Goal: Task Accomplishment & Management: Use online tool/utility

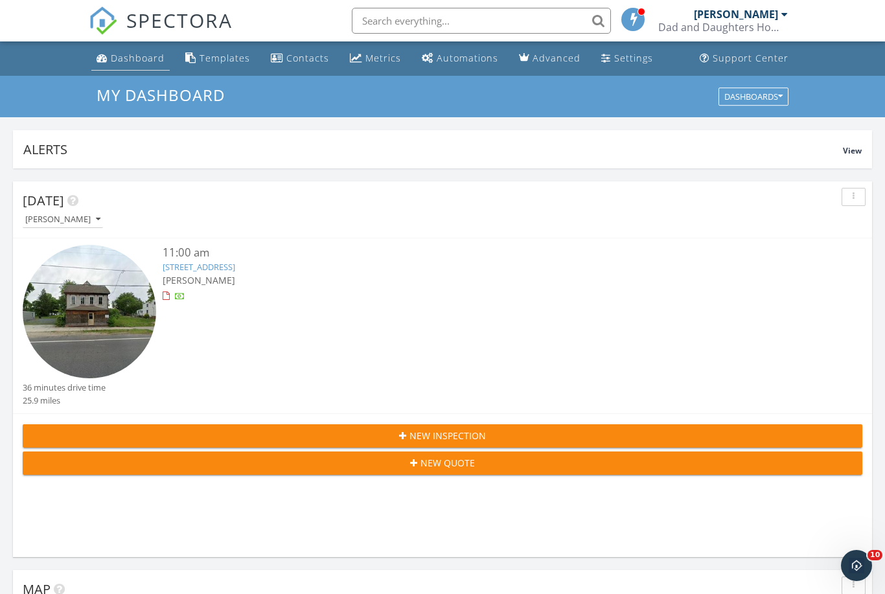
click at [113, 49] on link "Dashboard" at bounding box center [130, 59] width 78 height 24
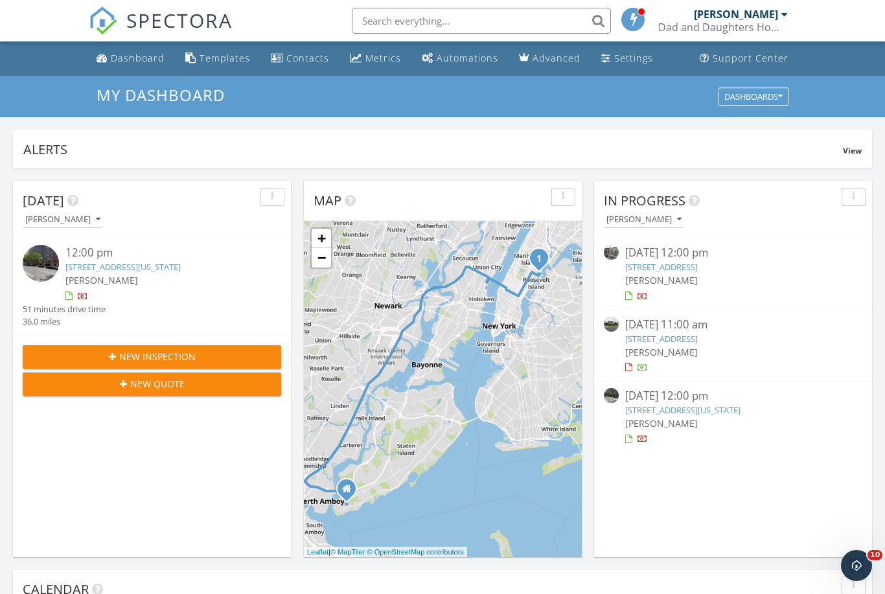
click at [682, 408] on link "75 East End Ave 14A, New York, NY 10028" at bounding box center [682, 410] width 115 height 12
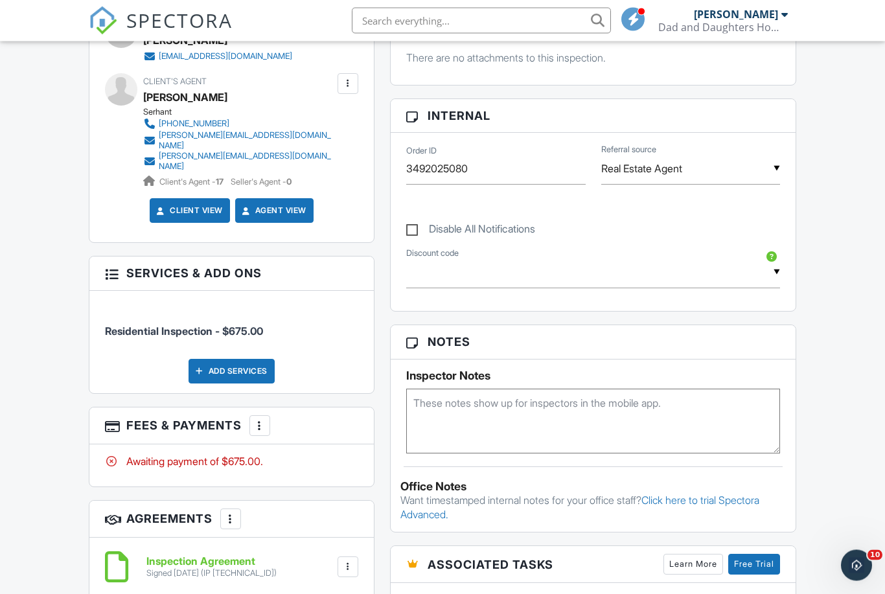
scroll to position [573, 0]
click at [260, 419] on div at bounding box center [259, 425] width 13 height 13
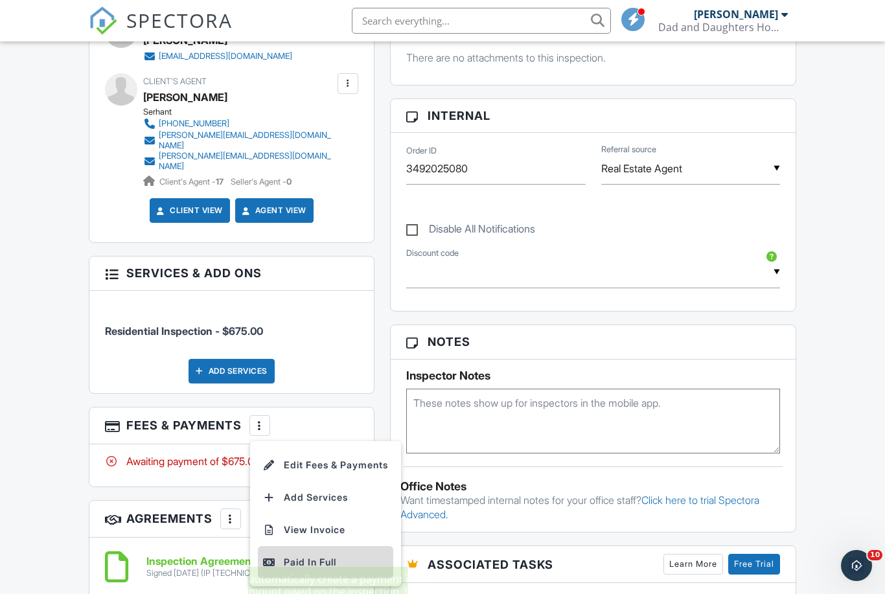
click at [301, 555] on div "Paid In Full" at bounding box center [325, 563] width 125 height 16
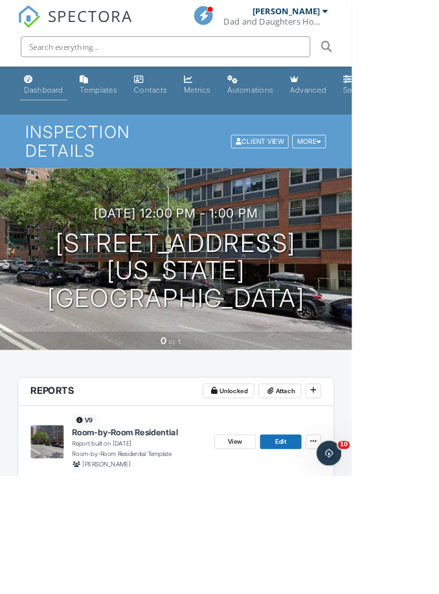
click at [64, 94] on link "Dashboard" at bounding box center [55, 106] width 60 height 37
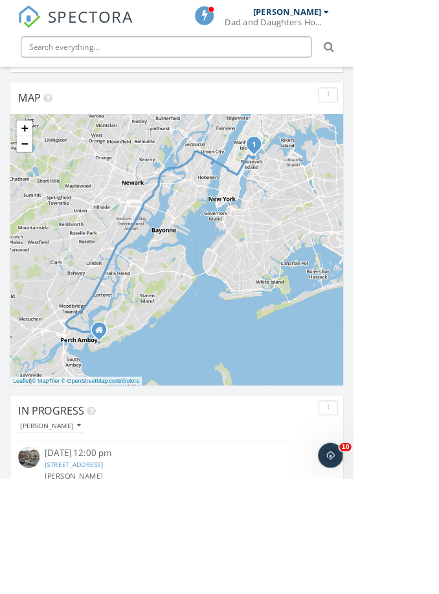
scroll to position [665, 0]
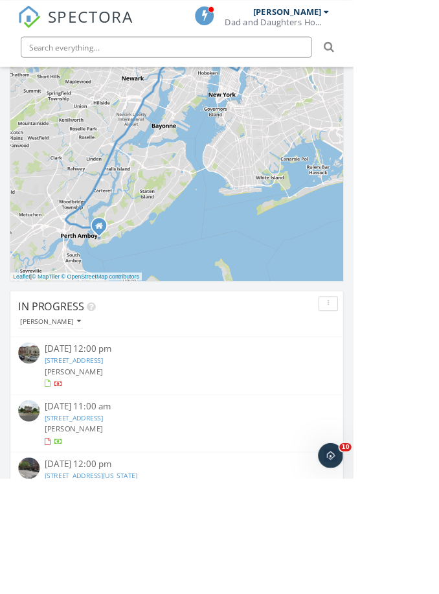
click at [118, 515] on link "320 Broad St, Red Bank, NJ 07701" at bounding box center [92, 519] width 73 height 12
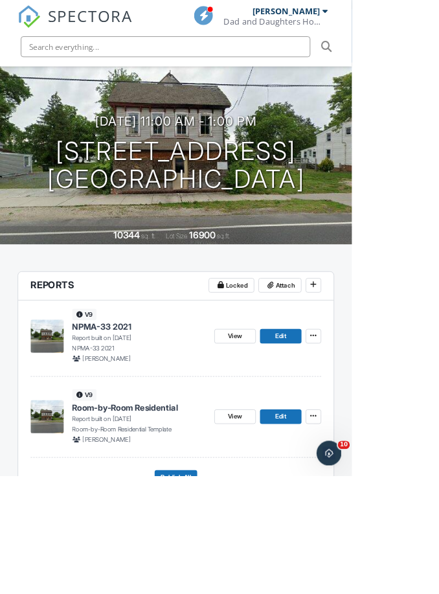
click at [177, 507] on span "Room-by-Room Residential" at bounding box center [156, 508] width 132 height 14
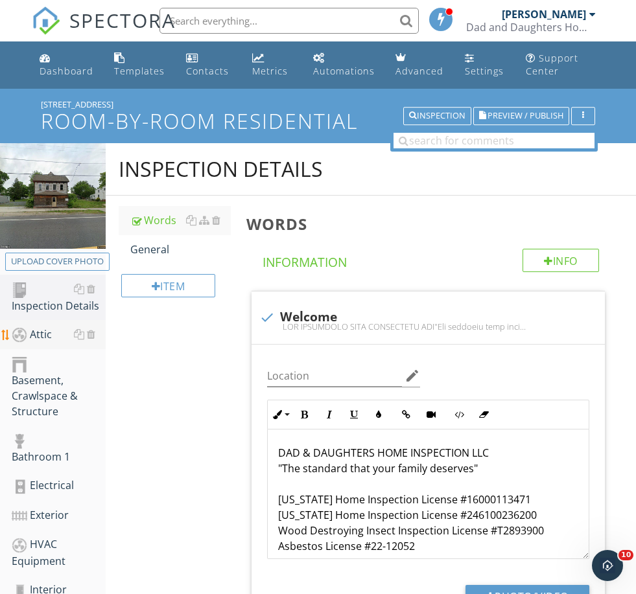
click at [42, 328] on div "Attic" at bounding box center [59, 335] width 94 height 17
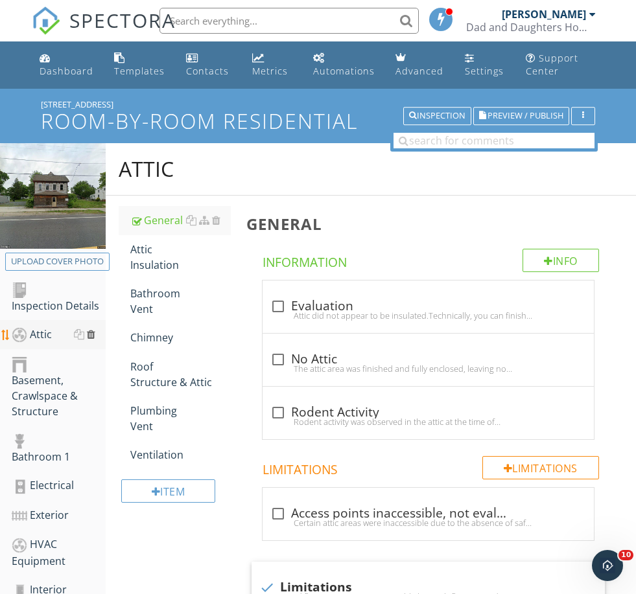
click at [93, 332] on div at bounding box center [91, 334] width 8 height 10
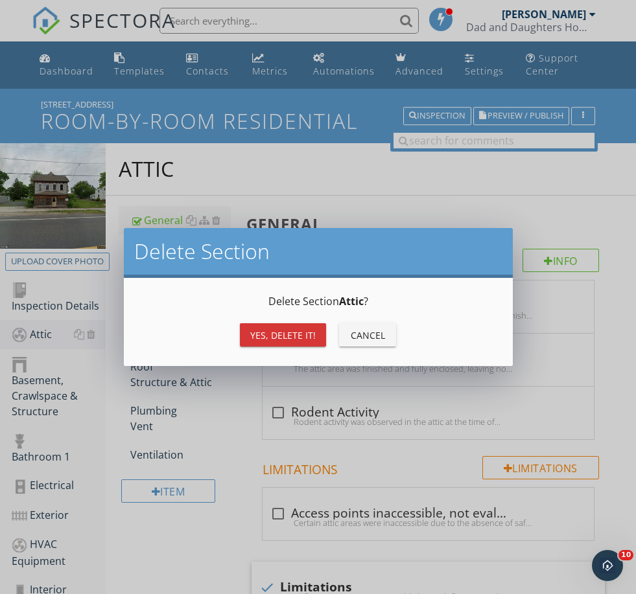
click at [266, 336] on div "Yes, Delete it!" at bounding box center [282, 336] width 65 height 14
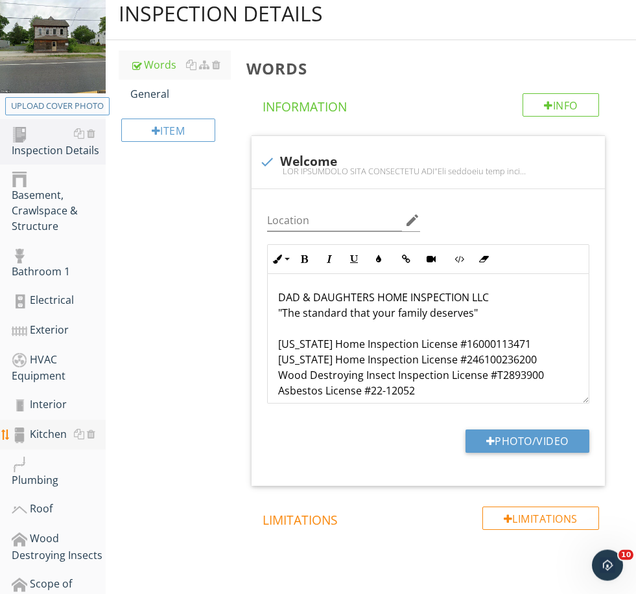
scroll to position [156, 0]
click at [91, 434] on div at bounding box center [91, 434] width 8 height 10
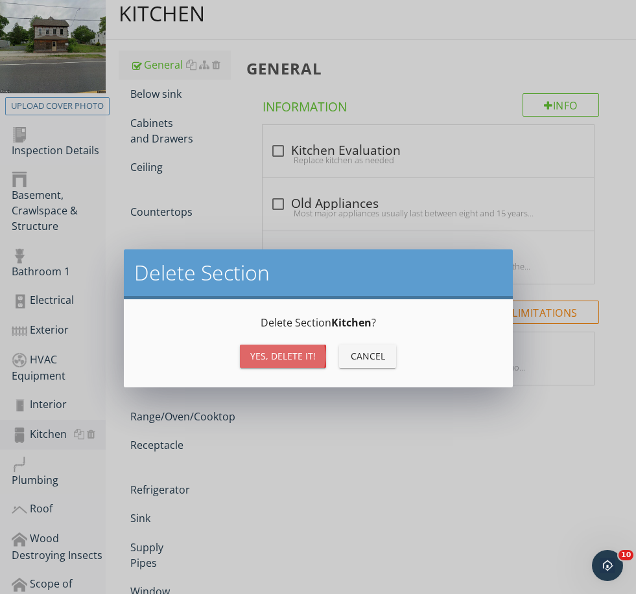
click at [270, 358] on div "Yes, Delete it!" at bounding box center [282, 356] width 65 height 14
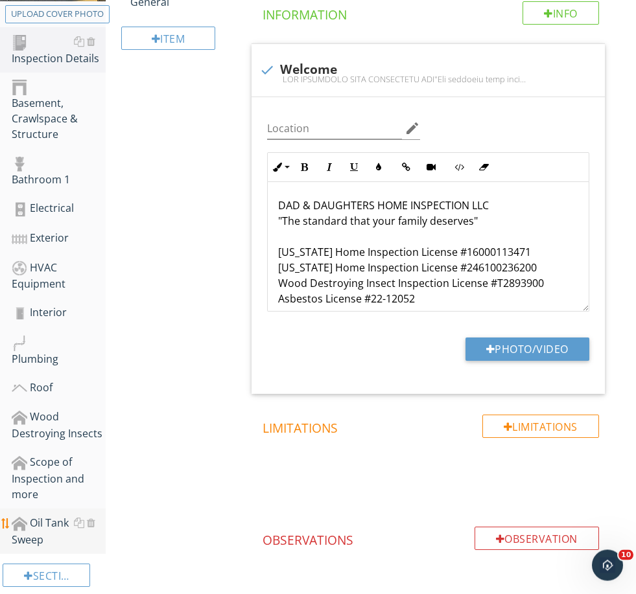
scroll to position [255, 0]
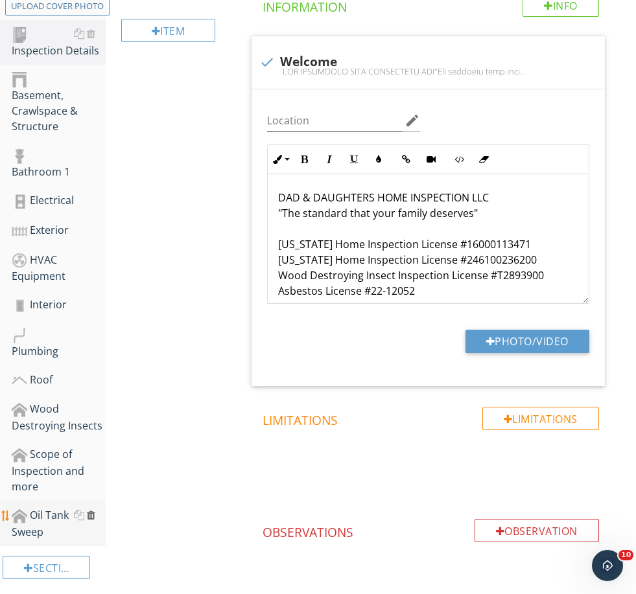
click at [92, 511] on div at bounding box center [91, 515] width 8 height 10
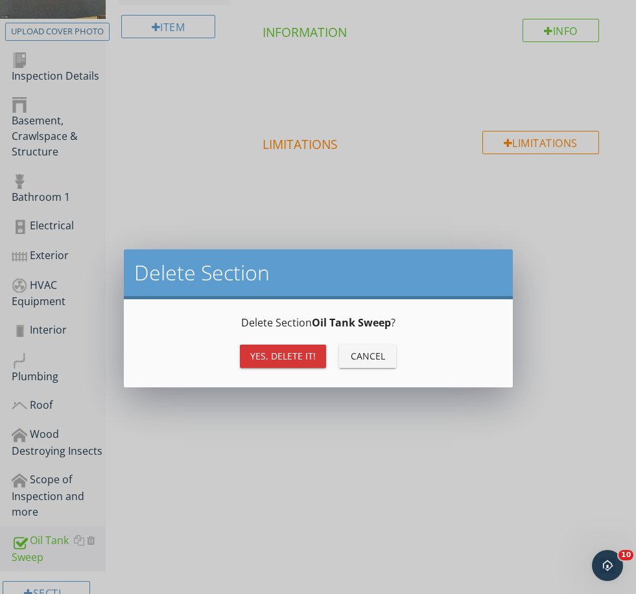
drag, startPoint x: 251, startPoint y: 354, endPoint x: 251, endPoint y: 400, distance: 45.4
click at [251, 354] on div "Yes, Delete it!" at bounding box center [282, 356] width 65 height 14
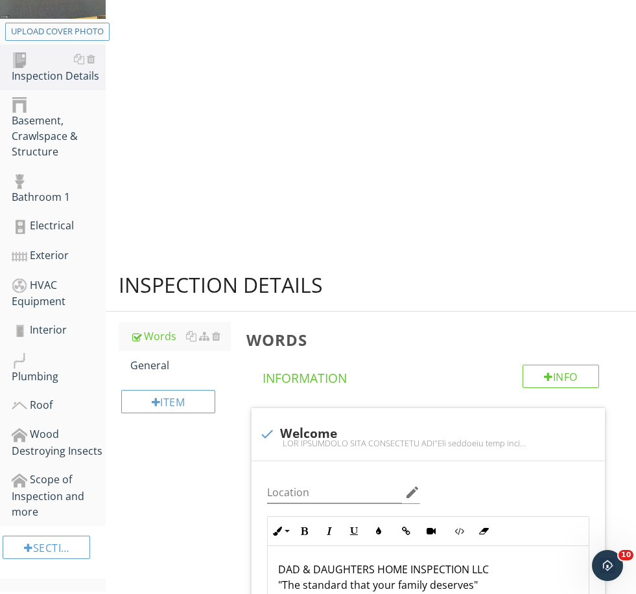
scroll to position [185, 0]
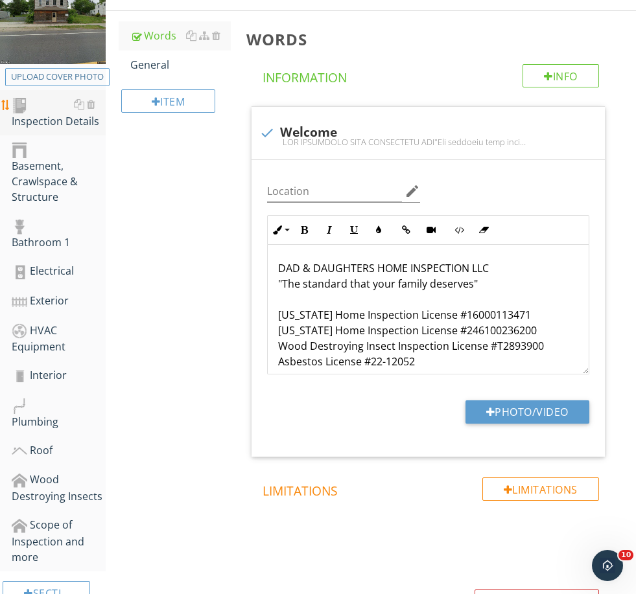
click at [71, 124] on div "Inspection Details" at bounding box center [59, 113] width 94 height 32
click at [150, 75] on link "General" at bounding box center [180, 65] width 100 height 29
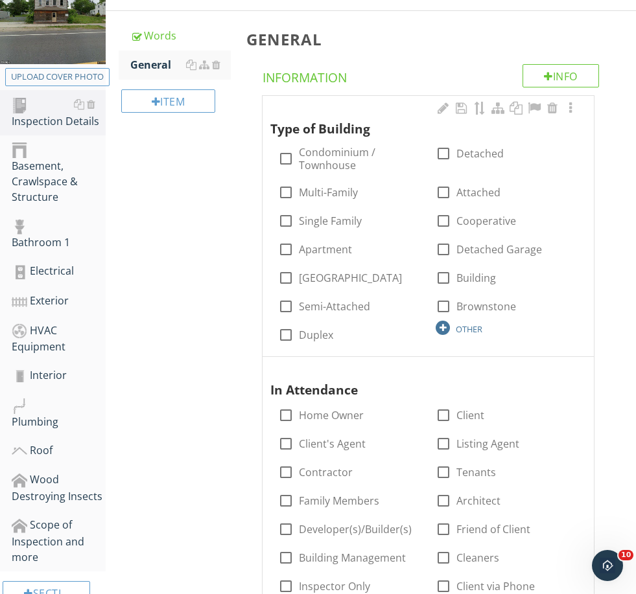
click at [439, 326] on div "OTHER" at bounding box center [469, 329] width 27 height 10
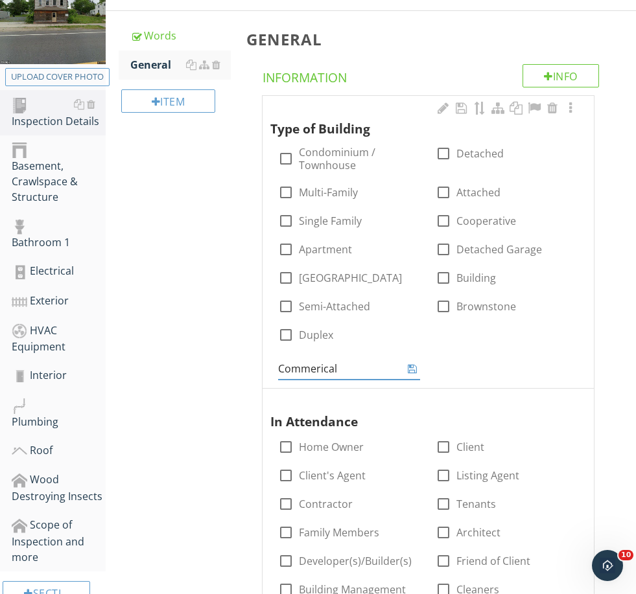
click at [306, 367] on input "Commerical" at bounding box center [340, 368] width 124 height 21
type input "Commercial Building"
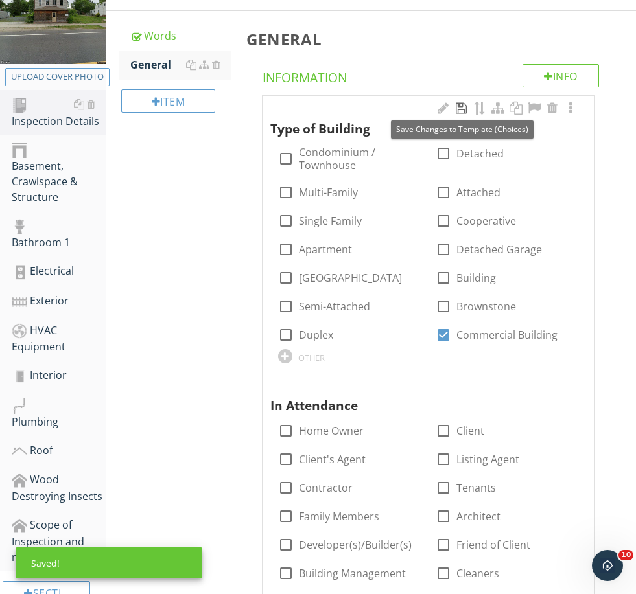
click at [439, 108] on div at bounding box center [462, 108] width 16 height 13
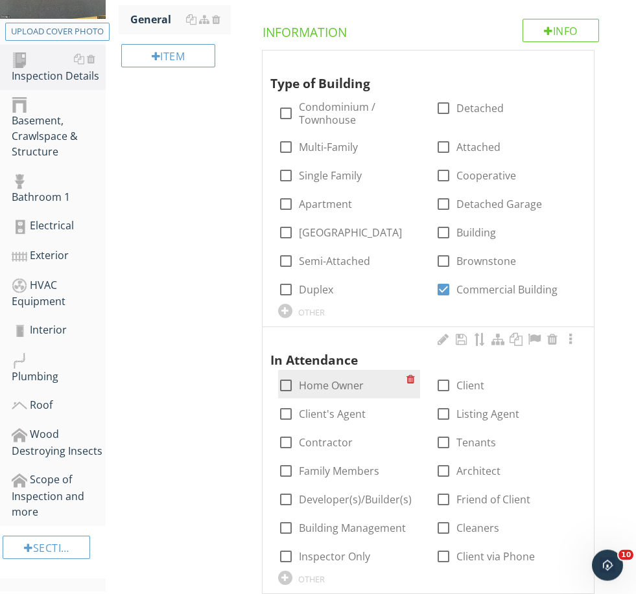
scroll to position [230, 0]
click at [338, 386] on label "Home Owner" at bounding box center [331, 385] width 65 height 13
click at [337, 382] on label "Home Owner" at bounding box center [331, 385] width 65 height 13
checkbox input "false"
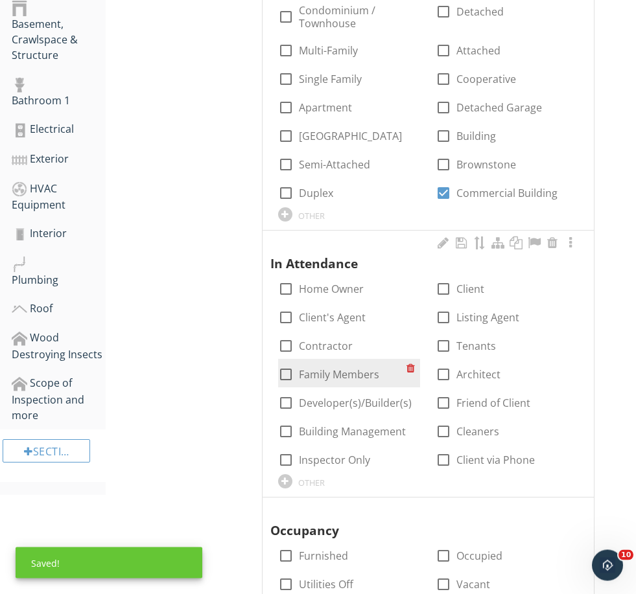
scroll to position [327, 0]
click at [315, 478] on div "OTHER" at bounding box center [311, 483] width 27 height 10
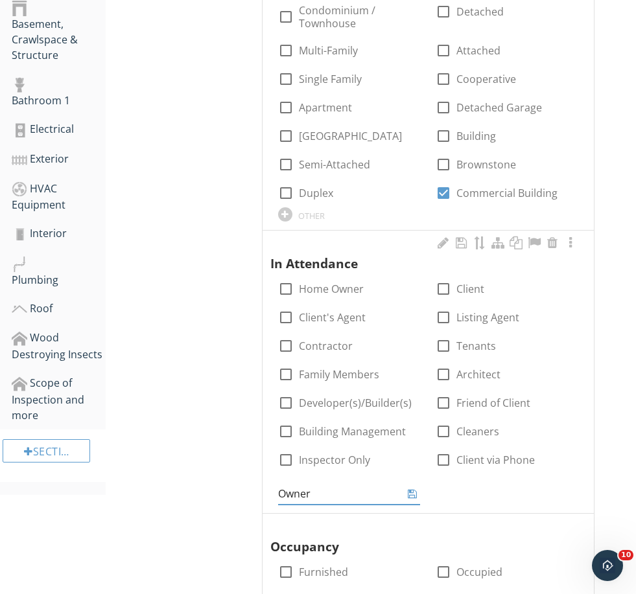
type input "Owner"
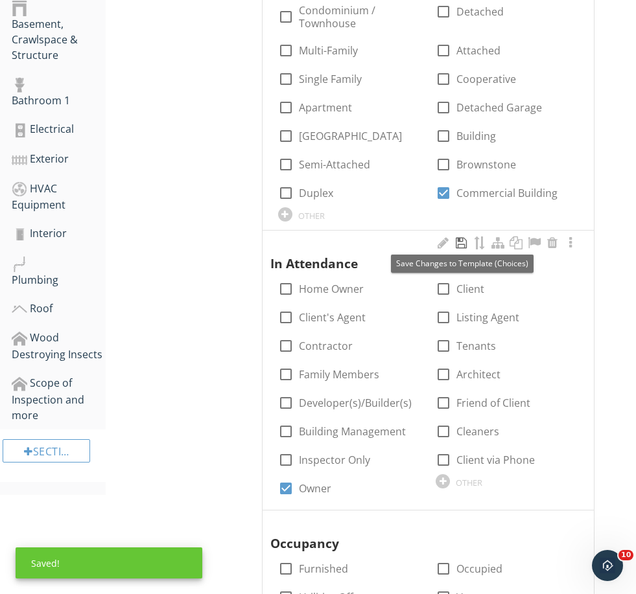
click at [439, 241] on div at bounding box center [462, 243] width 16 height 13
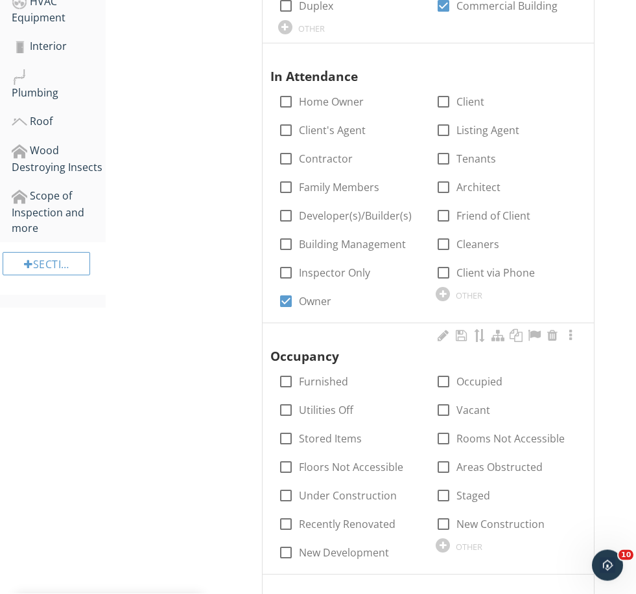
scroll to position [514, 0]
click at [439, 380] on label "Occupied" at bounding box center [479, 381] width 46 height 13
checkbox input "true"
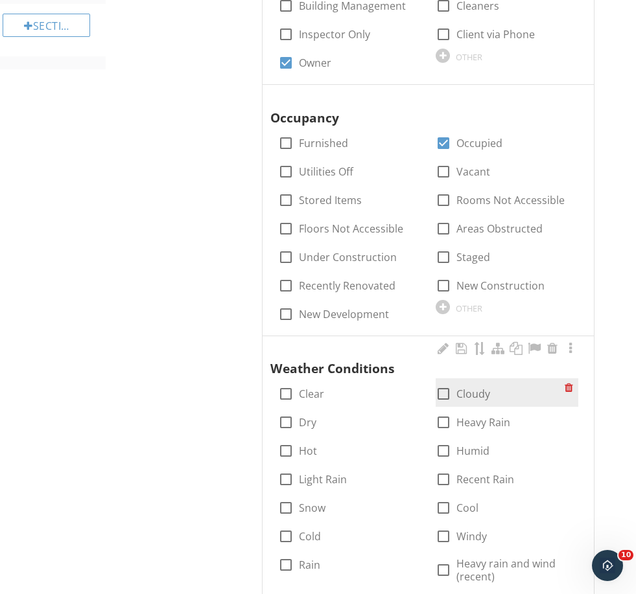
scroll to position [763, 0]
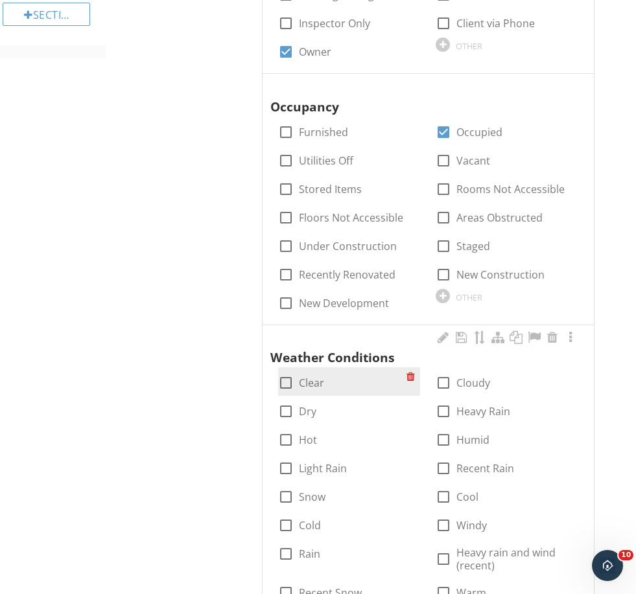
click at [315, 376] on label "Clear" at bounding box center [311, 382] width 25 height 13
checkbox input "true"
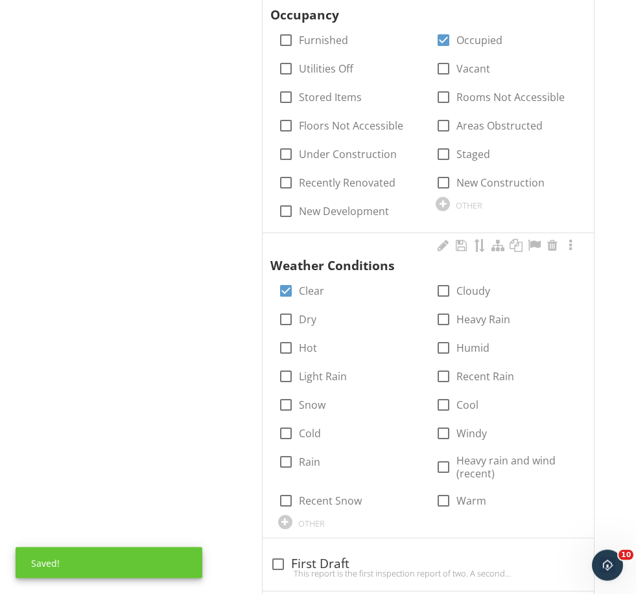
scroll to position [856, 0]
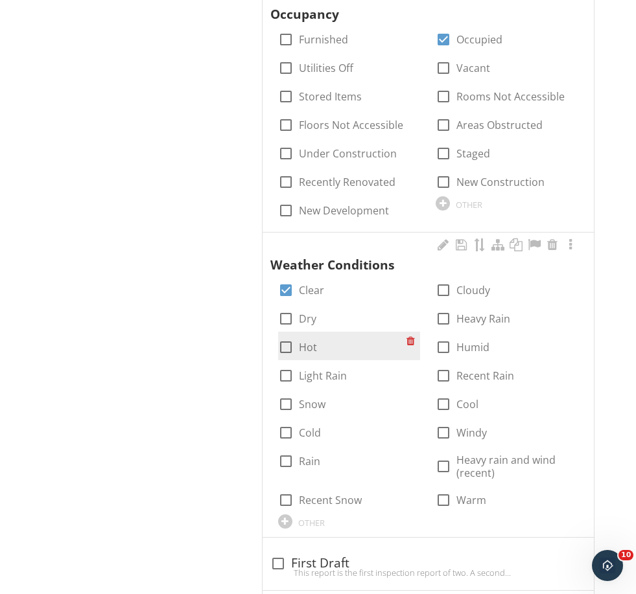
click at [310, 341] on label "Hot" at bounding box center [308, 347] width 18 height 13
checkbox input "true"
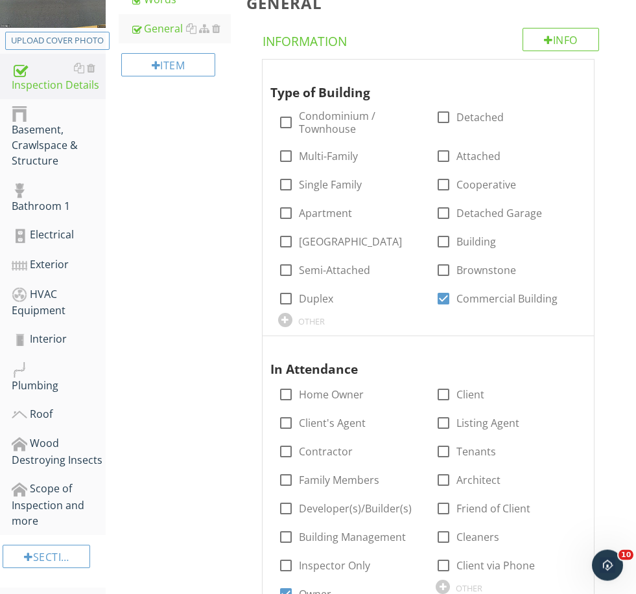
scroll to position [0, 0]
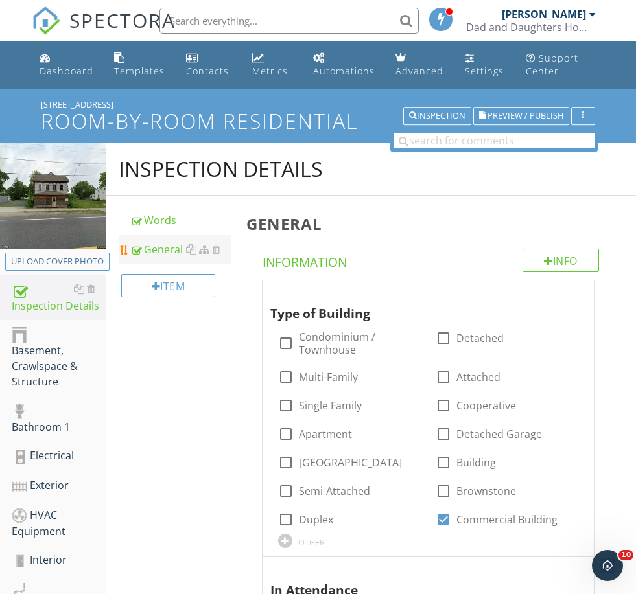
click at [158, 248] on div "General" at bounding box center [180, 250] width 100 height 16
click at [153, 213] on div "Words" at bounding box center [180, 221] width 100 height 16
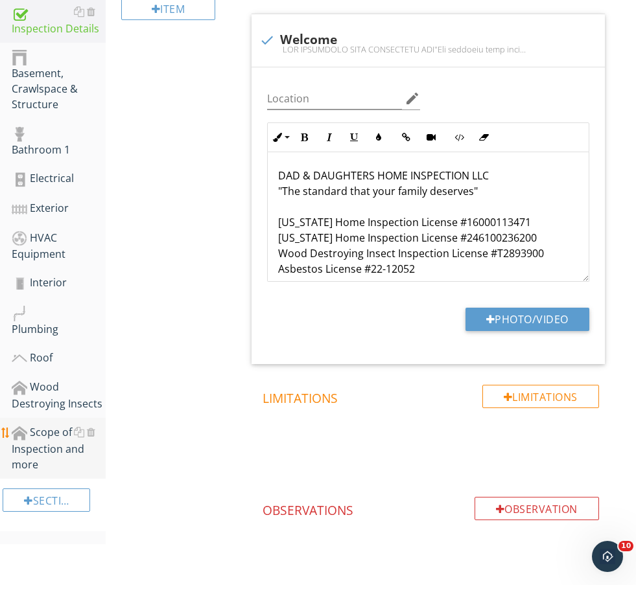
scroll to position [265, 0]
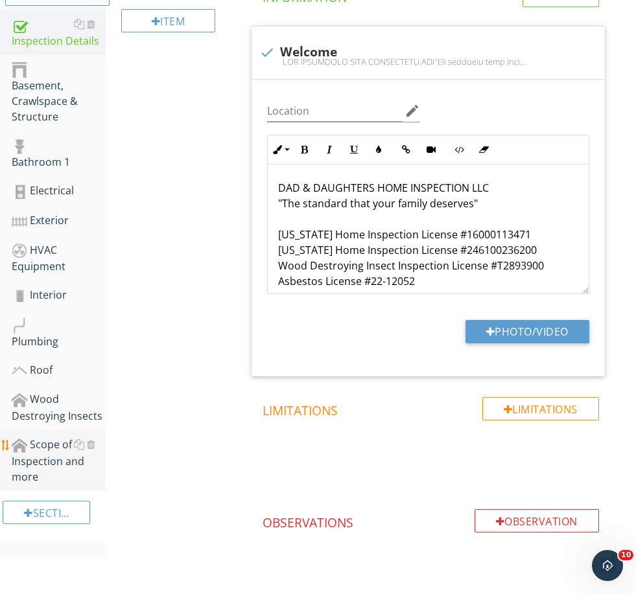
click at [41, 456] on div "Scope of Inspection and more" at bounding box center [59, 461] width 94 height 48
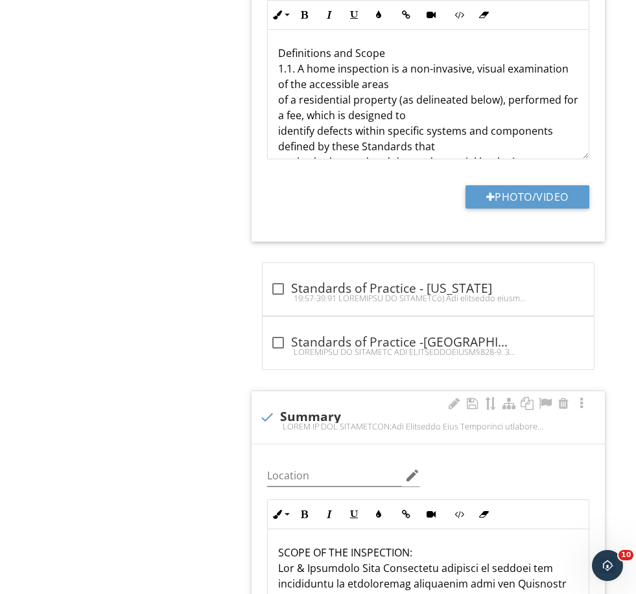
scroll to position [1528, 0]
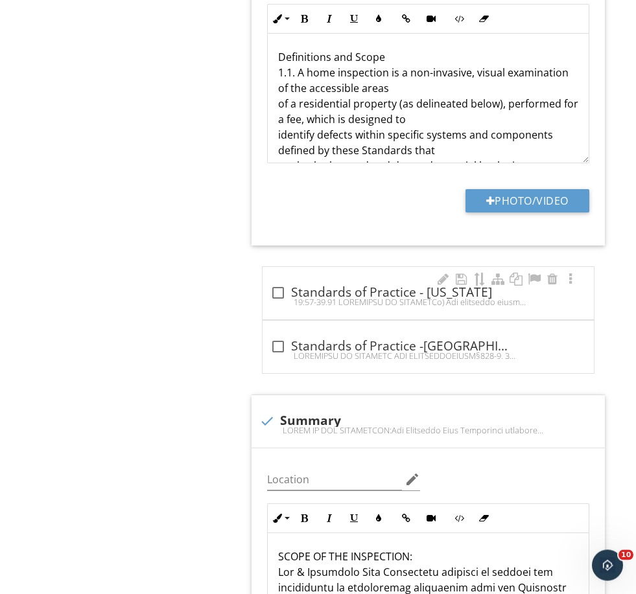
click at [360, 310] on div "check_box_outline_blank Standards of Practice - New Jersey" at bounding box center [428, 297] width 316 height 29
checkbox input "true"
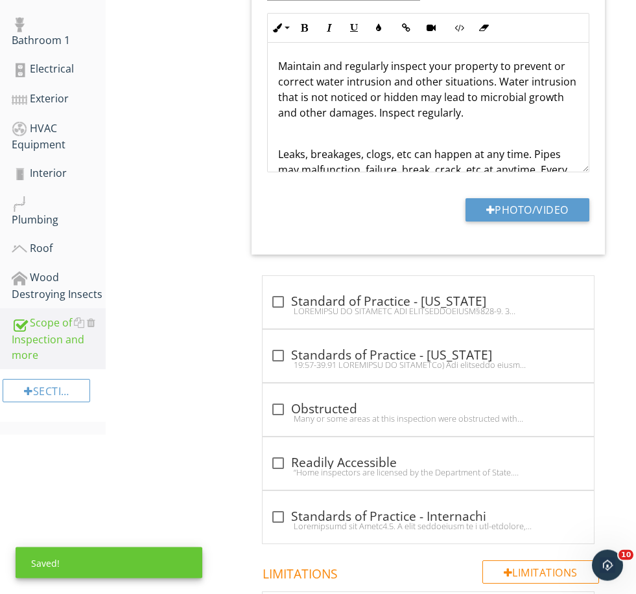
scroll to position [0, 0]
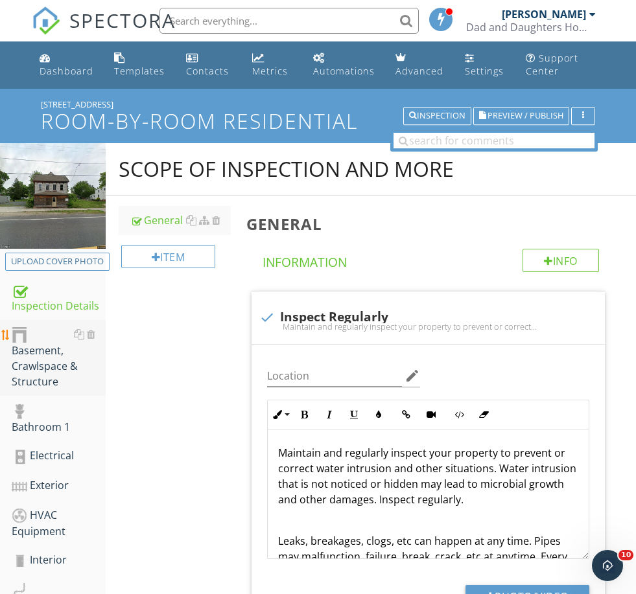
click at [51, 364] on div "Basement, Crawlspace & Structure" at bounding box center [59, 358] width 94 height 63
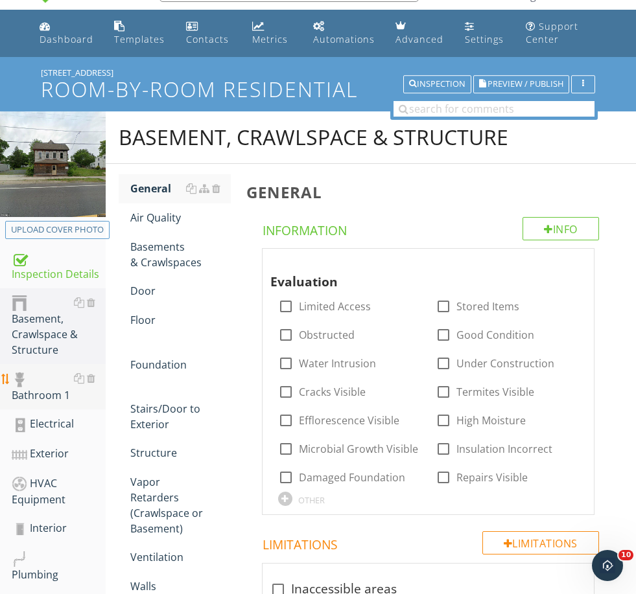
scroll to position [10, 0]
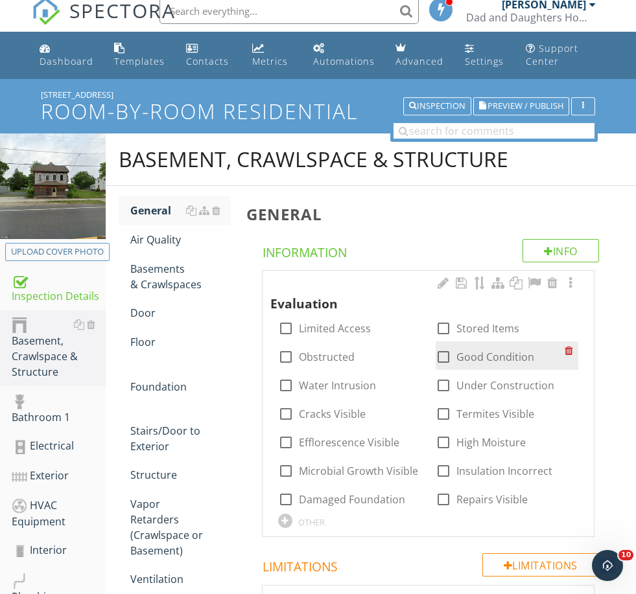
click at [476, 351] on label "Good Condition" at bounding box center [495, 357] width 78 height 13
checkbox input "true"
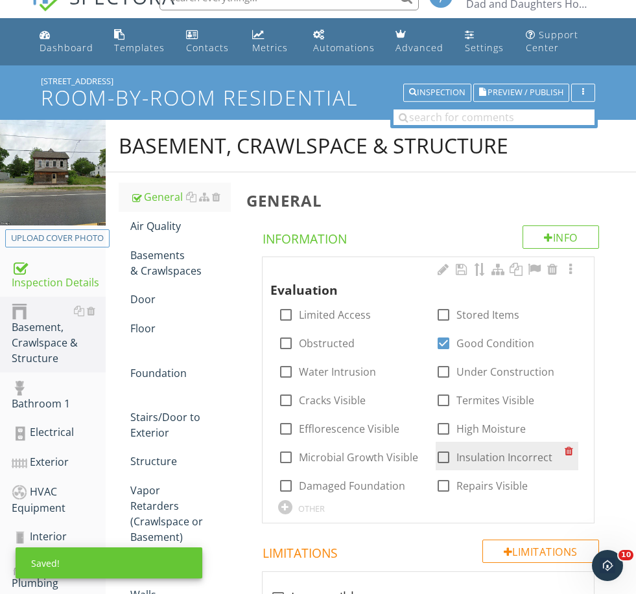
scroll to position [30, 0]
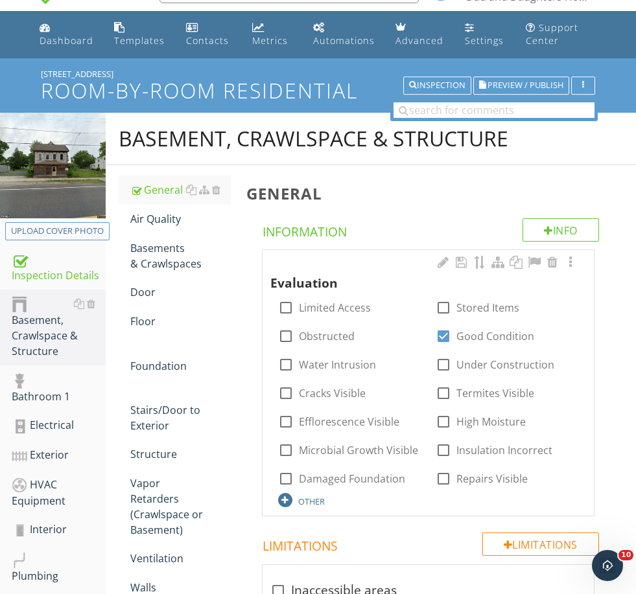
click at [315, 498] on div "OTHER" at bounding box center [311, 501] width 27 height 10
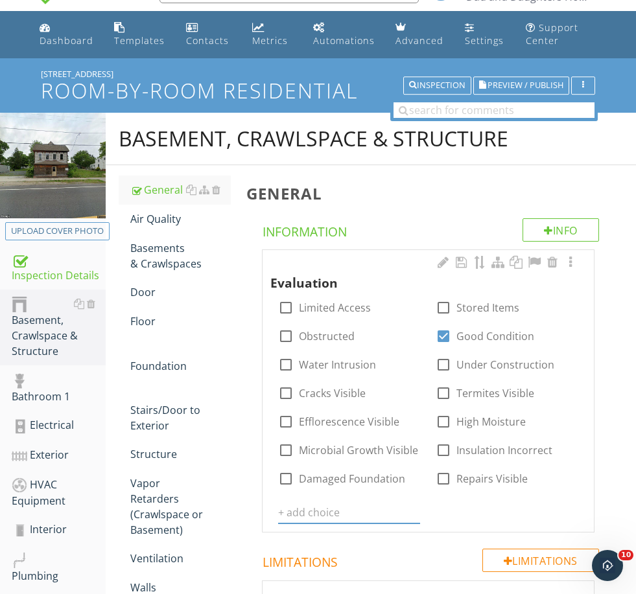
scroll to position [30, 0]
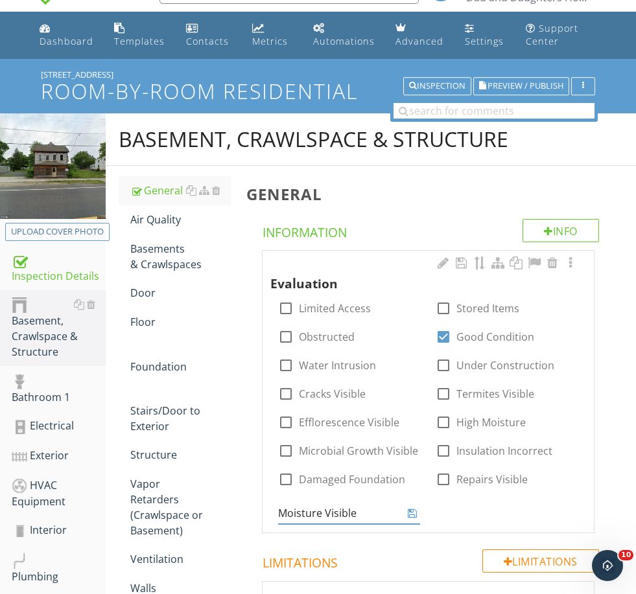
type input "Moisture Visible"
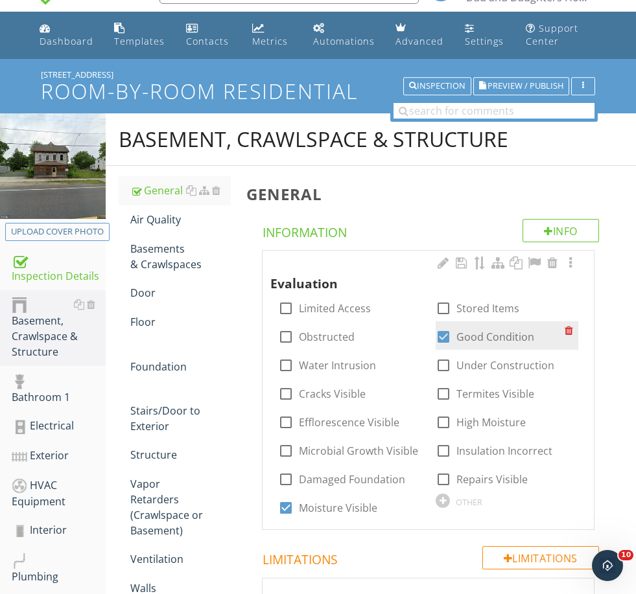
scroll to position [30, 0]
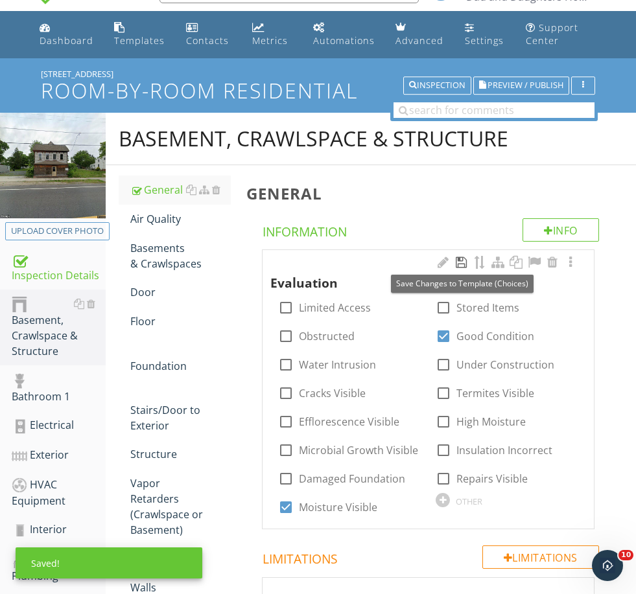
click at [462, 260] on div at bounding box center [462, 262] width 16 height 13
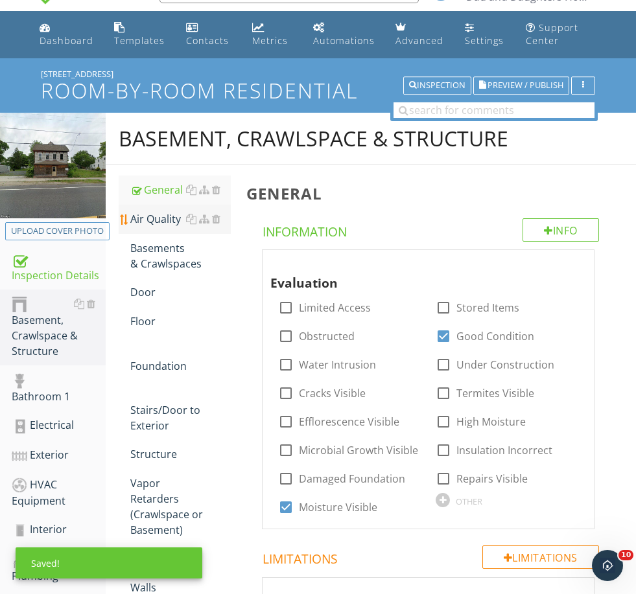
click at [154, 225] on div "Air Quality" at bounding box center [180, 219] width 100 height 16
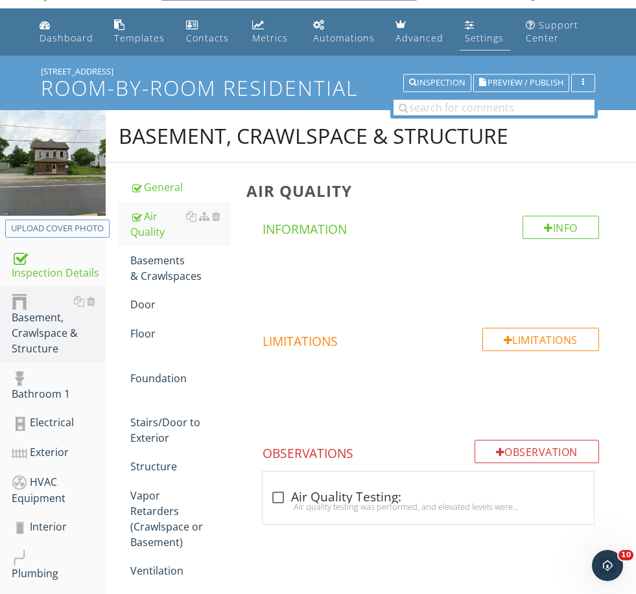
scroll to position [30, 0]
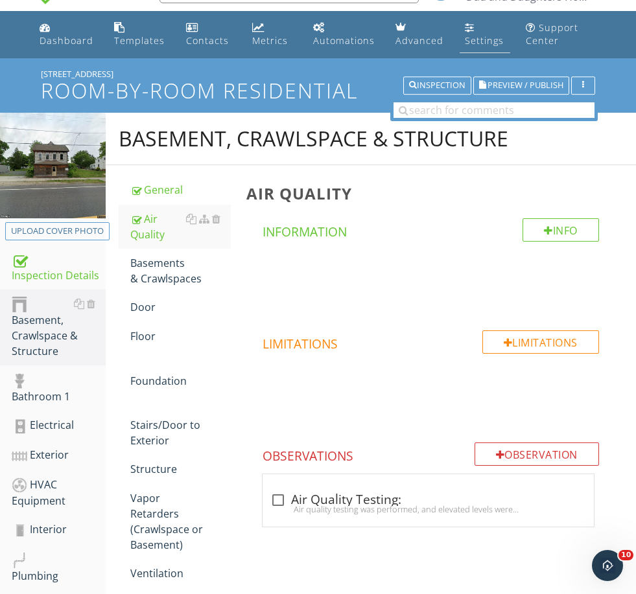
click at [470, 41] on div "Settings" at bounding box center [484, 40] width 39 height 12
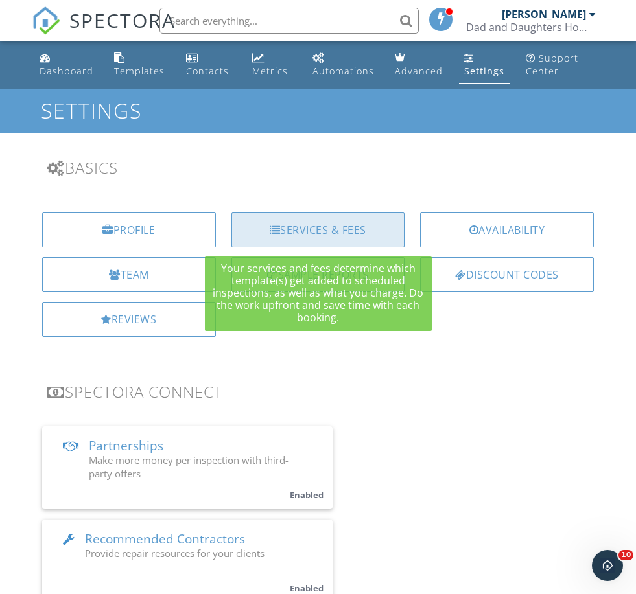
click at [273, 229] on div at bounding box center [275, 230] width 11 height 10
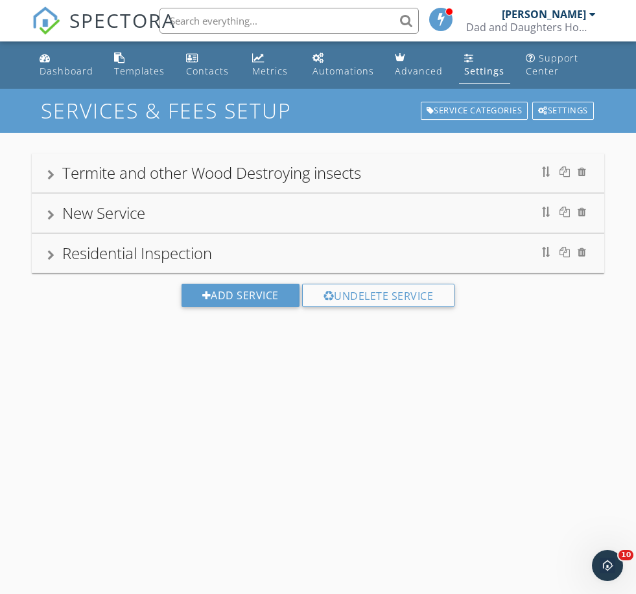
click at [178, 178] on div "Termite and other Wood Destroying insects" at bounding box center [211, 172] width 299 height 21
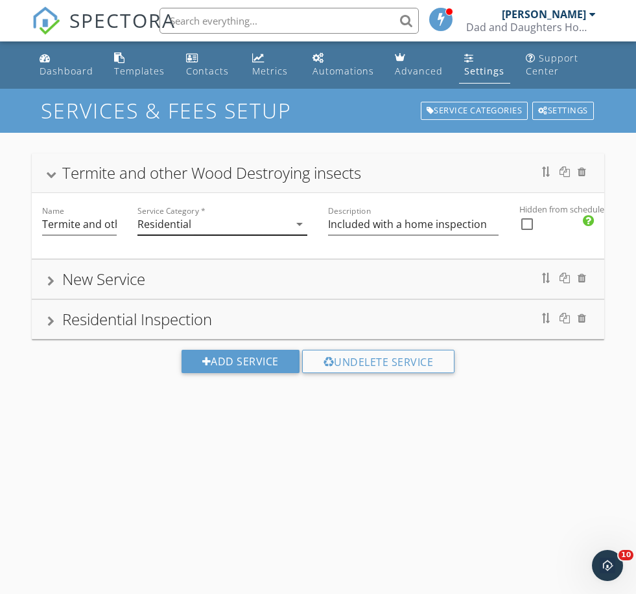
scroll to position [12, 0]
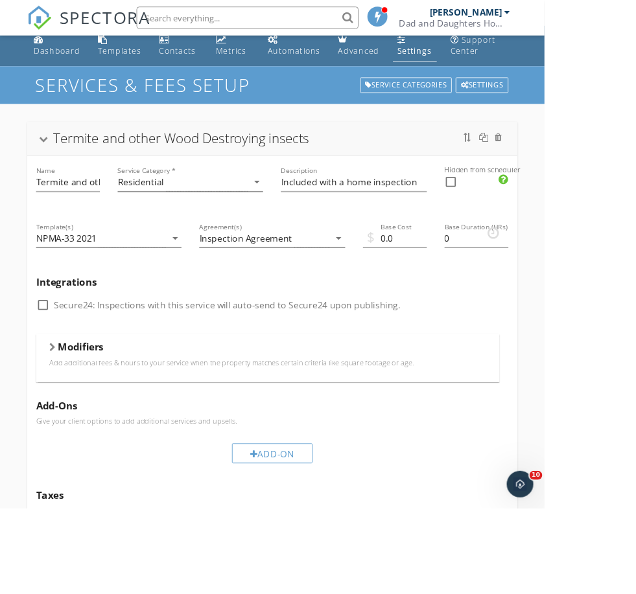
click at [188, 168] on div "Termite and other Wood Destroying insects" at bounding box center [211, 160] width 299 height 21
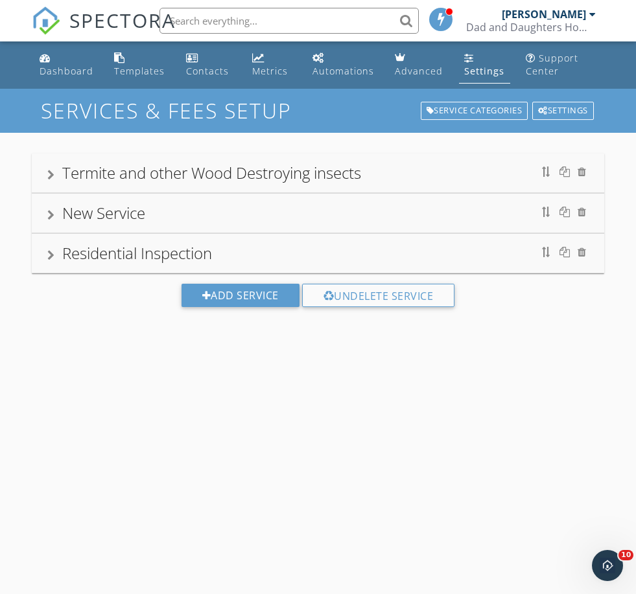
click at [144, 265] on div "Residential Inspection" at bounding box center [318, 253] width 572 height 39
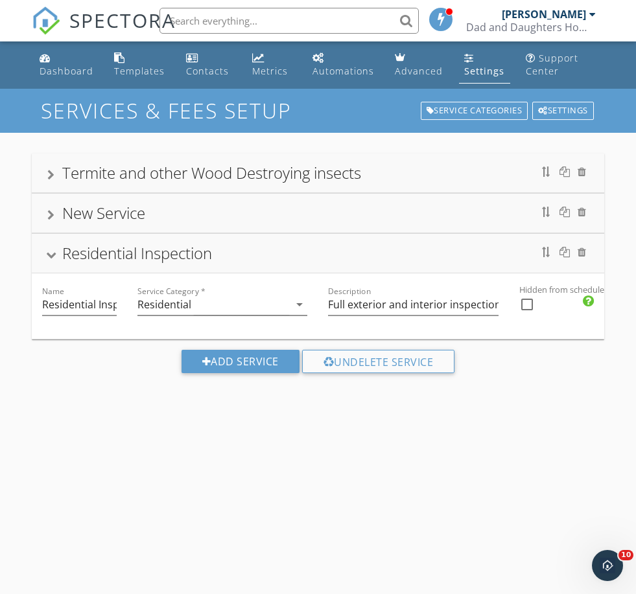
scroll to position [12, 0]
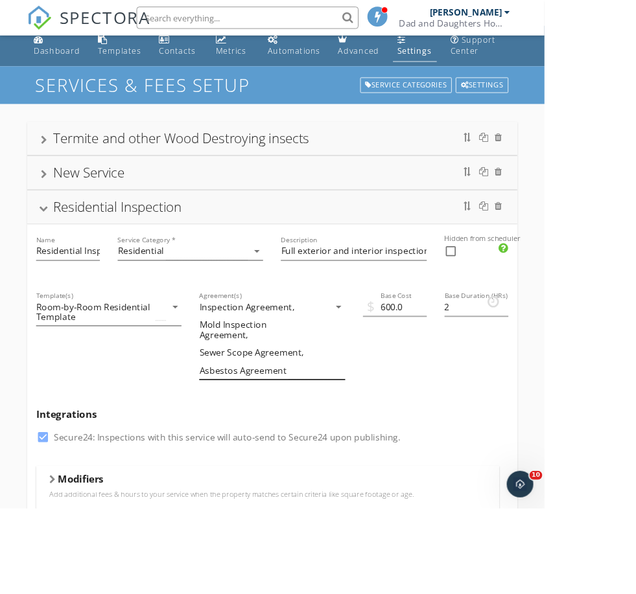
click at [324, 411] on div "Inspection Agreement, Mold Inspection Agreement, Sewer Scope Agreement, Asbesto…" at bounding box center [309, 395] width 152 height 95
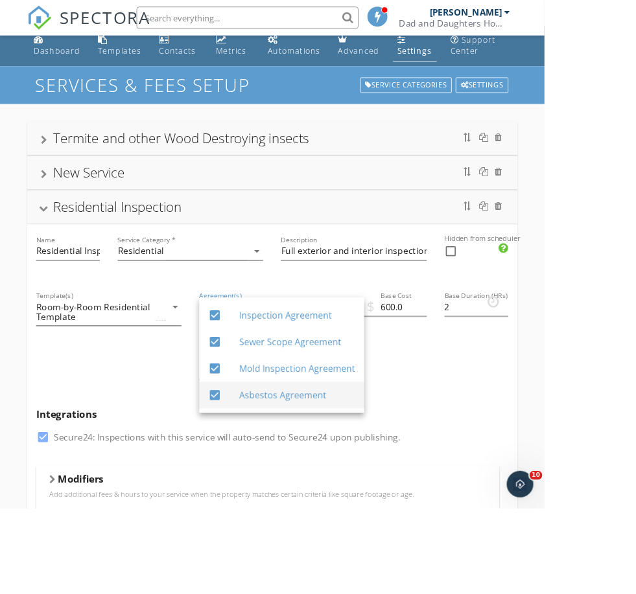
click at [310, 467] on div "Asbestos Agreement" at bounding box center [346, 462] width 135 height 16
checkbox input "false"
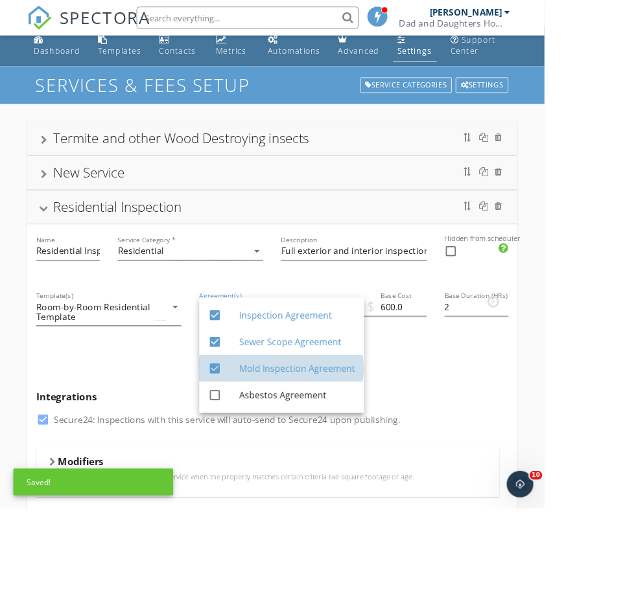
click at [310, 434] on div "Mold Inspection Agreement" at bounding box center [346, 430] width 135 height 16
checkbox input "false"
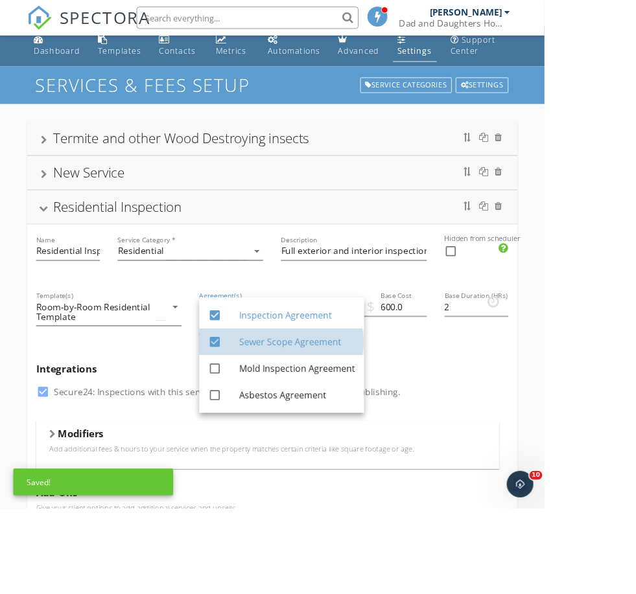
click at [318, 407] on div "Sewer Scope Agreement" at bounding box center [346, 399] width 135 height 31
checkbox input "false"
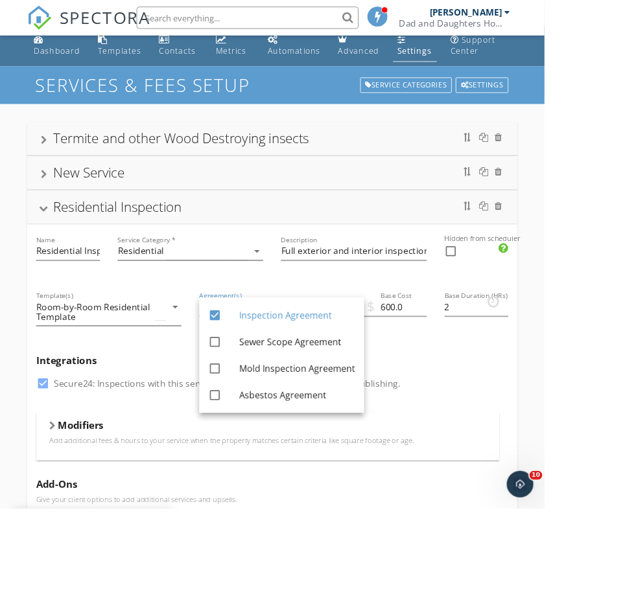
click at [511, 422] on h5 "Integrations" at bounding box center [317, 420] width 551 height 13
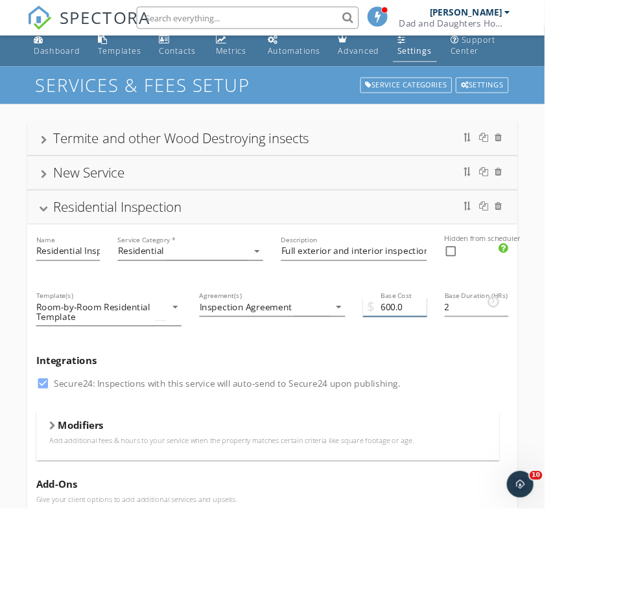
click at [456, 352] on input "600.0" at bounding box center [461, 358] width 75 height 21
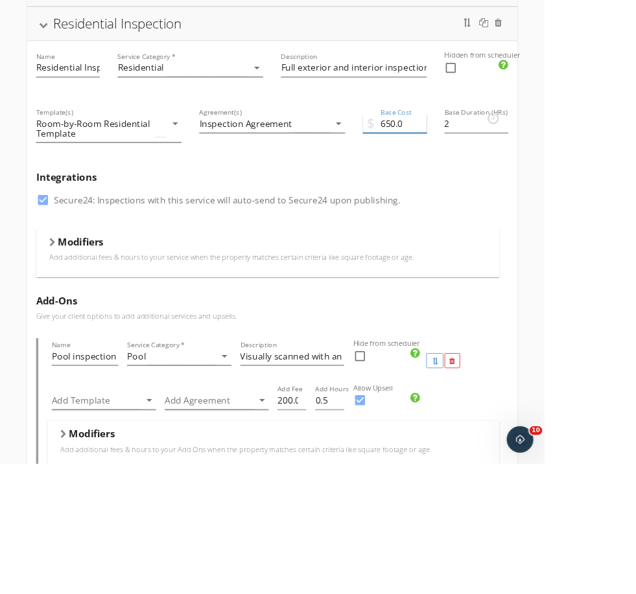
scroll to position [177, 0]
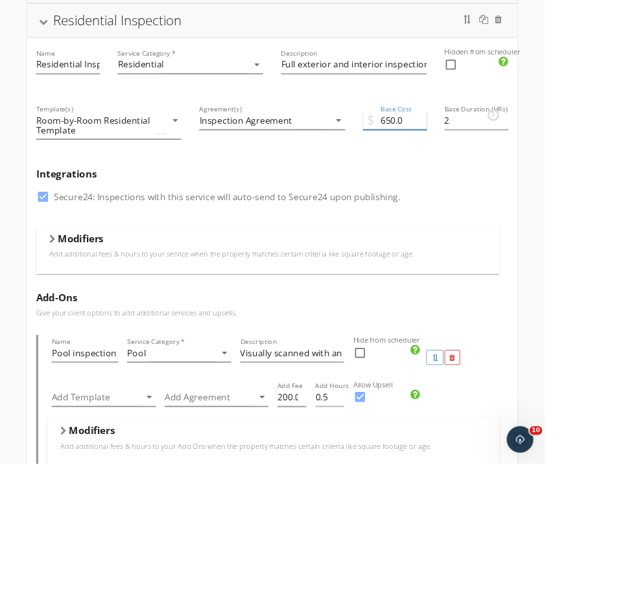
type input "650.0"
click at [338, 506] on input "200.0" at bounding box center [341, 516] width 34 height 21
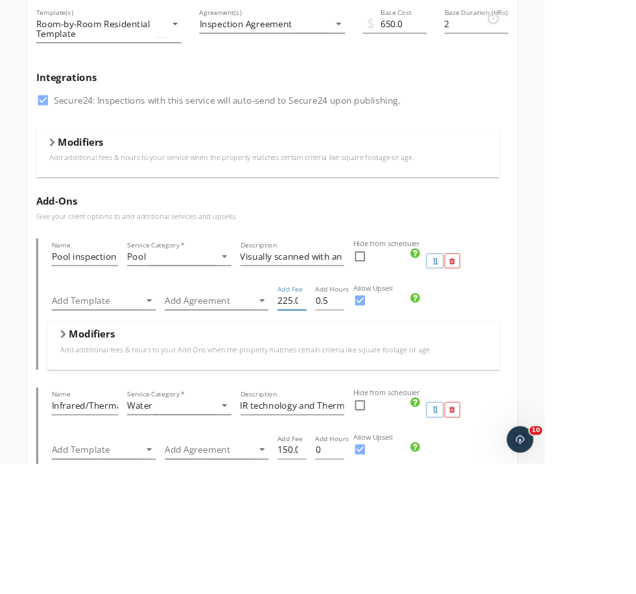
scroll to position [325, 0]
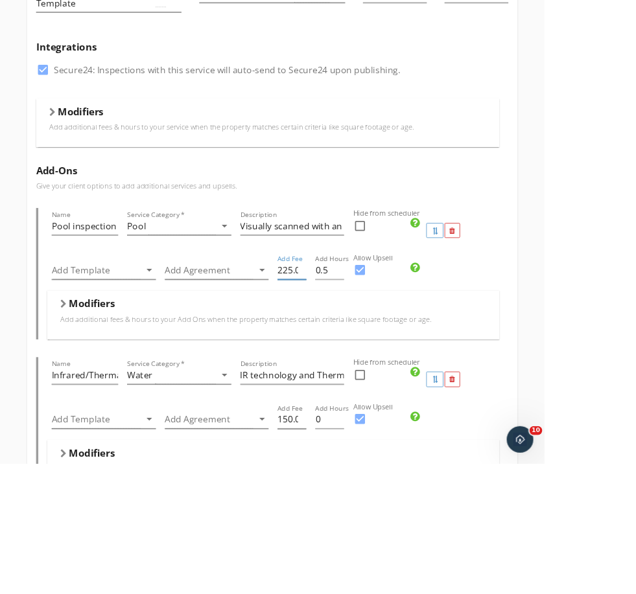
type input "225.0"
click at [336, 532] on input "150.0" at bounding box center [341, 542] width 34 height 21
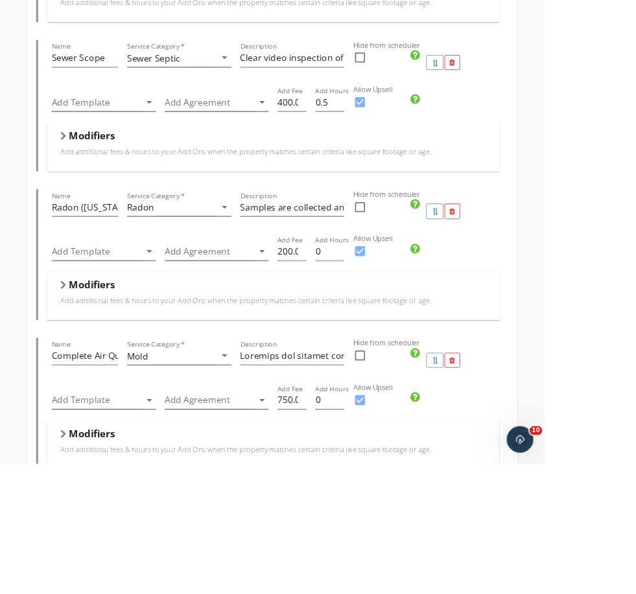
scroll to position [877, 0]
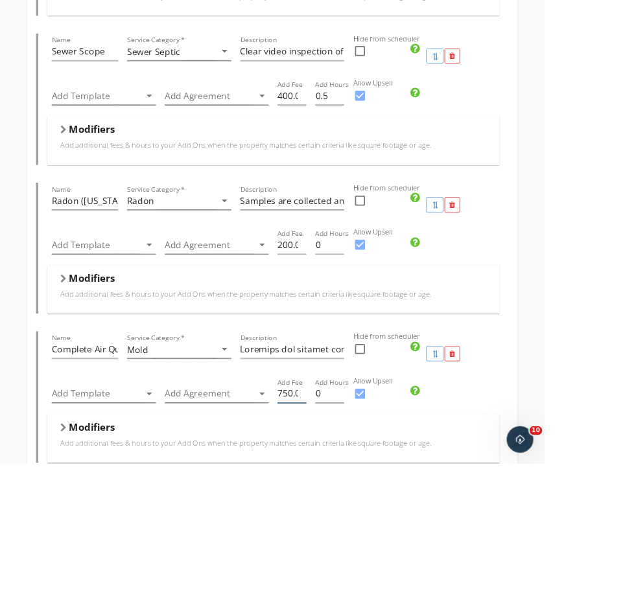
click at [336, 502] on input "750.0" at bounding box center [341, 512] width 34 height 21
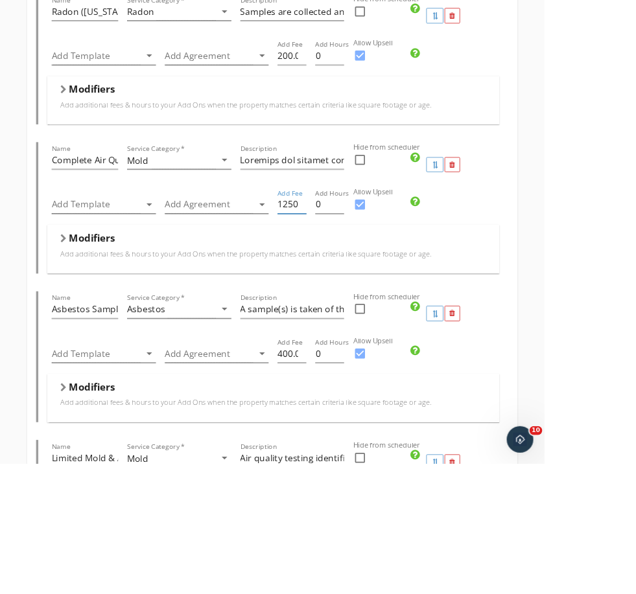
scroll to position [1111, 0]
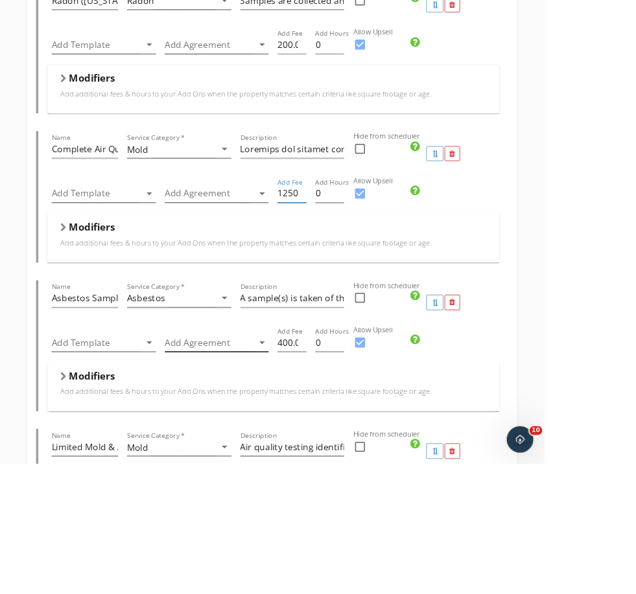
type input "1250.0"
click at [231, 442] on div at bounding box center [244, 452] width 104 height 21
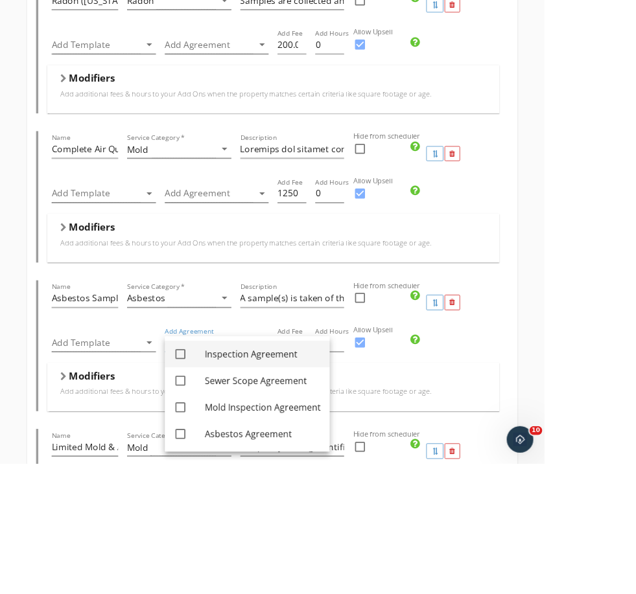
scroll to position [1164, 0]
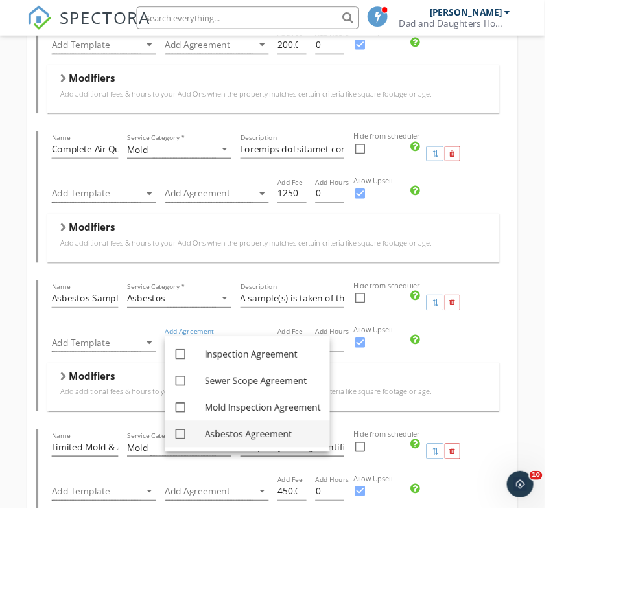
click at [265, 509] on div "Asbestos Agreement" at bounding box center [306, 507] width 135 height 16
checkbox input "true"
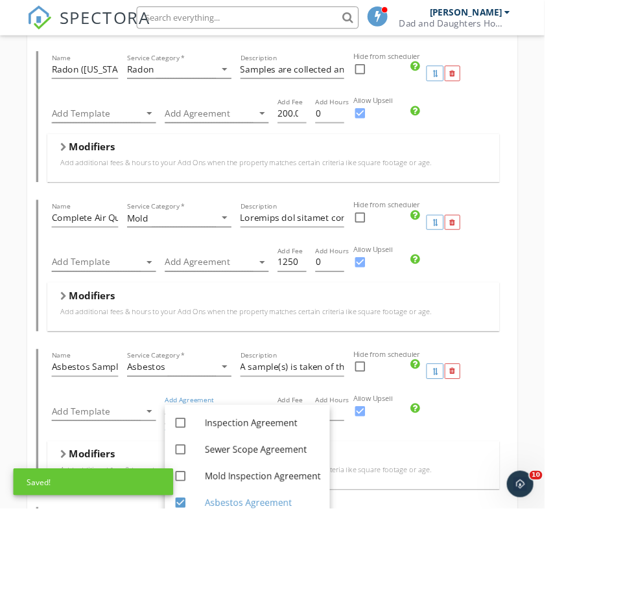
scroll to position [1083, 0]
click at [252, 311] on div at bounding box center [244, 306] width 104 height 21
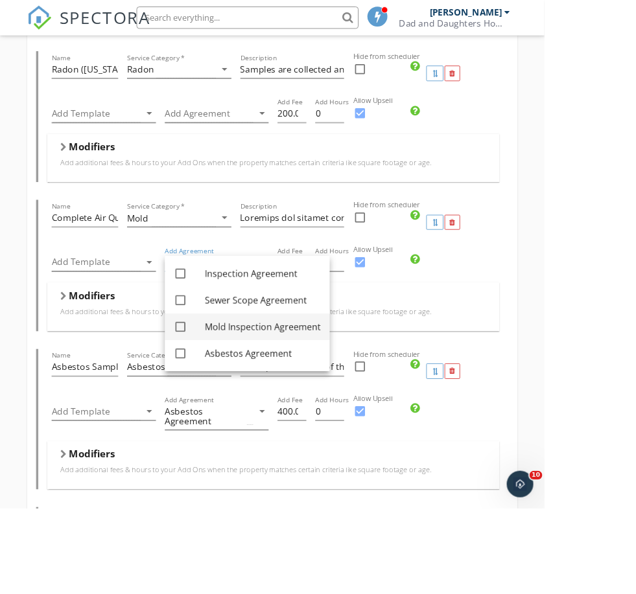
click at [267, 381] on div "Mold Inspection Agreement" at bounding box center [306, 383] width 135 height 16
checkbox input "true"
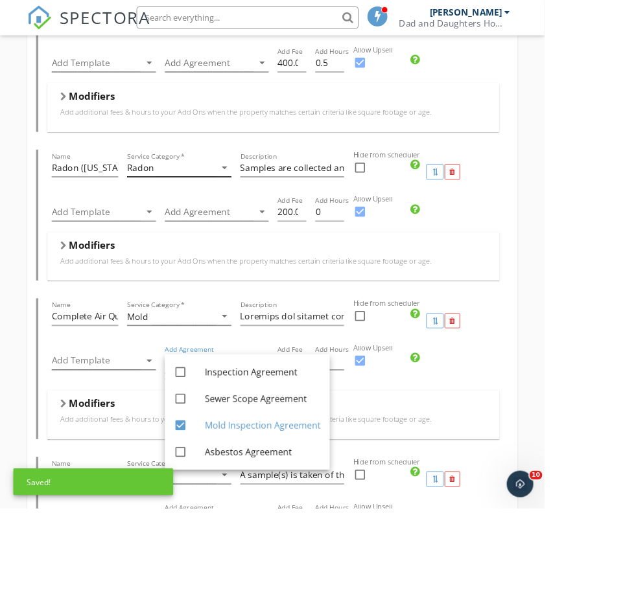
scroll to position [927, 0]
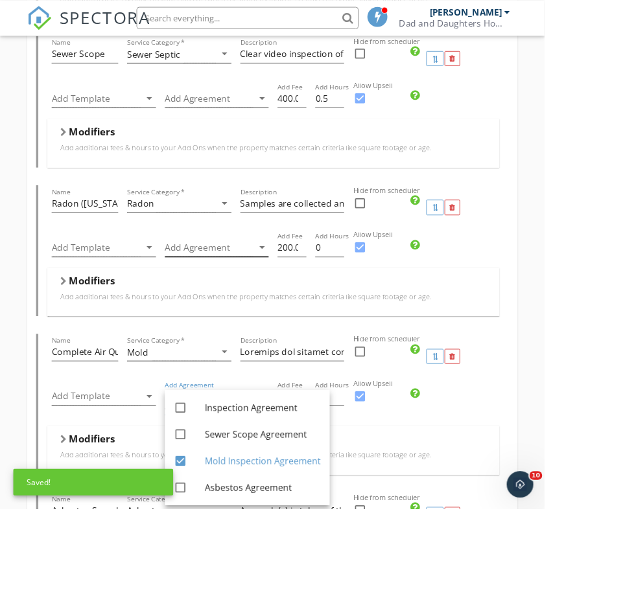
click at [245, 295] on div at bounding box center [244, 289] width 104 height 21
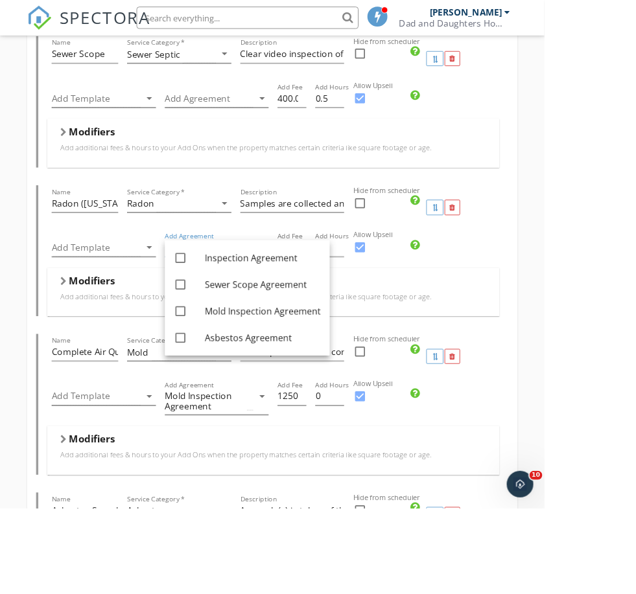
click at [266, 202] on div "Name Pool inspection Service Category * Pool arrow_drop_down Description Visual…" at bounding box center [317, 390] width 551 height 1393
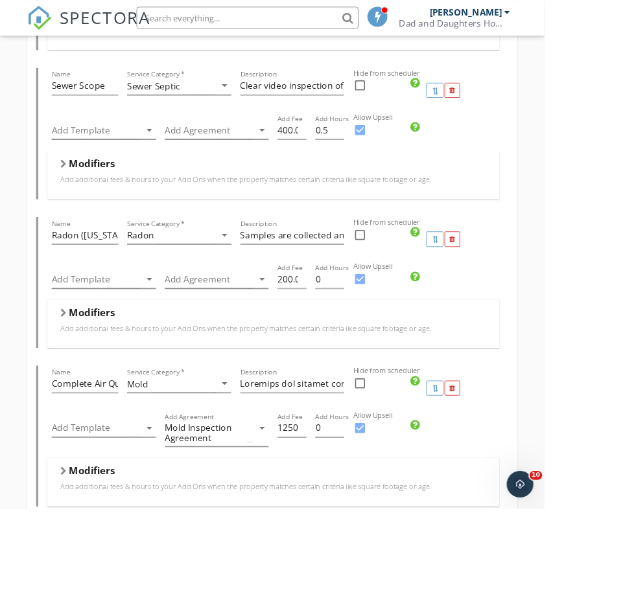
scroll to position [863, 0]
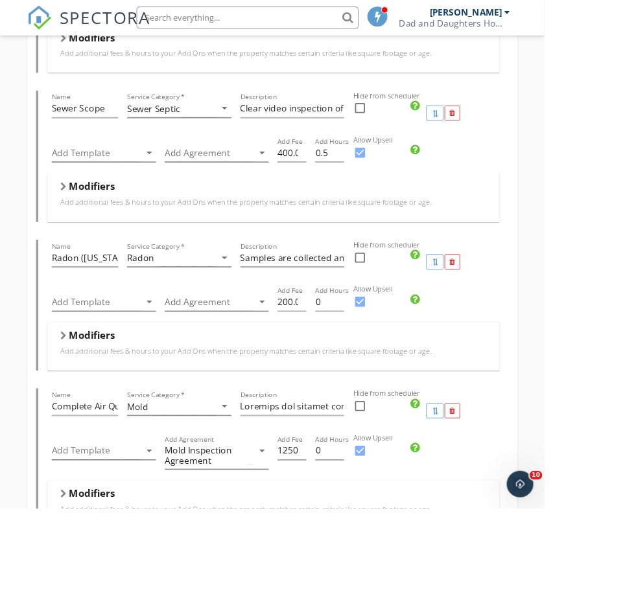
click at [246, 369] on div "Add Agreement arrow_drop_down" at bounding box center [253, 359] width 122 height 34
click at [237, 362] on div at bounding box center [244, 352] width 104 height 21
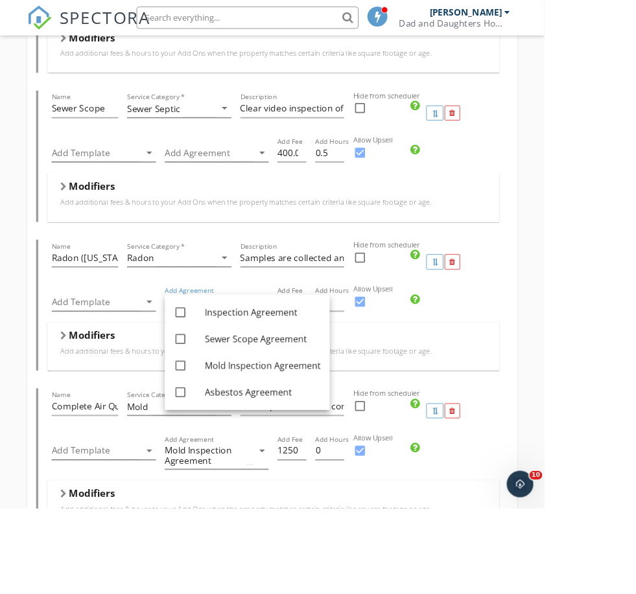
click at [245, 330] on div "Service Category * Radon arrow_drop_down" at bounding box center [209, 306] width 132 height 52
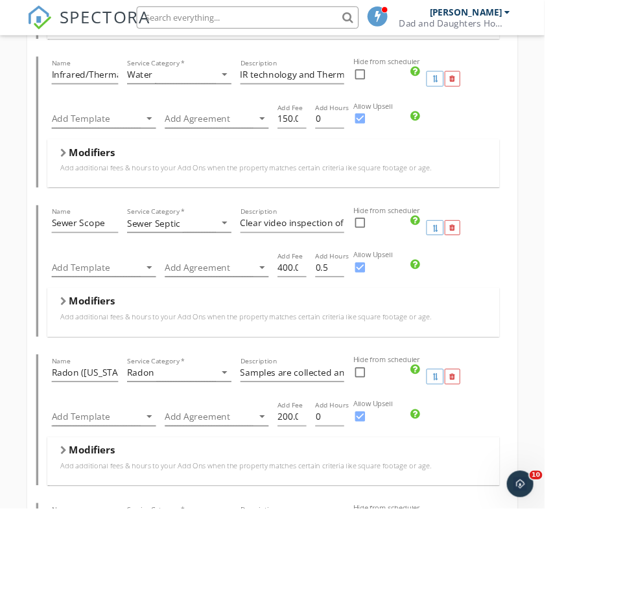
scroll to position [724, 0]
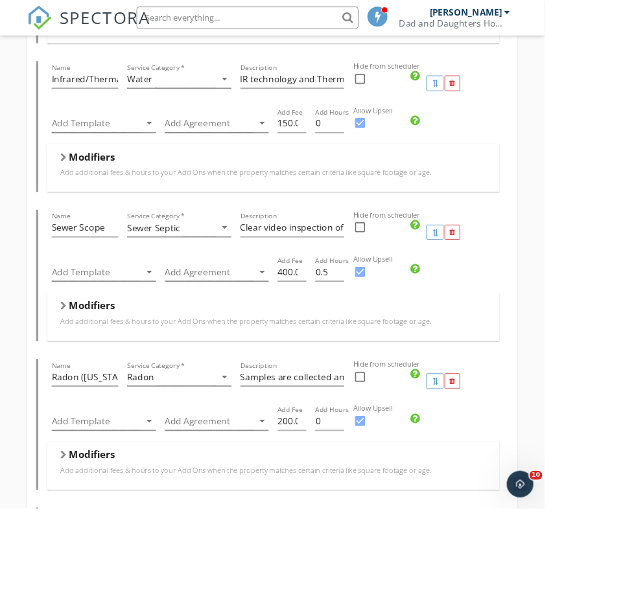
click at [245, 331] on div "Add Agreement arrow_drop_down" at bounding box center [253, 324] width 122 height 34
click at [230, 325] on div at bounding box center [244, 317] width 104 height 21
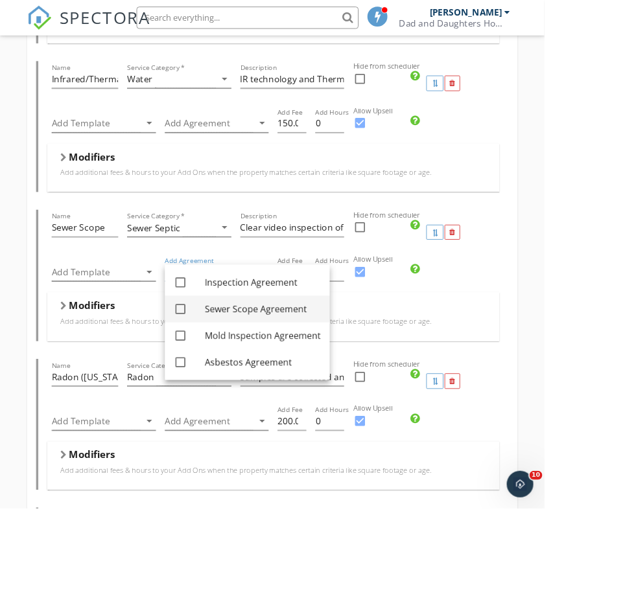
click at [275, 363] on div "Sewer Scope Agreement" at bounding box center [306, 361] width 135 height 16
checkbox input "true"
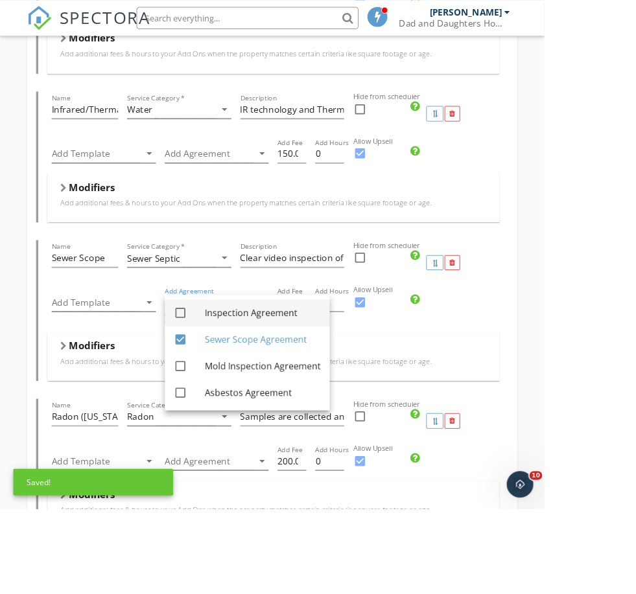
scroll to position [687, 0]
click at [270, 257] on div "Modifiers Add additional fees & hours to your Add Ons when the property matches…" at bounding box center [319, 232] width 528 height 56
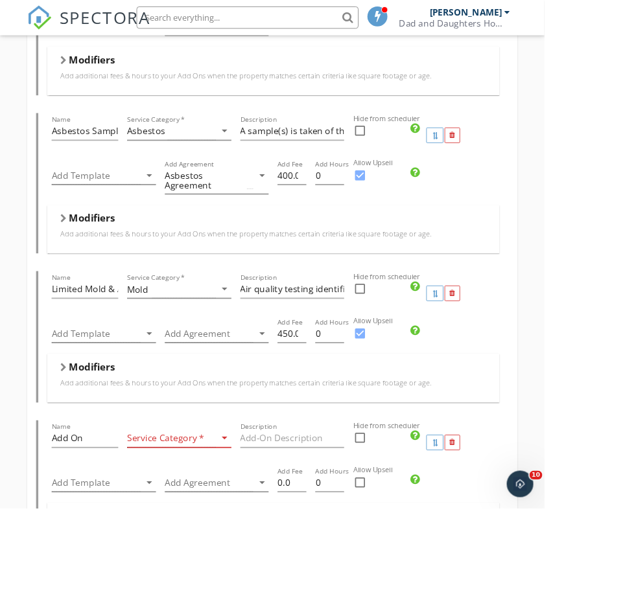
scroll to position [1450, 0]
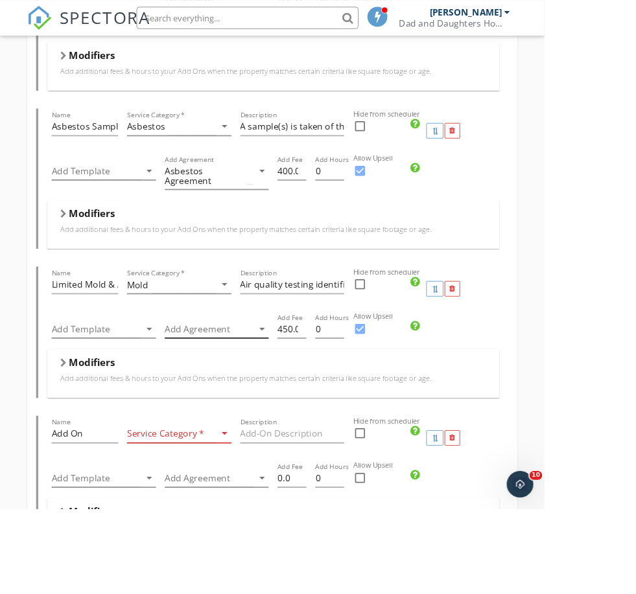
click at [230, 392] on div at bounding box center [244, 384] width 104 height 21
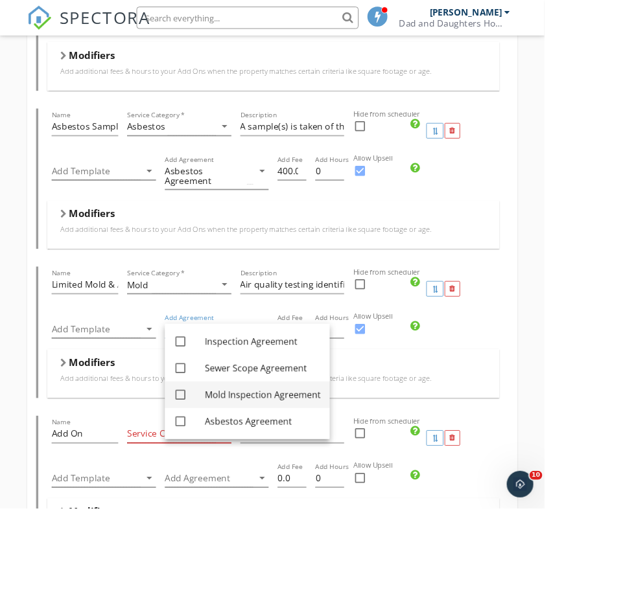
click at [255, 461] on div "Mold Inspection Agreement" at bounding box center [306, 462] width 135 height 16
checkbox input "true"
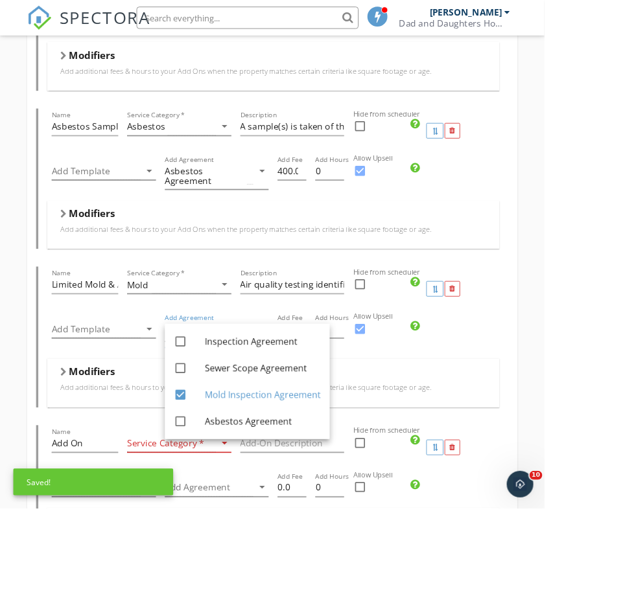
click at [237, 291] on div "Modifiers Add additional fees & hours to your Add Ons when the property matches…" at bounding box center [319, 263] width 528 height 56
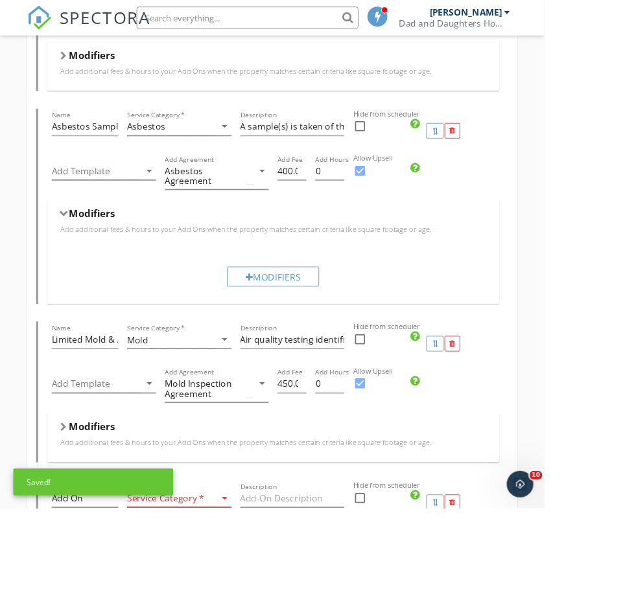
click at [237, 291] on div "Modifiers Add additional fees & hours to your Add Ons when the property matches…" at bounding box center [319, 263] width 528 height 56
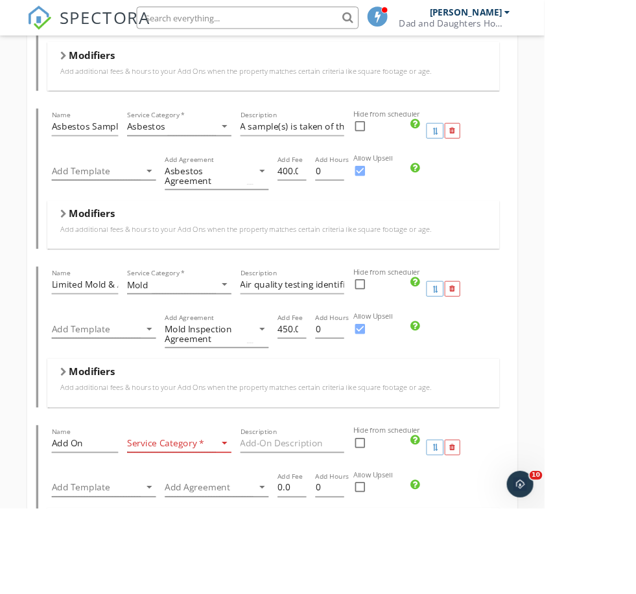
scroll to position [1462, 0]
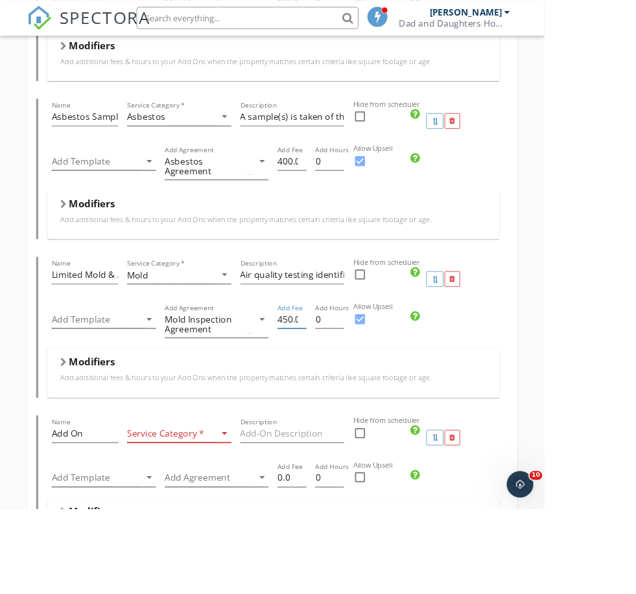
click at [330, 376] on input "450.0" at bounding box center [341, 372] width 34 height 21
type input "550.0"
click at [323, 325] on input "Air quality testing identifies, tests, and evaluates each sample for levels and…" at bounding box center [342, 320] width 122 height 21
click at [398, 327] on input "Air quality testing identifies, tests, and evaluates each sample for levels and…" at bounding box center [342, 320] width 122 height 21
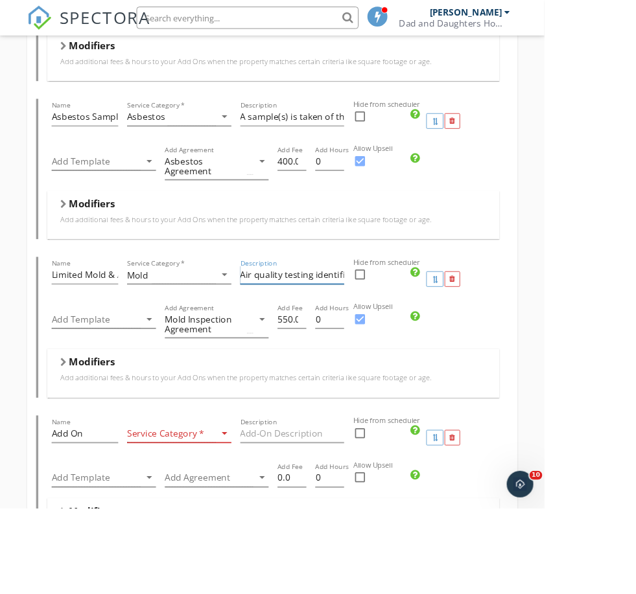
click at [398, 326] on input "Air quality testing identifies, tests, and evaluates each sample for levels and…" at bounding box center [342, 320] width 122 height 21
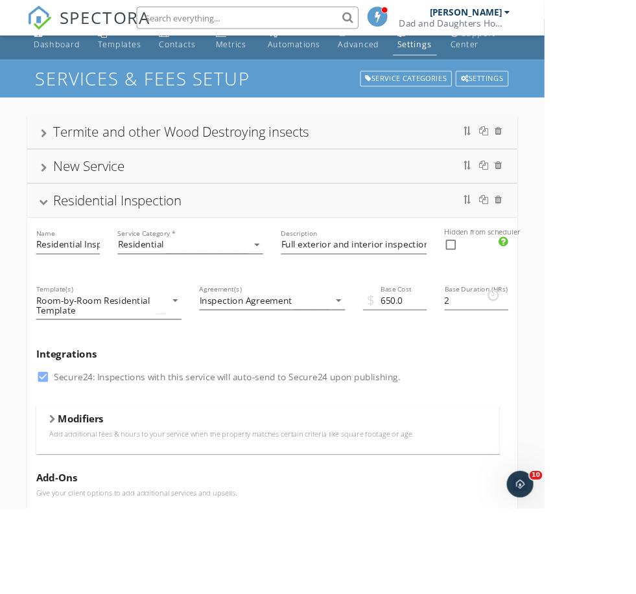
scroll to position [0, 0]
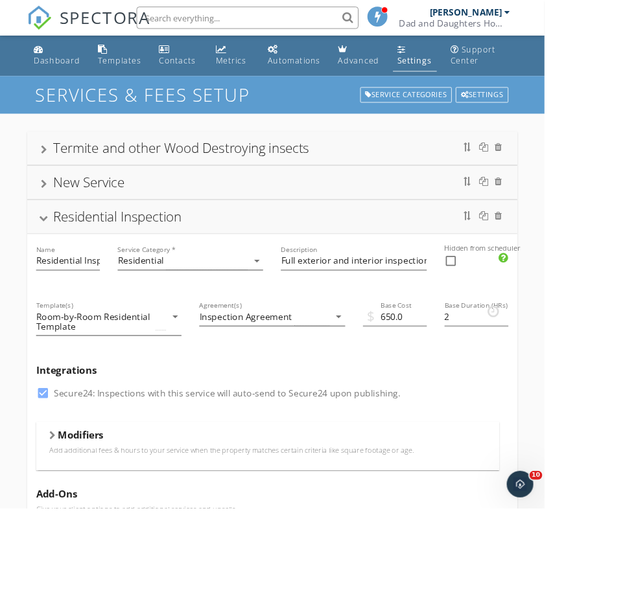
click at [205, 210] on div "New Service" at bounding box center [317, 213] width 541 height 23
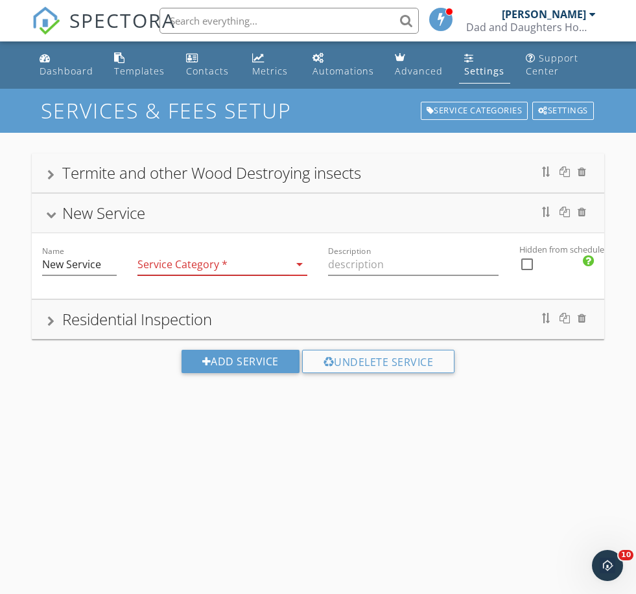
scroll to position [12, 0]
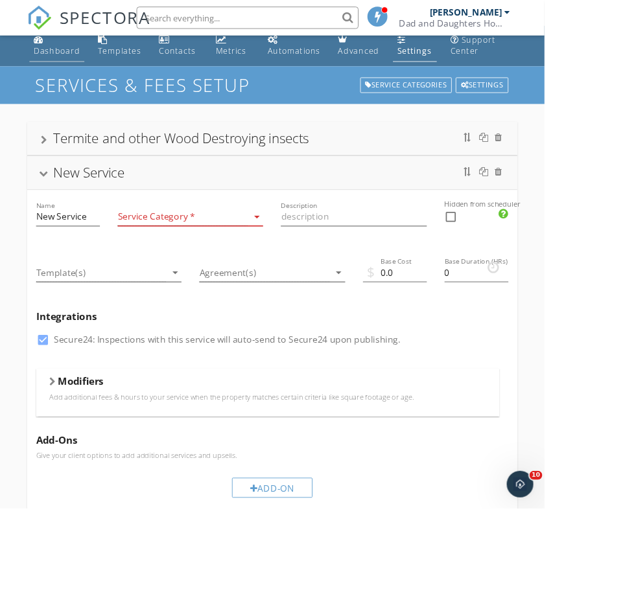
click at [58, 65] on div "Dashboard" at bounding box center [67, 59] width 54 height 12
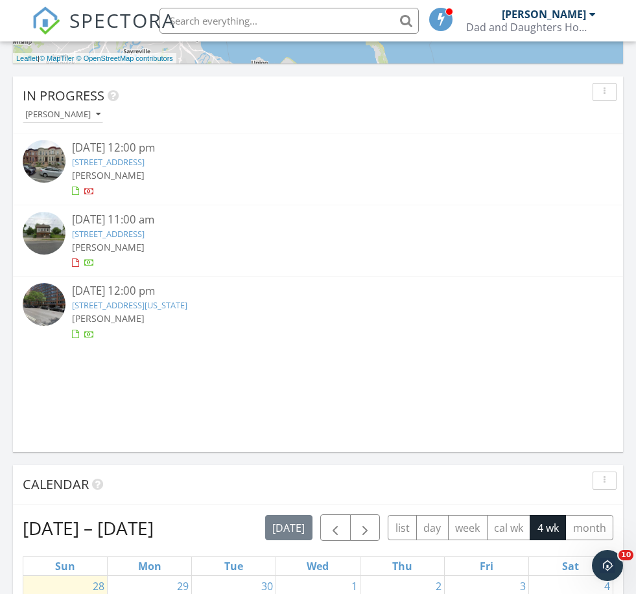
scroll to position [910, 0]
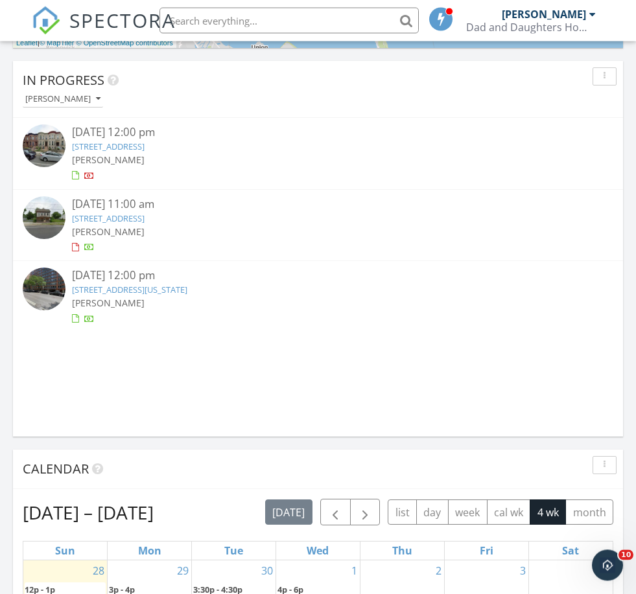
click at [144, 219] on link "[STREET_ADDRESS]" at bounding box center [108, 219] width 73 height 12
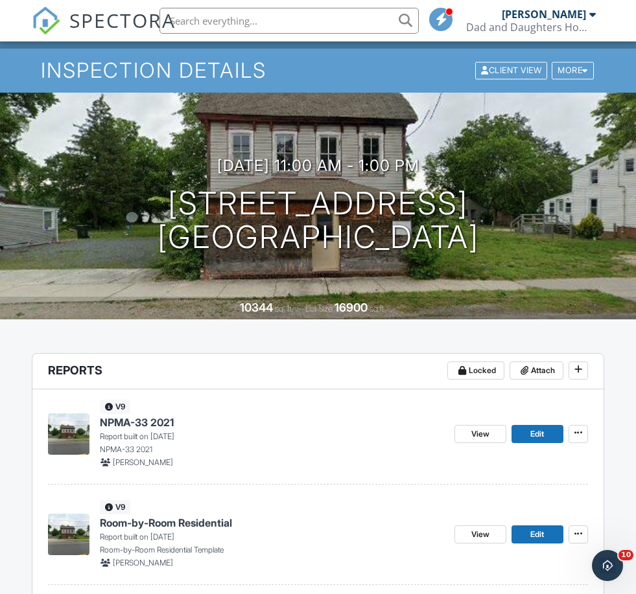
scroll to position [65, 0]
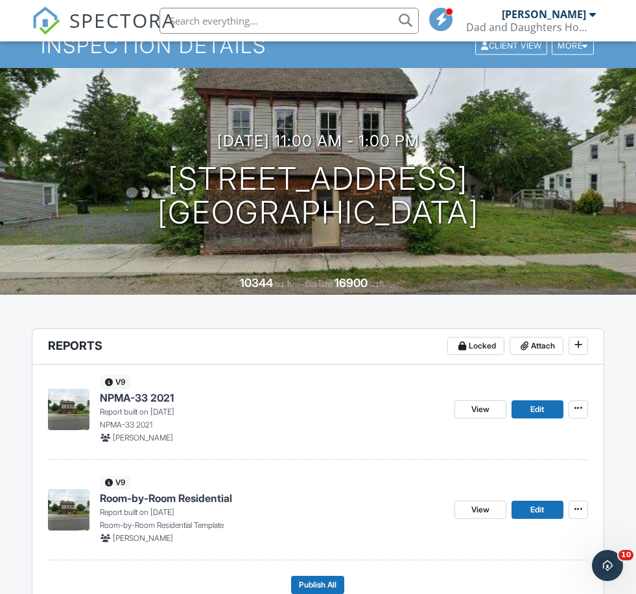
click at [225, 505] on div "v9 Room-by-Room Residential Report built on [DATE] Room-by-Room Residential Tem…" at bounding box center [272, 510] width 344 height 69
click at [181, 496] on span "Room-by-Room Residential" at bounding box center [166, 498] width 132 height 14
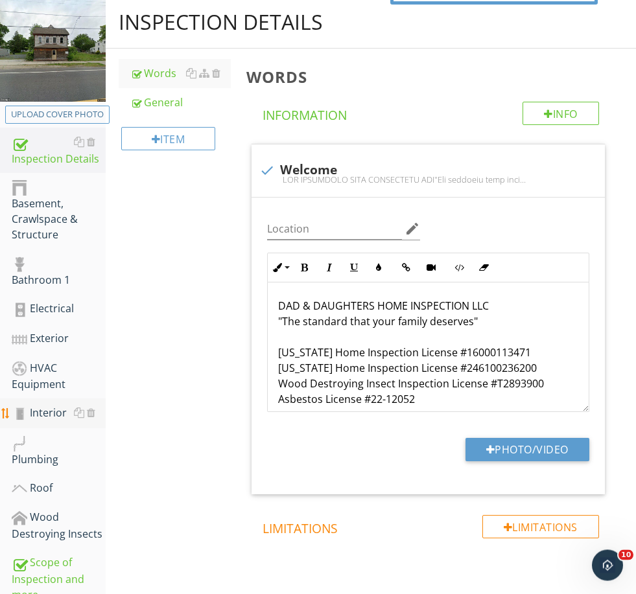
scroll to position [147, 0]
click at [55, 402] on link "Interior" at bounding box center [59, 413] width 94 height 30
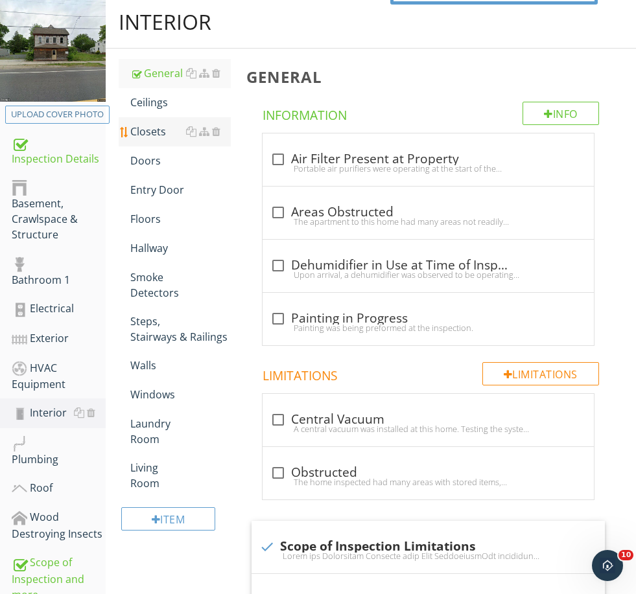
click at [156, 124] on div "Closets" at bounding box center [180, 132] width 100 height 16
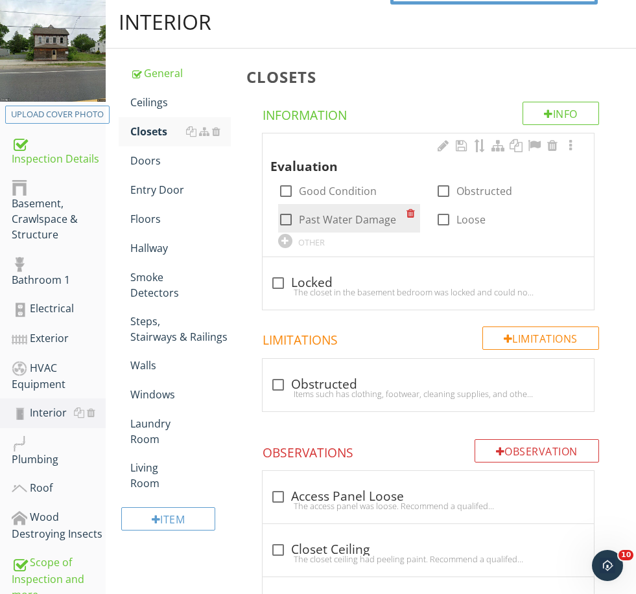
click at [330, 224] on label "Past Water Damage" at bounding box center [347, 219] width 97 height 13
checkbox input "true"
click at [317, 243] on div "OTHER" at bounding box center [311, 242] width 27 height 10
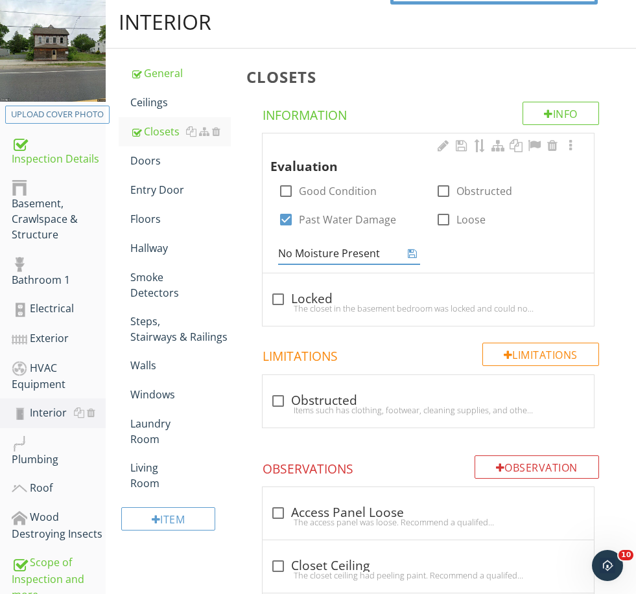
type input "No Moisture Present"
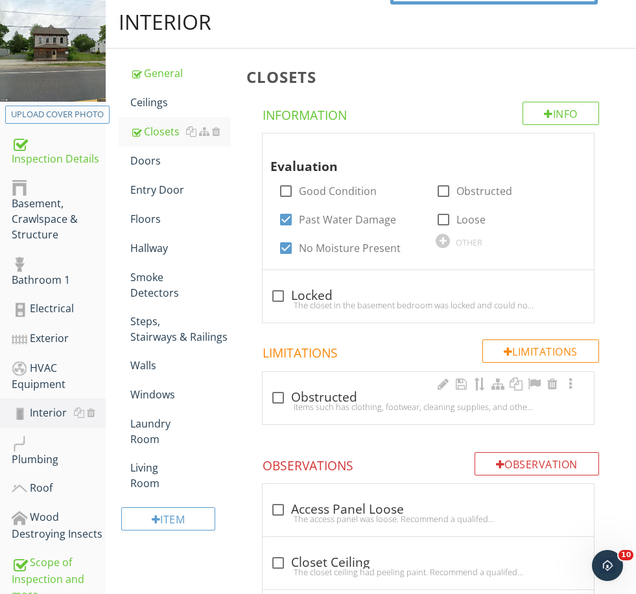
click at [310, 402] on div "Items such has clothing, footwear, cleaning supplies, and other stored material…" at bounding box center [428, 407] width 316 height 10
checkbox input "true"
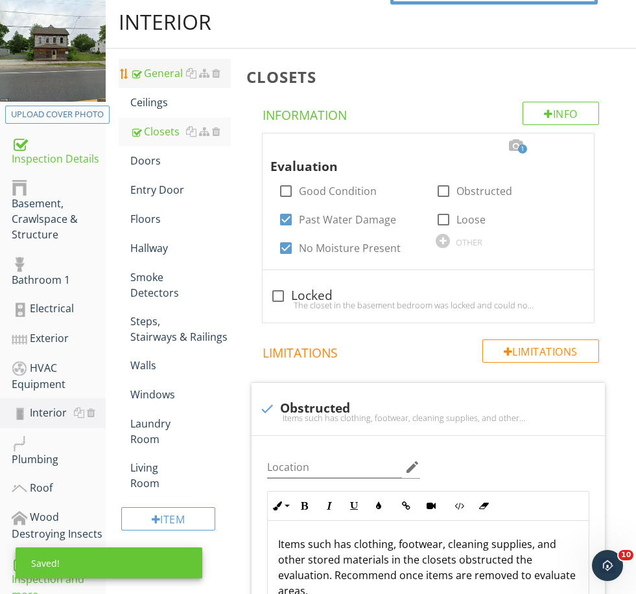
click at [159, 82] on link "General" at bounding box center [180, 73] width 100 height 29
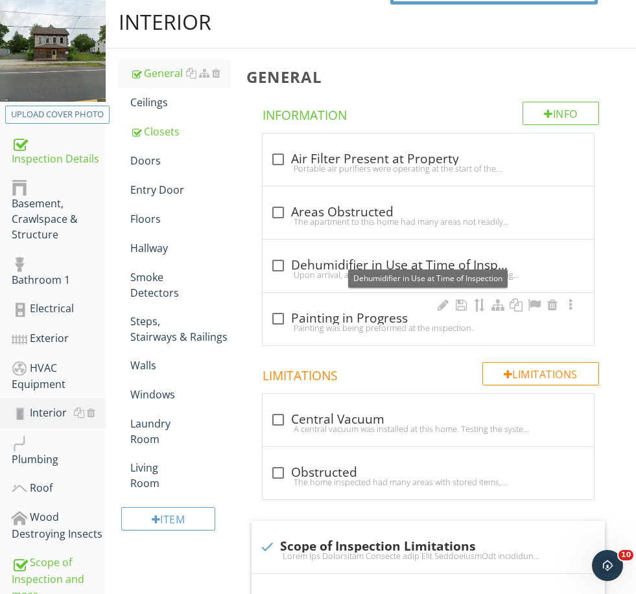
scroll to position [179, 0]
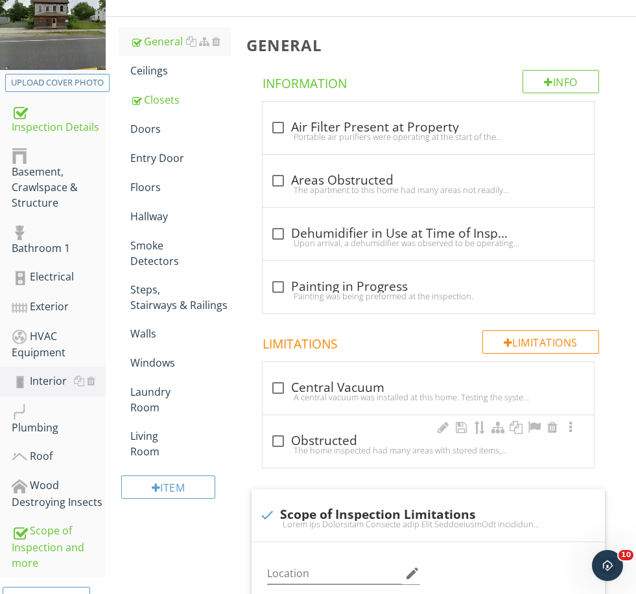
click at [324, 436] on div "check_box_outline_blank Obstructed" at bounding box center [428, 441] width 316 height 16
checkbox input "true"
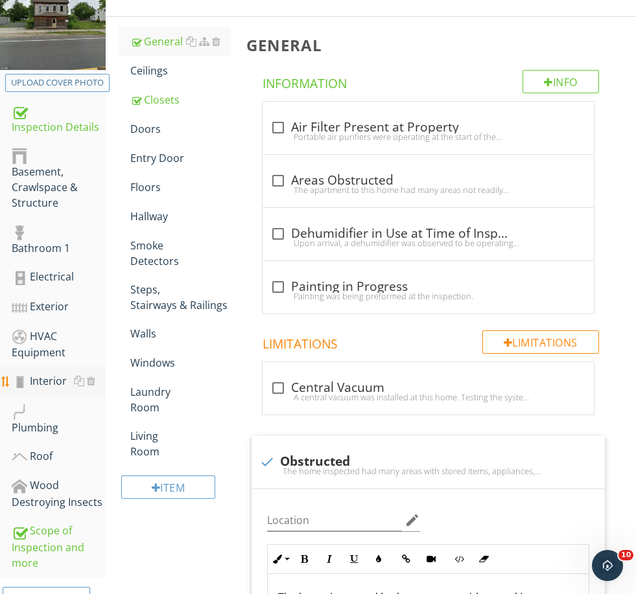
click at [56, 380] on div "Interior" at bounding box center [59, 381] width 94 height 17
click at [34, 186] on div "Basement, Crawlspace & Structure" at bounding box center [59, 179] width 94 height 63
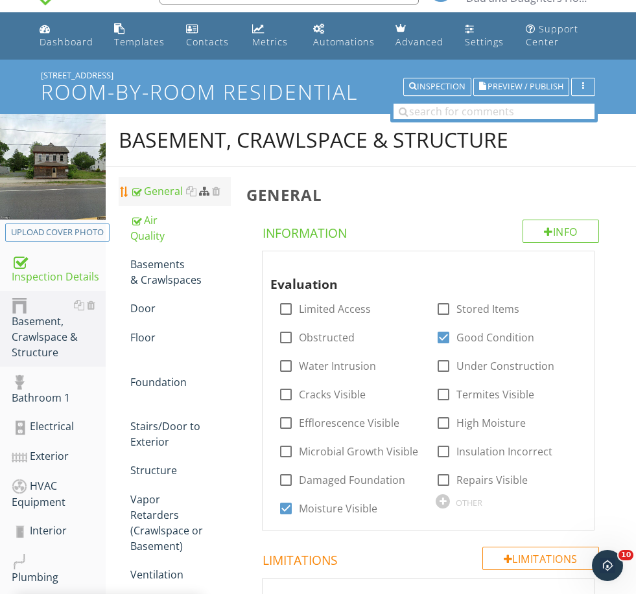
scroll to position [30, 0]
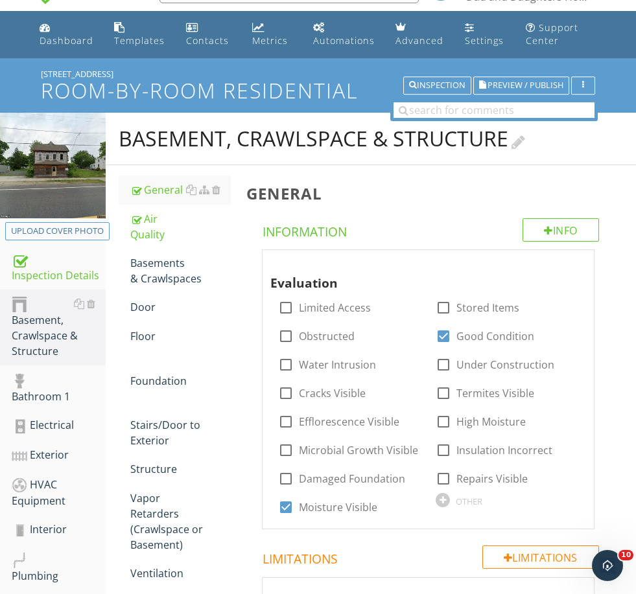
click at [266, 137] on div "Basement, Crawlspace & Structure" at bounding box center [322, 139] width 406 height 26
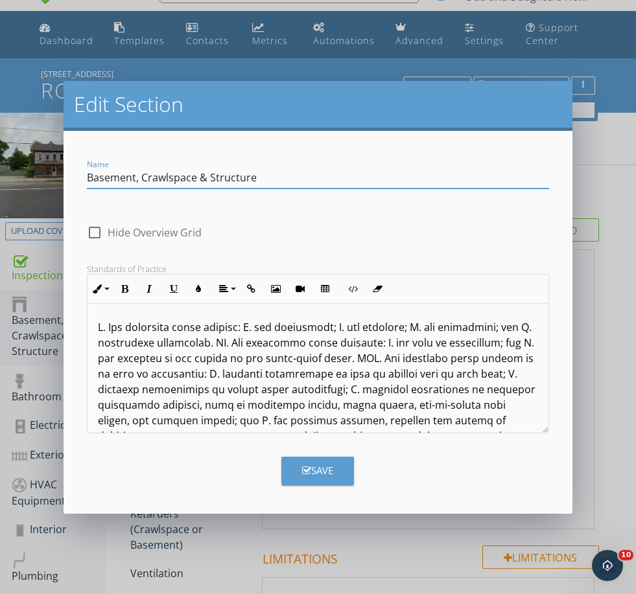
click at [209, 177] on input "Basement, Crawlspace & Structure" at bounding box center [318, 177] width 462 height 21
drag, startPoint x: 209, startPoint y: 177, endPoint x: 56, endPoint y: 170, distance: 153.1
click at [56, 170] on div "Edit Section Name Basement, Crawlspace & Structure check_box_outline_blank Hide…" at bounding box center [318, 297] width 636 height 594
click at [207, 176] on input "Basement, Crawlspace & Structure" at bounding box center [318, 177] width 462 height 21
click at [198, 176] on input "Basement, Crawlspace & Structure" at bounding box center [318, 177] width 462 height 21
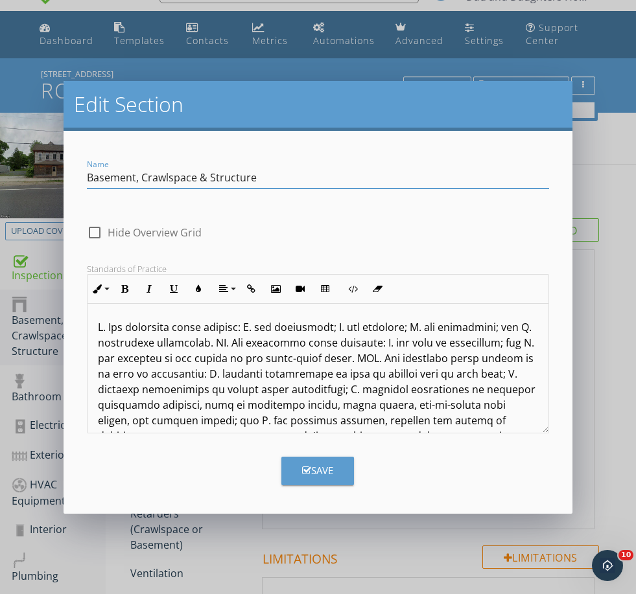
drag, startPoint x: 198, startPoint y: 176, endPoint x: 146, endPoint y: 176, distance: 52.5
click at [146, 176] on input "Basement, Crawlspace & Structure" at bounding box center [318, 177] width 462 height 21
type input "Basement & Structure"
click at [338, 470] on button "Save" at bounding box center [317, 471] width 73 height 29
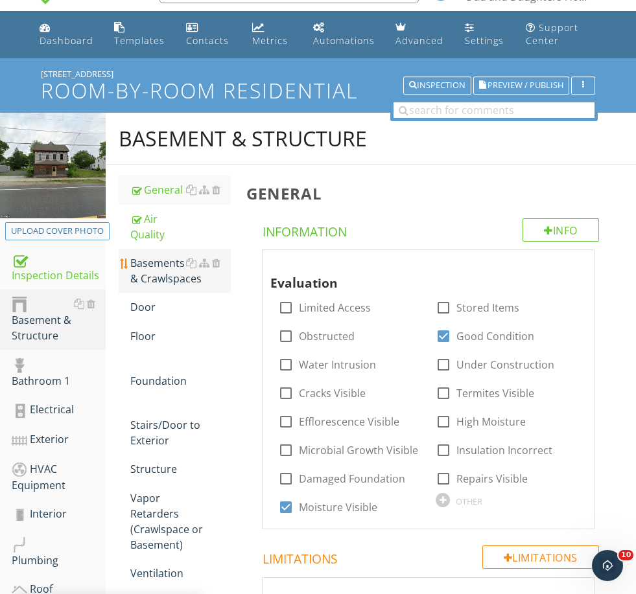
click at [153, 281] on div "Basements & Crawlspaces" at bounding box center [180, 270] width 100 height 31
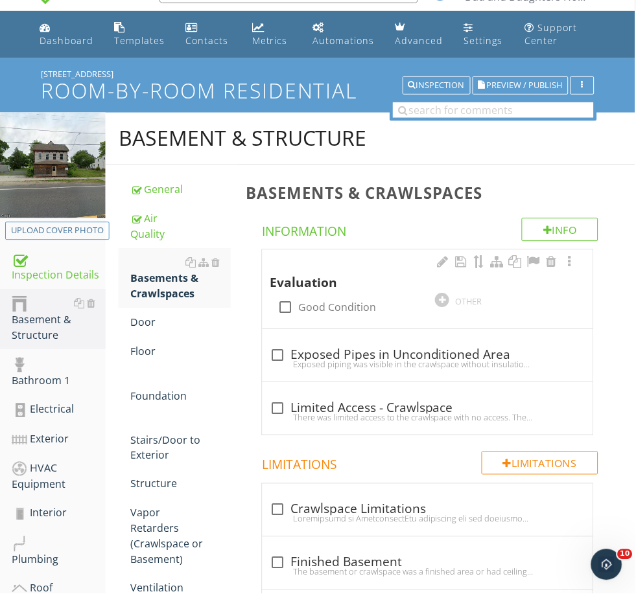
scroll to position [30, 0]
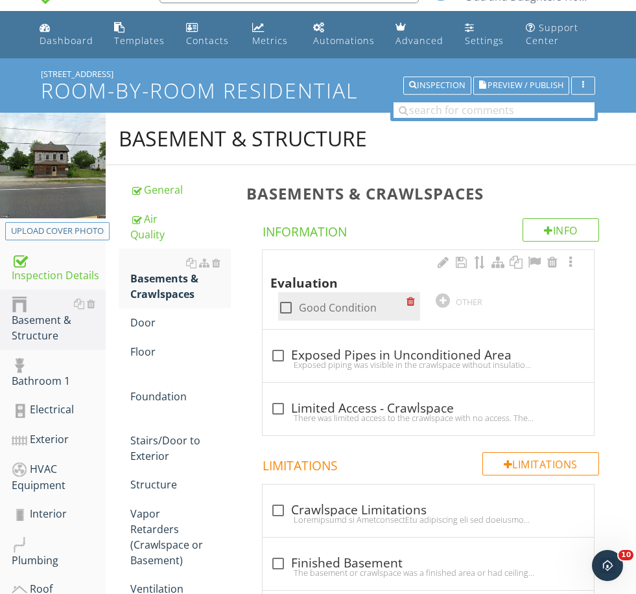
click at [332, 305] on label "Good Condition" at bounding box center [338, 307] width 78 height 13
checkbox input "true"
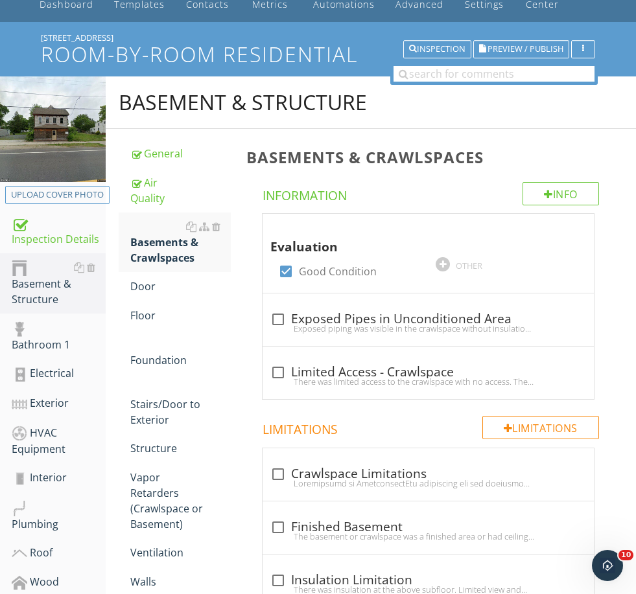
scroll to position [147, 0]
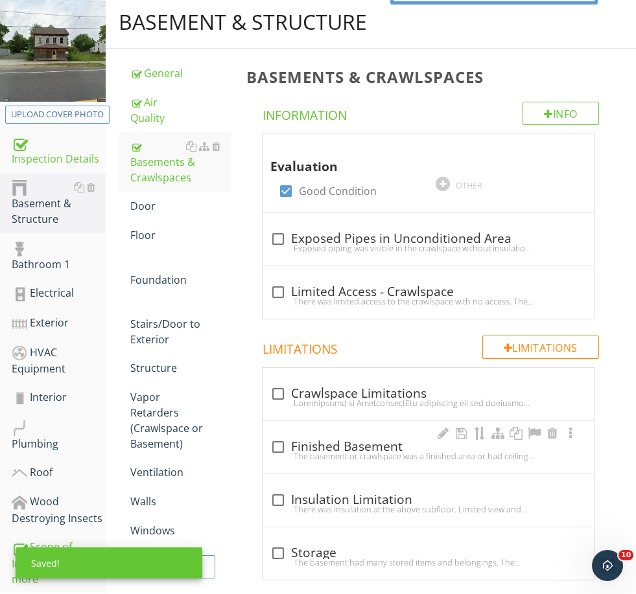
click at [320, 456] on div "The basement or crawlspace was a finished area or had ceiling or wall coverings…" at bounding box center [428, 456] width 316 height 10
checkbox input "true"
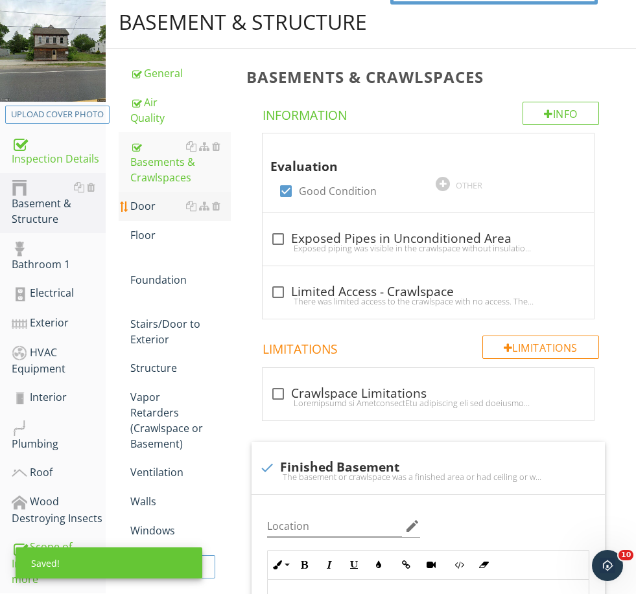
click at [147, 211] on div "Door" at bounding box center [180, 206] width 100 height 16
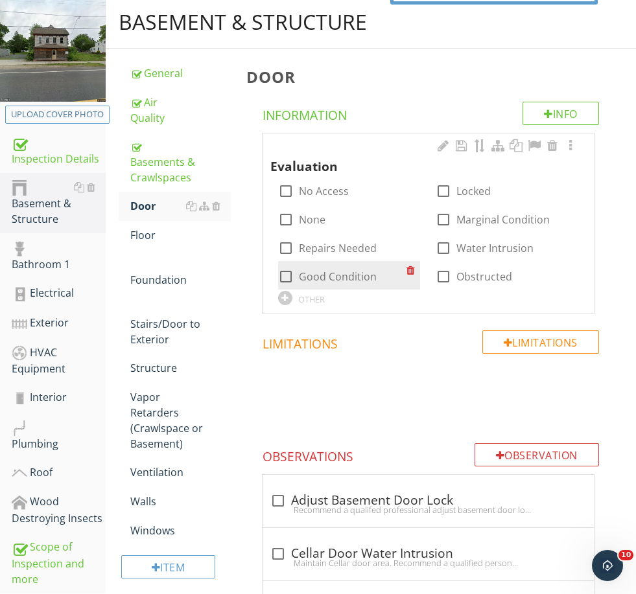
click at [336, 281] on label "Good Condition" at bounding box center [338, 276] width 78 height 13
checkbox input "true"
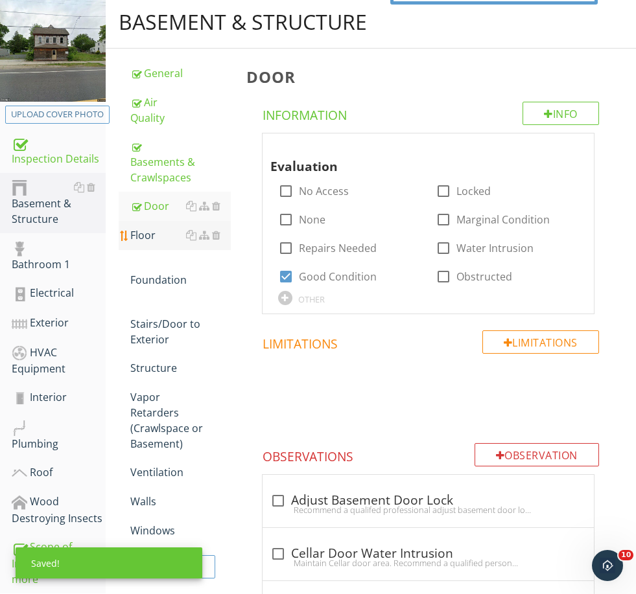
click at [140, 235] on div "Floor" at bounding box center [180, 235] width 100 height 16
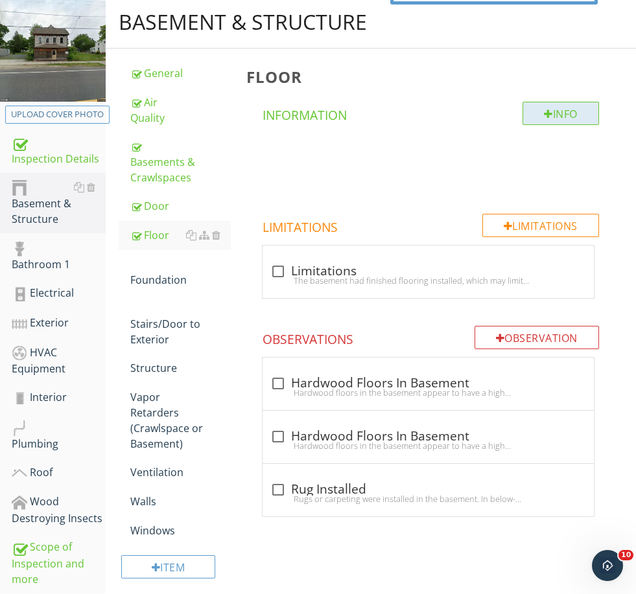
click at [552, 122] on div "Info" at bounding box center [560, 113] width 76 height 23
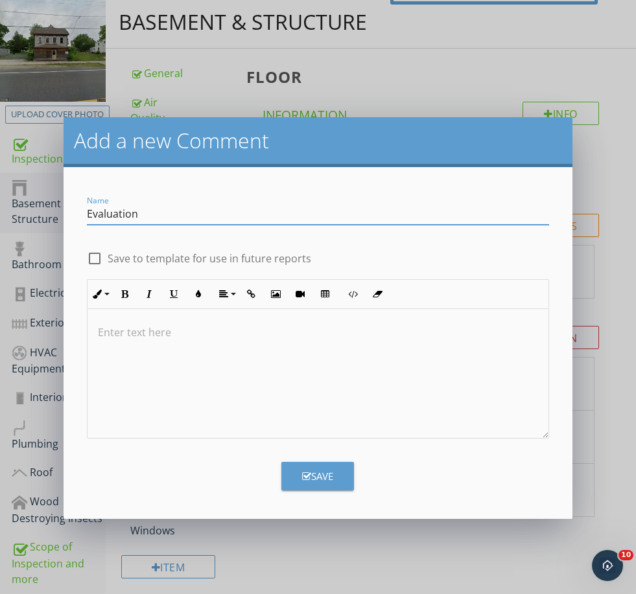
type input "Evaluation"
click at [139, 257] on label "Save to template for use in future reports" at bounding box center [209, 258] width 203 height 13
checkbox input "true"
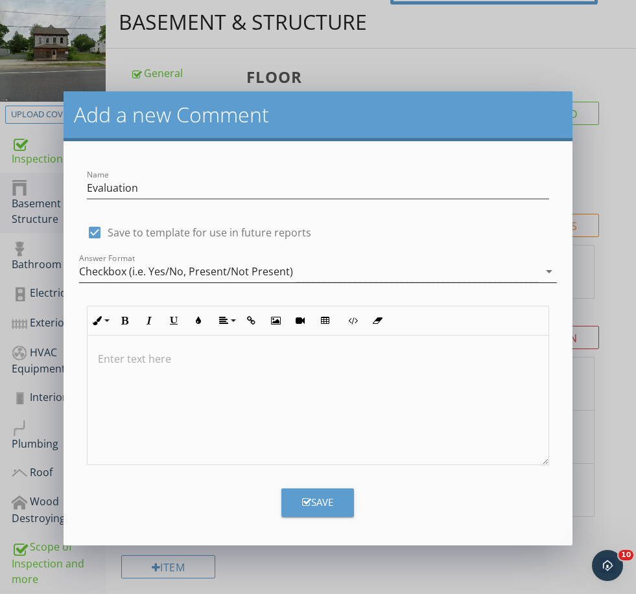
click at [164, 273] on div "Checkbox (i.e. Yes/No, Present/Not Present)" at bounding box center [186, 272] width 214 height 12
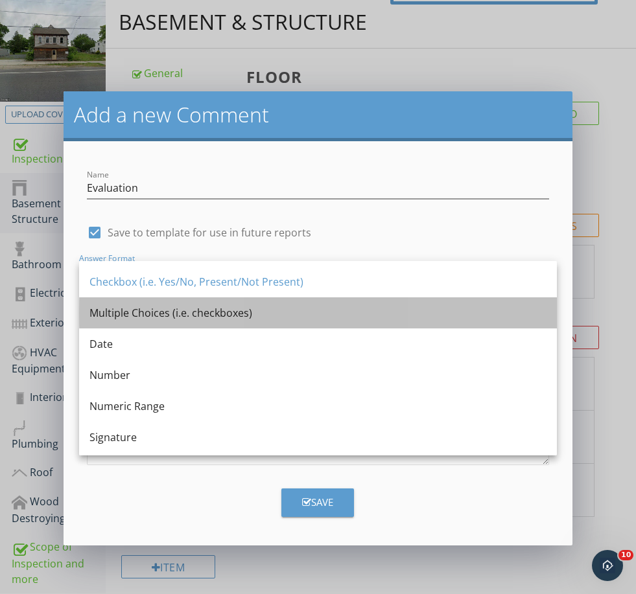
click at [152, 315] on div "Multiple Choices (i.e. checkboxes)" at bounding box center [317, 313] width 457 height 16
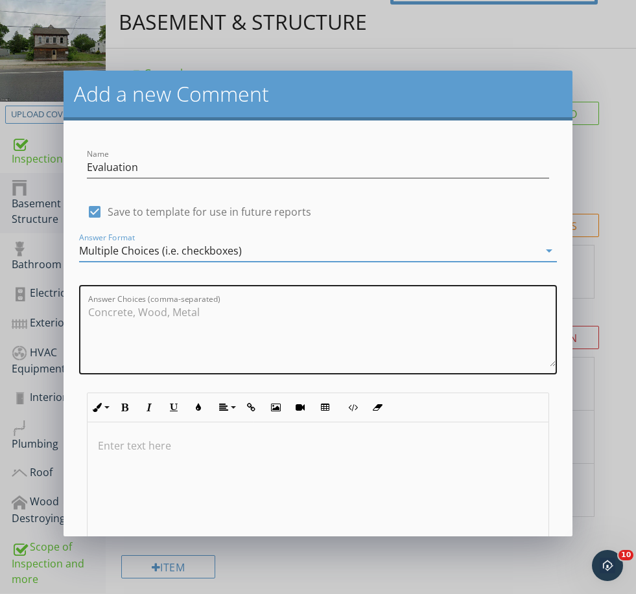
click at [181, 334] on textarea "Answer Choices (comma-separated)" at bounding box center [321, 334] width 467 height 65
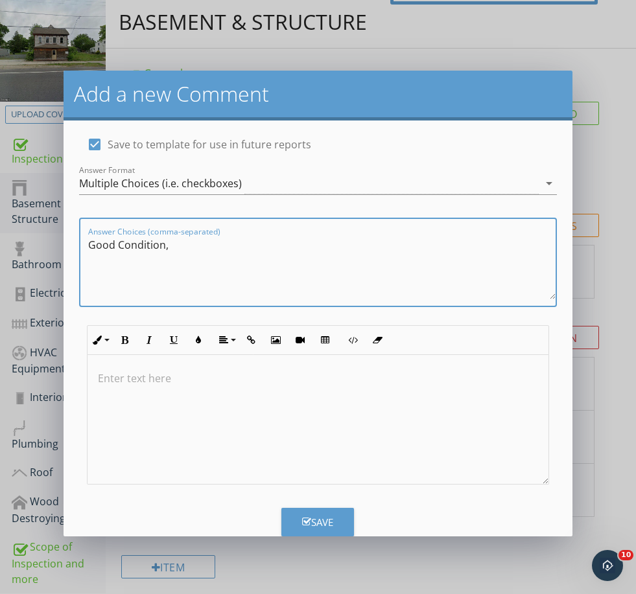
scroll to position [67, 0]
type textarea "Good Condition,"
click at [326, 524] on div "Save" at bounding box center [317, 523] width 31 height 15
checkbox input "false"
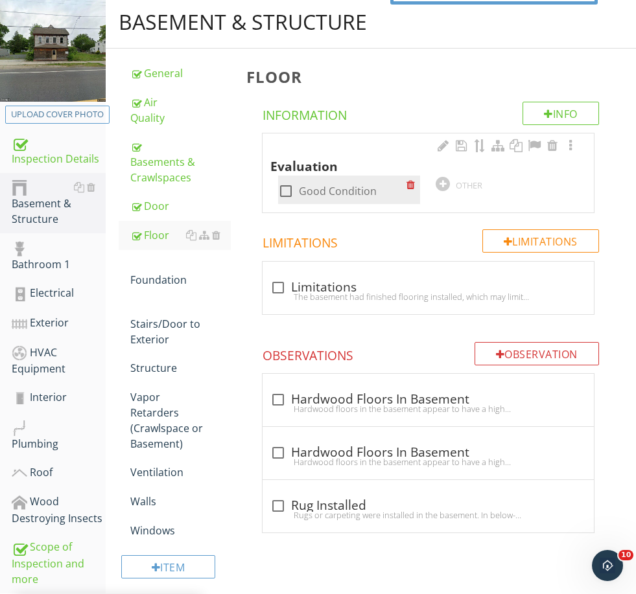
click at [314, 191] on label "Good Condition" at bounding box center [338, 191] width 78 height 13
checkbox input "true"
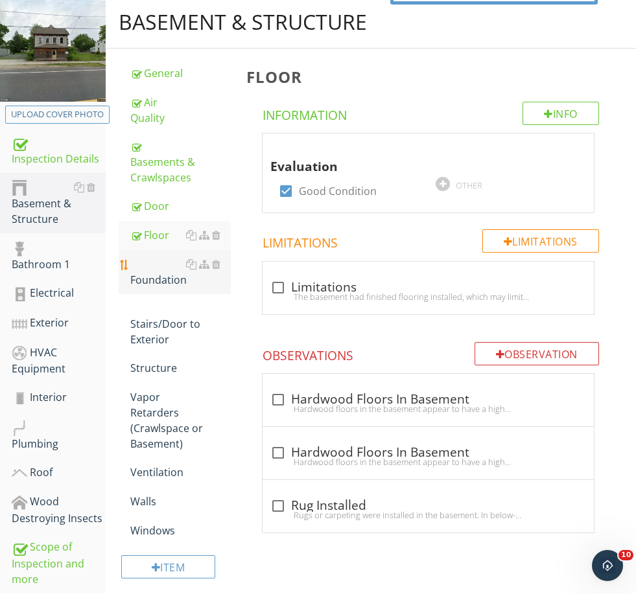
click at [134, 271] on div "Foundation" at bounding box center [180, 272] width 100 height 31
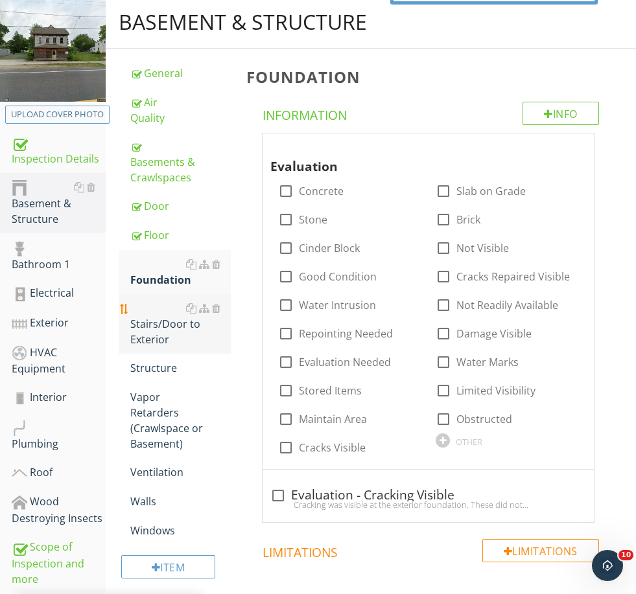
click at [143, 313] on div "Stairs/Door to Exterior" at bounding box center [180, 324] width 100 height 47
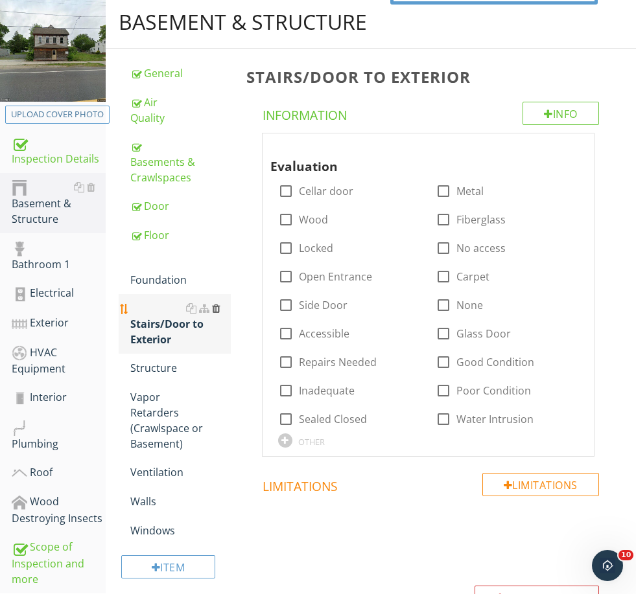
click at [215, 303] on div at bounding box center [216, 308] width 8 height 10
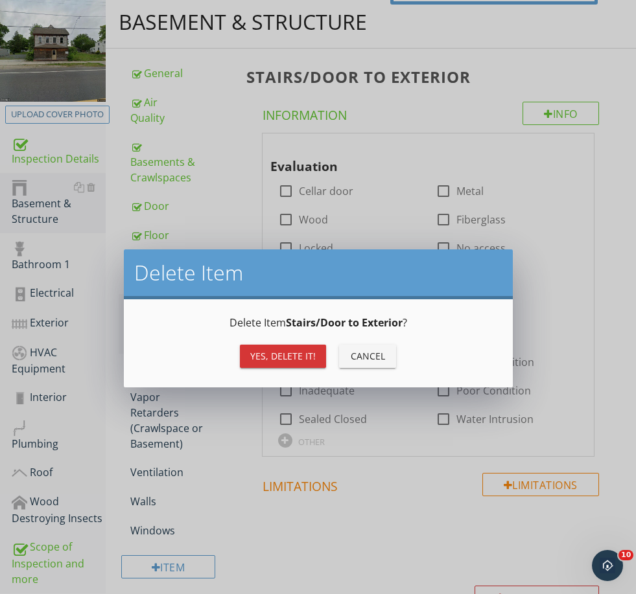
click at [287, 359] on div "Yes, Delete it!" at bounding box center [282, 356] width 65 height 14
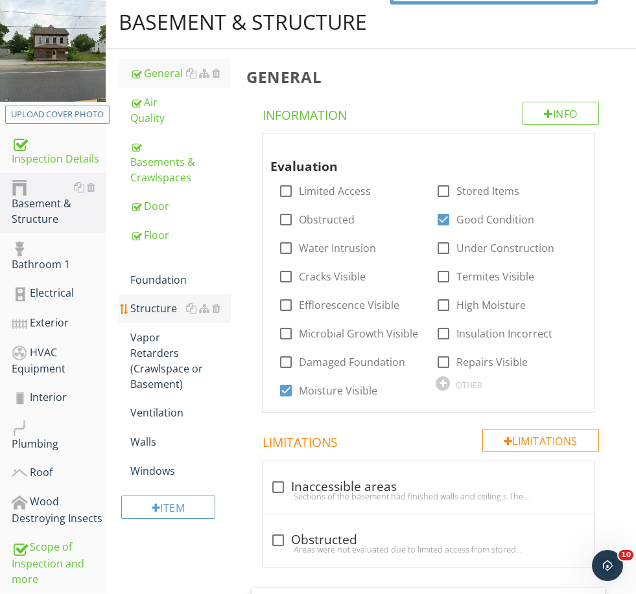
click at [159, 301] on div "Structure" at bounding box center [180, 309] width 100 height 16
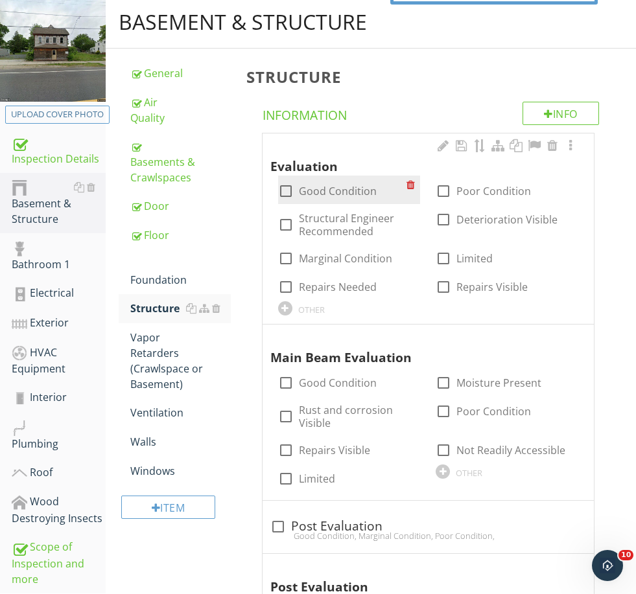
click at [326, 187] on label "Good Condition" at bounding box center [338, 191] width 78 height 13
checkbox input "true"
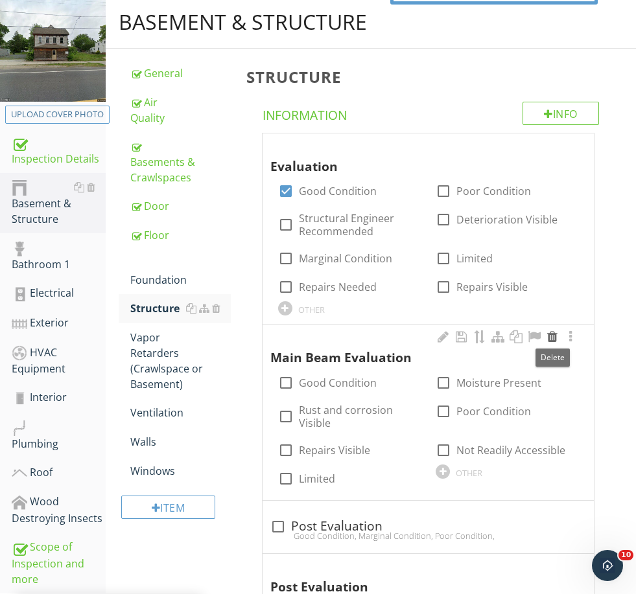
click at [549, 337] on div at bounding box center [552, 336] width 16 height 13
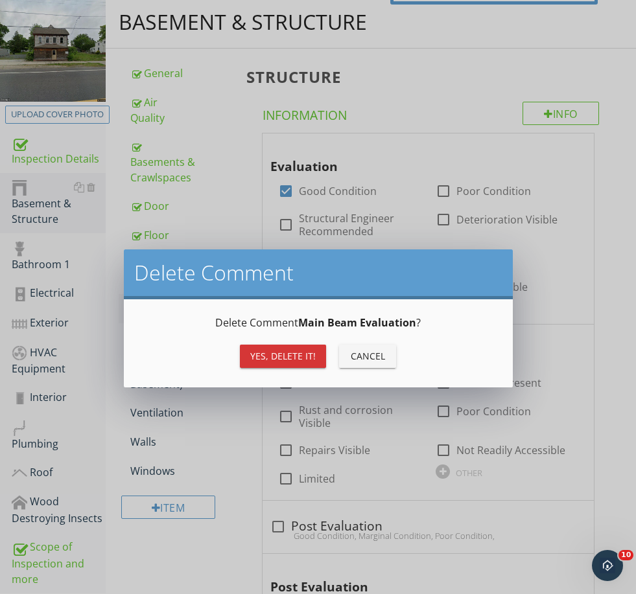
click at [277, 352] on div "Yes, Delete it!" at bounding box center [282, 356] width 65 height 14
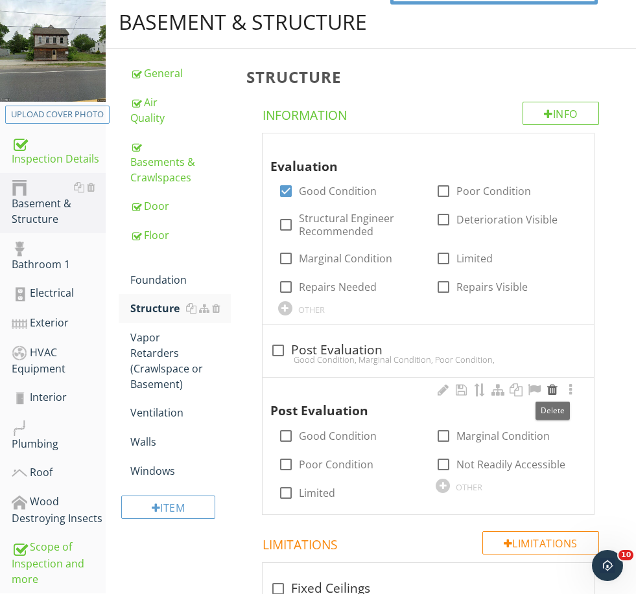
click at [553, 387] on div at bounding box center [552, 390] width 16 height 13
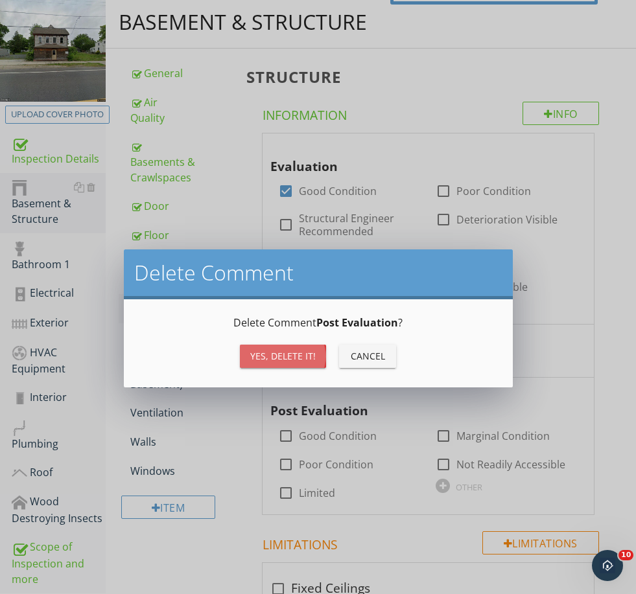
click at [266, 359] on div "Yes, Delete it!" at bounding box center [282, 356] width 65 height 14
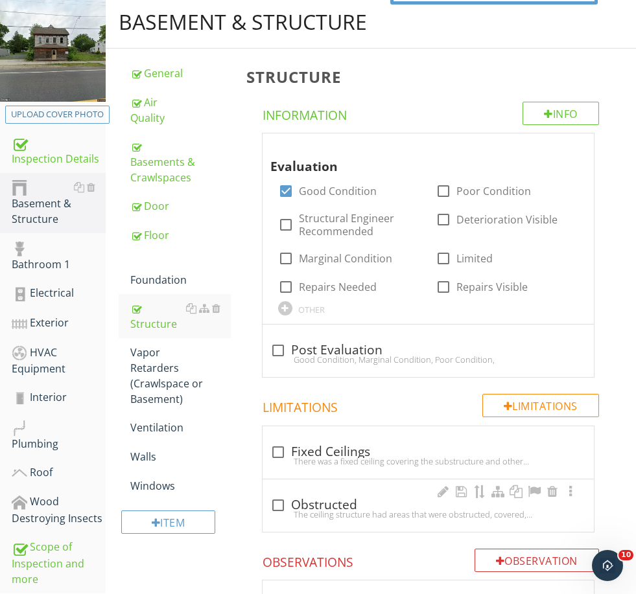
click at [337, 511] on div "The ceiling structure had areas that were obstructed, covered, limited, or not …" at bounding box center [428, 514] width 316 height 10
checkbox input "true"
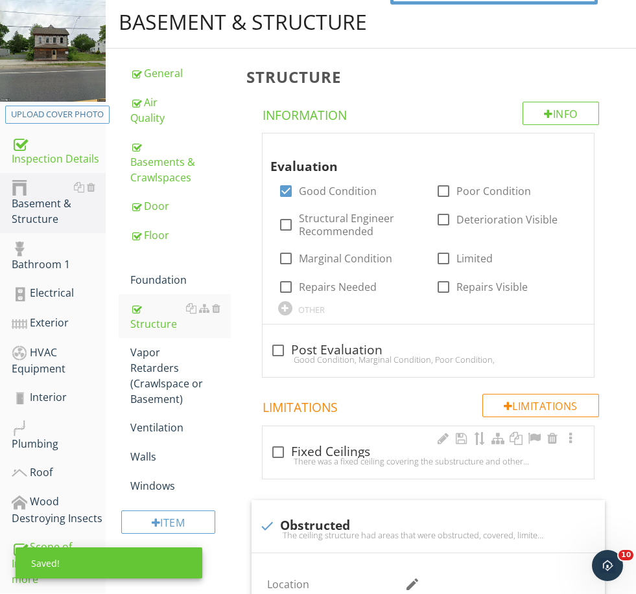
click at [325, 449] on div "check_box_outline_blank Fixed Ceilings" at bounding box center [428, 452] width 316 height 16
checkbox input "true"
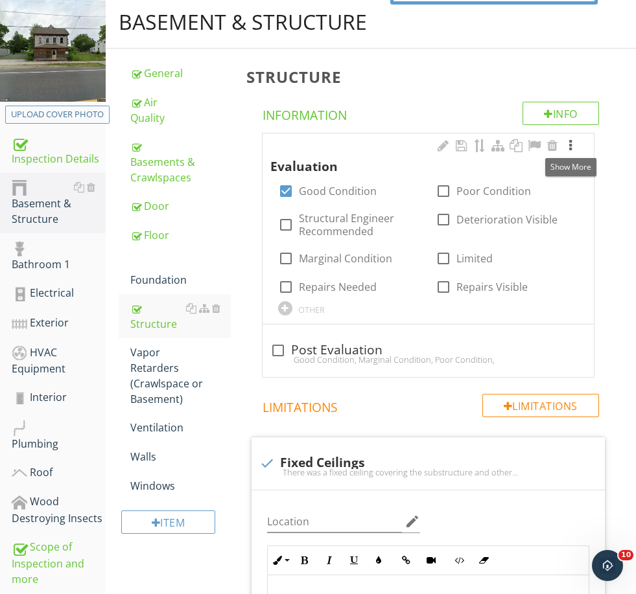
click at [572, 142] on div at bounding box center [570, 145] width 16 height 13
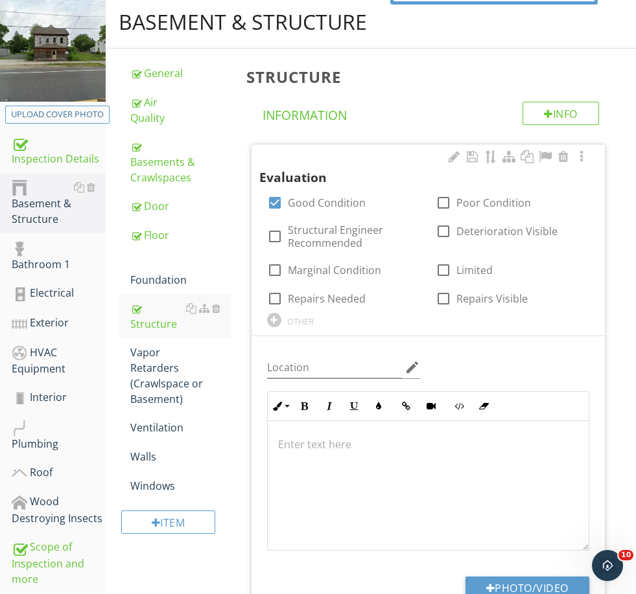
click at [363, 472] on div at bounding box center [428, 486] width 321 height 130
drag, startPoint x: 338, startPoint y: 465, endPoint x: 253, endPoint y: 427, distance: 92.8
click at [253, 427] on div "Location edit Inline Style XLarge Large Normal Small Light Small/Light Bold Ita…" at bounding box center [427, 484] width 353 height 297
copy p "Steel and concrete structure appeared to be in good condition."
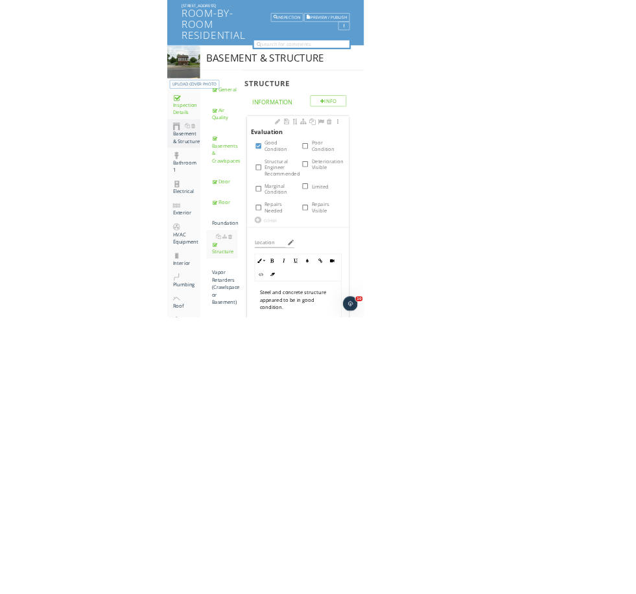
scroll to position [111, 0]
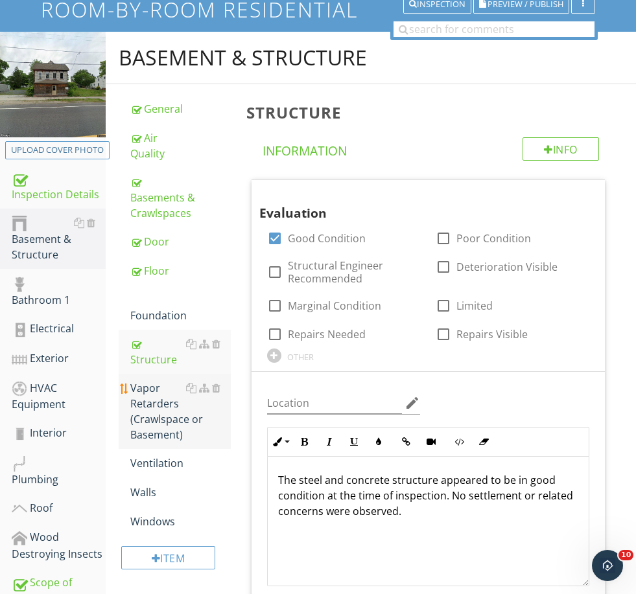
click at [135, 417] on div "Vapor Retarders (Crawlspace or Basement)" at bounding box center [180, 411] width 100 height 62
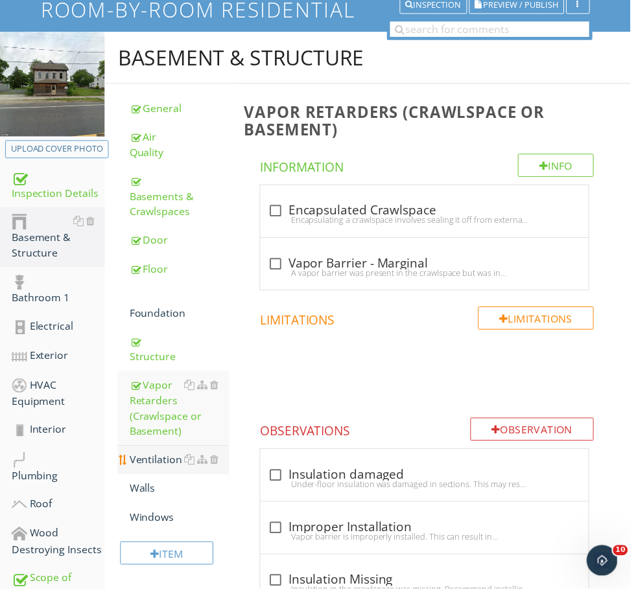
click at [174, 456] on div "Ventilation" at bounding box center [180, 464] width 100 height 16
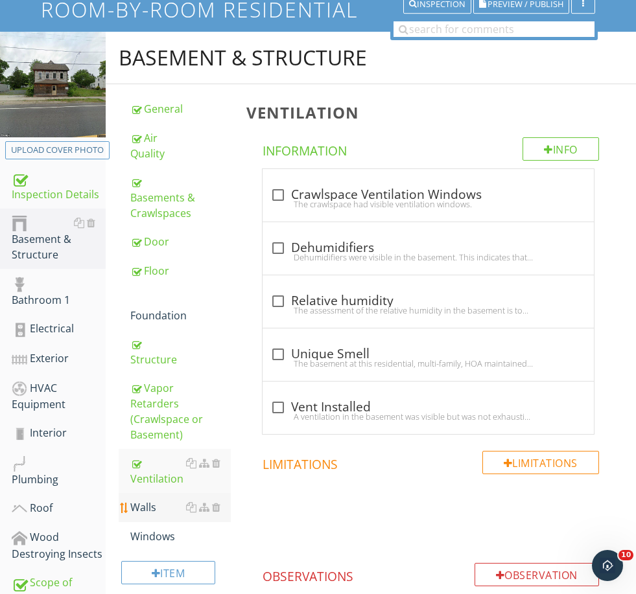
click at [146, 500] on div "Walls" at bounding box center [180, 508] width 100 height 16
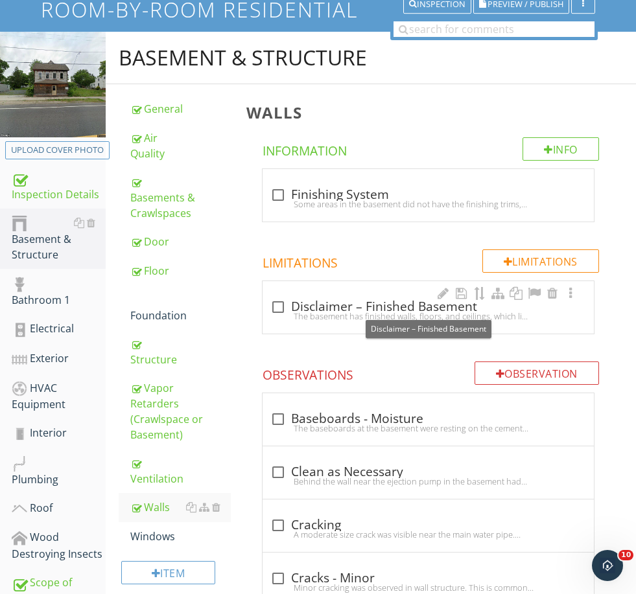
click at [310, 299] on div "check_box_outline_blank Disclaimer – Finished Basement" at bounding box center [428, 307] width 316 height 16
checkbox input "true"
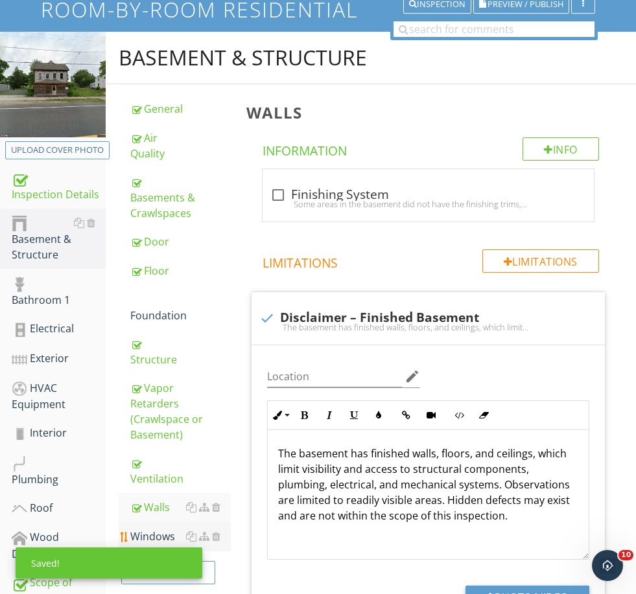
click at [157, 529] on div "Windows" at bounding box center [180, 537] width 100 height 16
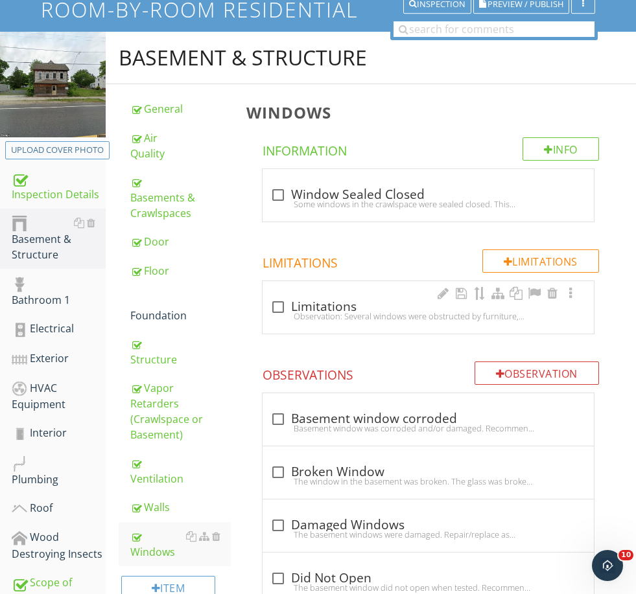
click at [303, 315] on div "Observation: Several windows were obstructed by furniture, coverings, or person…" at bounding box center [428, 316] width 316 height 10
checkbox input "true"
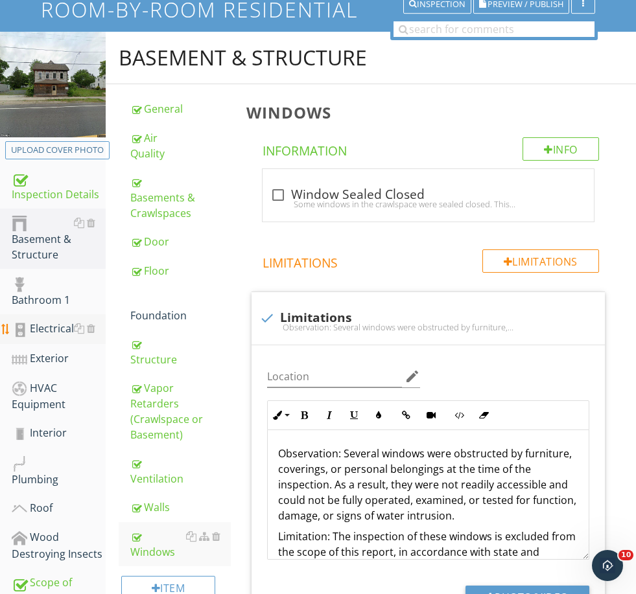
click at [37, 332] on div "Electrical" at bounding box center [59, 329] width 94 height 17
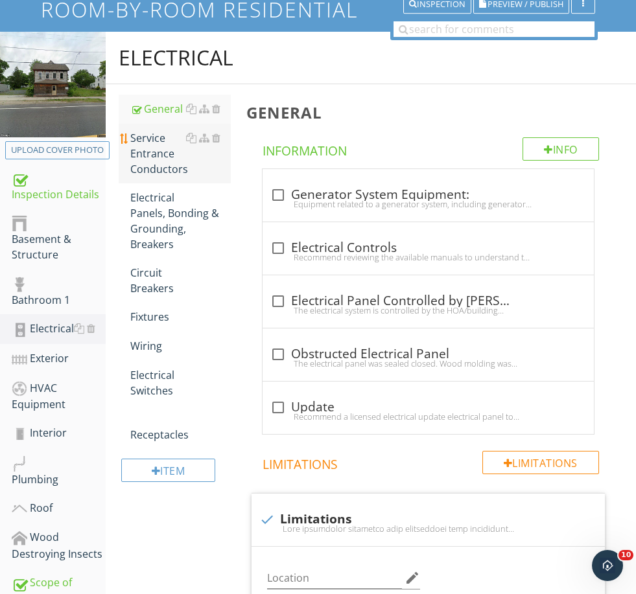
click at [163, 133] on div "Service Entrance Conductors" at bounding box center [180, 153] width 100 height 47
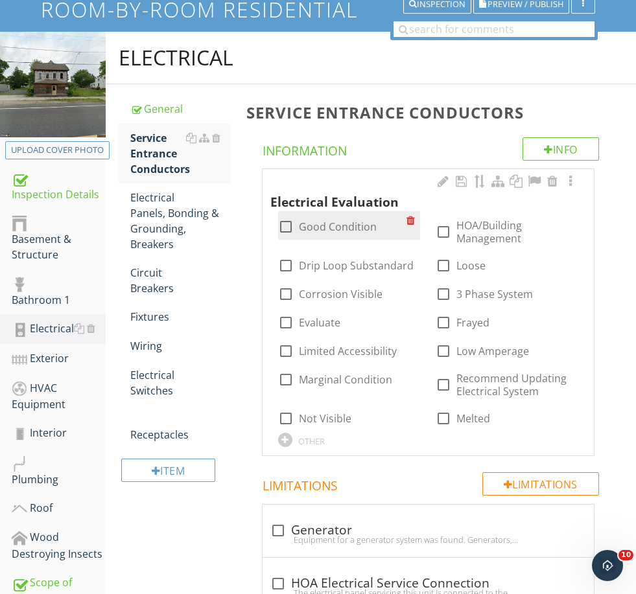
click at [330, 225] on label "Good Condition" at bounding box center [338, 226] width 78 height 13
checkbox input "true"
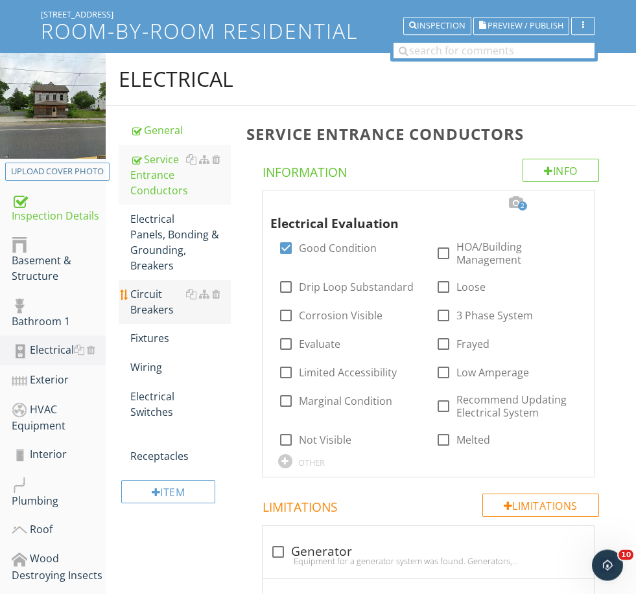
scroll to position [90, 0]
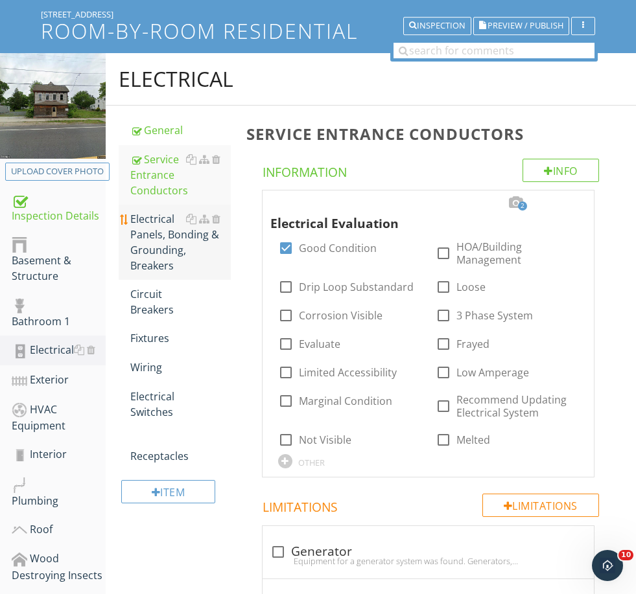
click at [168, 245] on div "Electrical Panels, Bonding & Grounding, Breakers" at bounding box center [180, 242] width 100 height 62
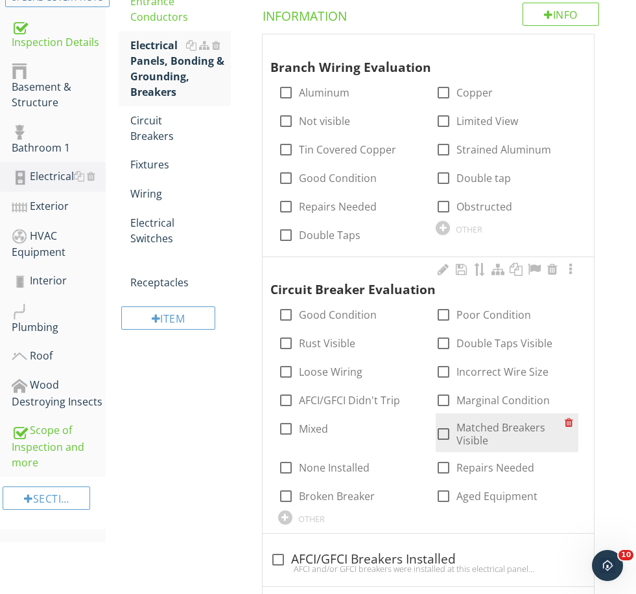
scroll to position [267, 0]
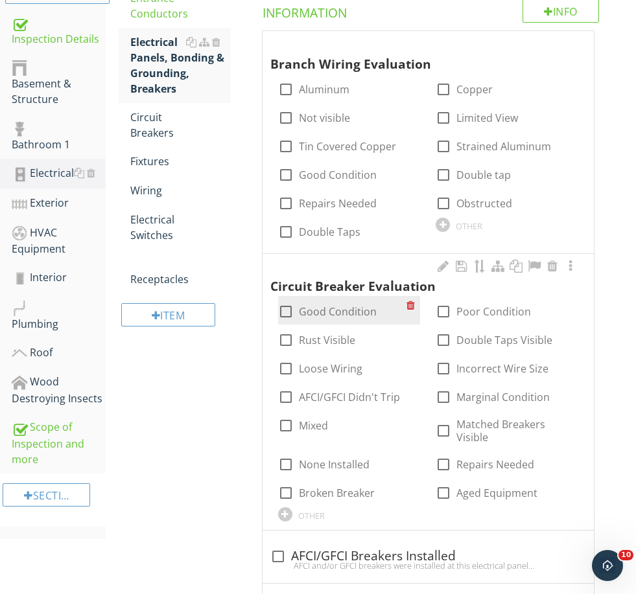
click at [332, 305] on label "Good Condition" at bounding box center [338, 311] width 78 height 13
checkbox input "true"
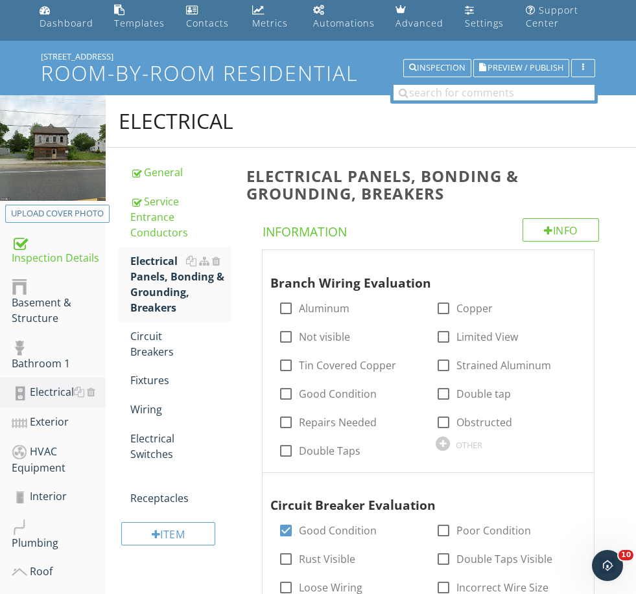
scroll to position [0, 0]
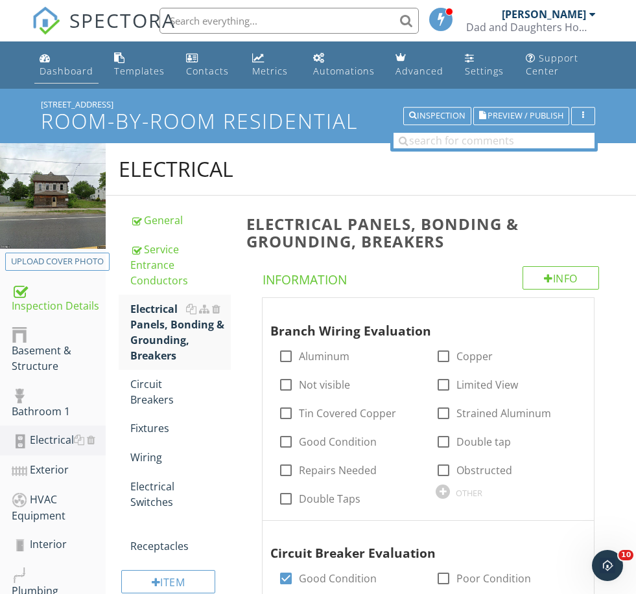
click at [56, 55] on link "Dashboard" at bounding box center [66, 65] width 64 height 37
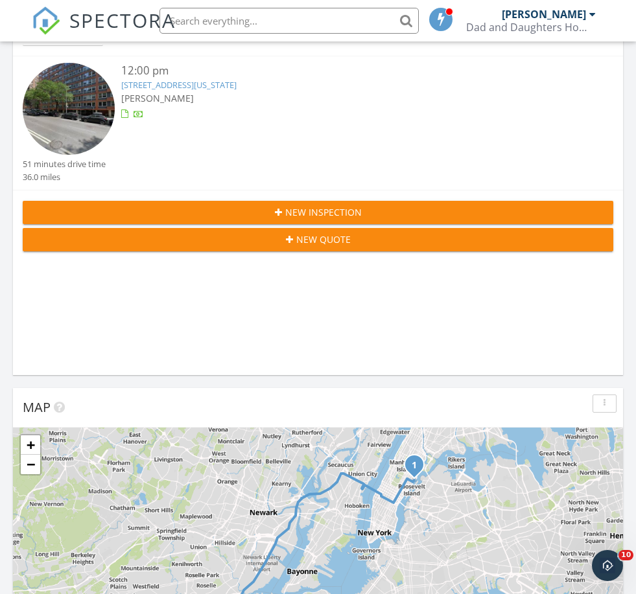
scroll to position [596, 0]
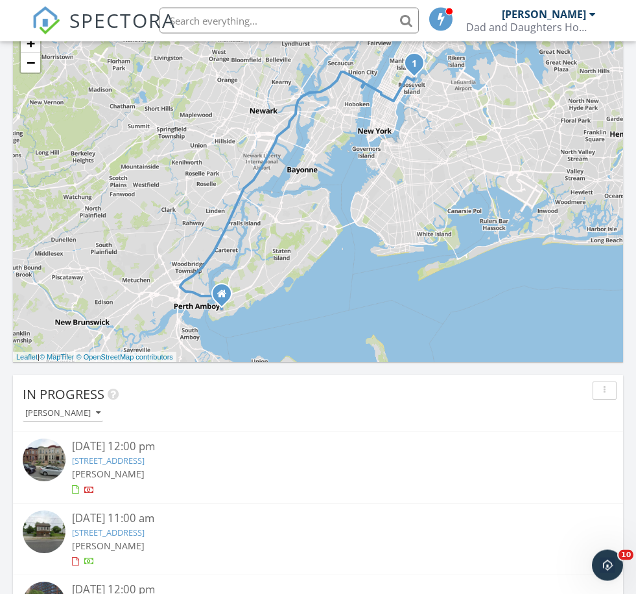
click at [117, 535] on link "[STREET_ADDRESS]" at bounding box center [108, 533] width 73 height 12
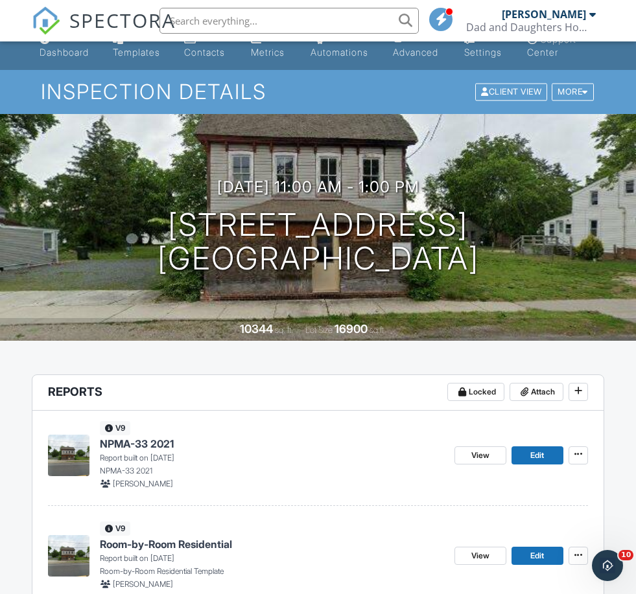
scroll to position [17, 0]
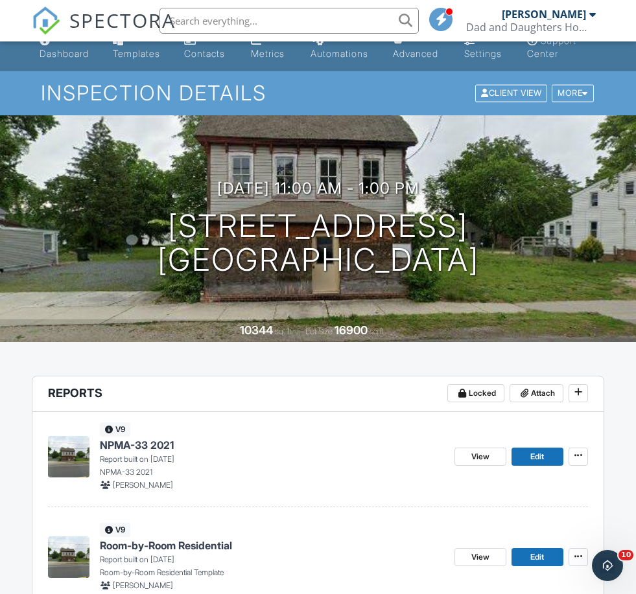
click at [212, 548] on span "Room-by-Room Residential" at bounding box center [166, 545] width 132 height 14
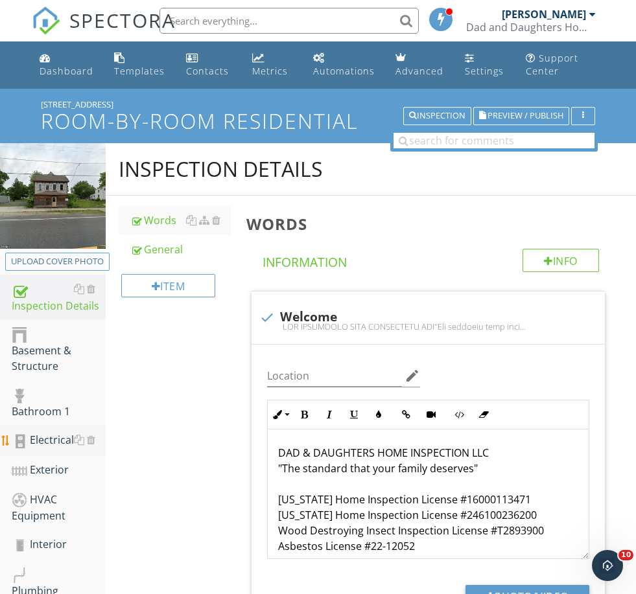
click at [58, 441] on div "Electrical" at bounding box center [59, 440] width 94 height 17
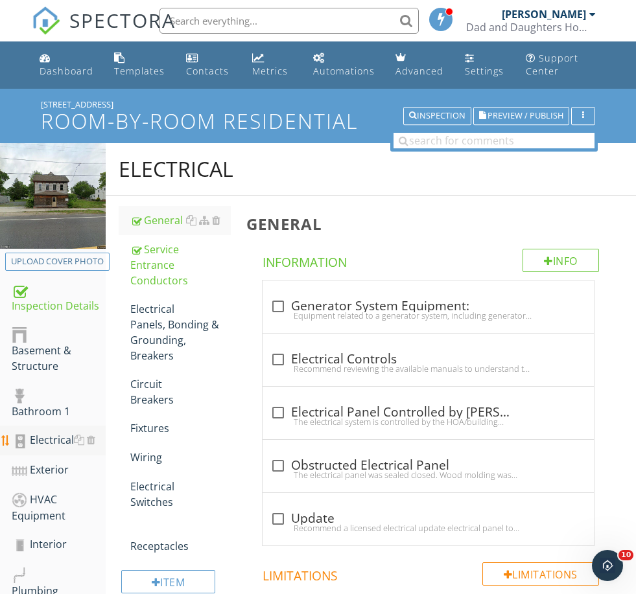
click at [45, 437] on div "Electrical" at bounding box center [59, 440] width 94 height 17
click at [156, 336] on div "Electrical Panels, Bonding & Grounding, Breakers" at bounding box center [180, 332] width 100 height 62
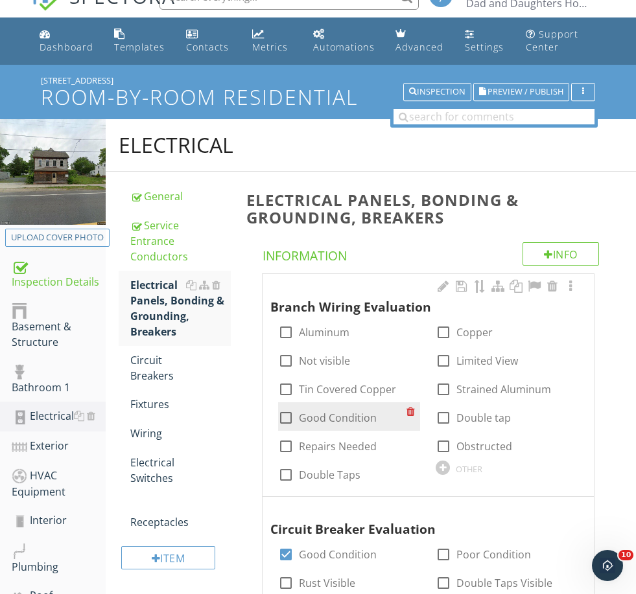
scroll to position [40, 0]
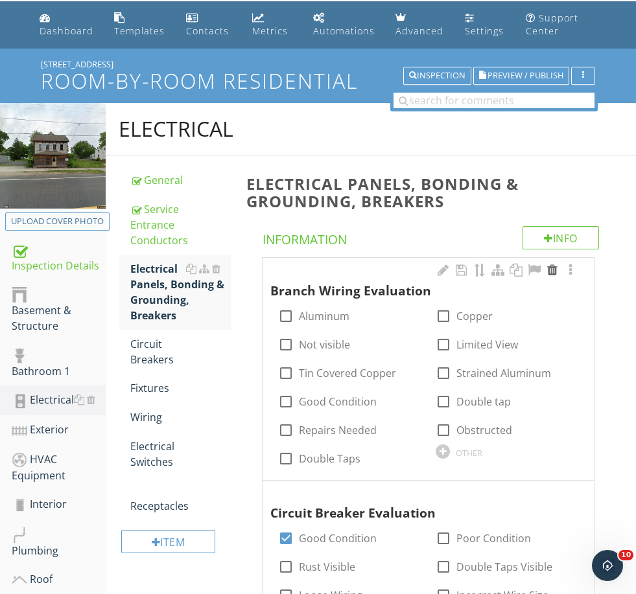
click at [553, 267] on div at bounding box center [552, 270] width 16 height 13
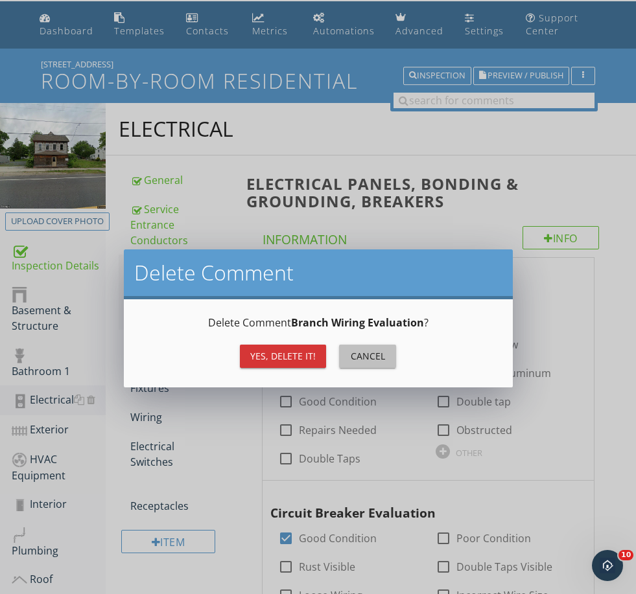
click at [358, 357] on div "Cancel" at bounding box center [367, 356] width 36 height 14
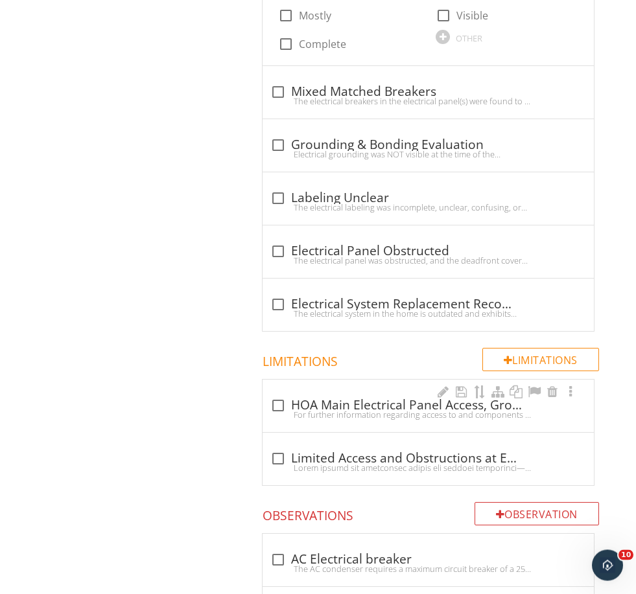
scroll to position [1716, 0]
click at [349, 463] on div at bounding box center [428, 468] width 316 height 10
checkbox input "true"
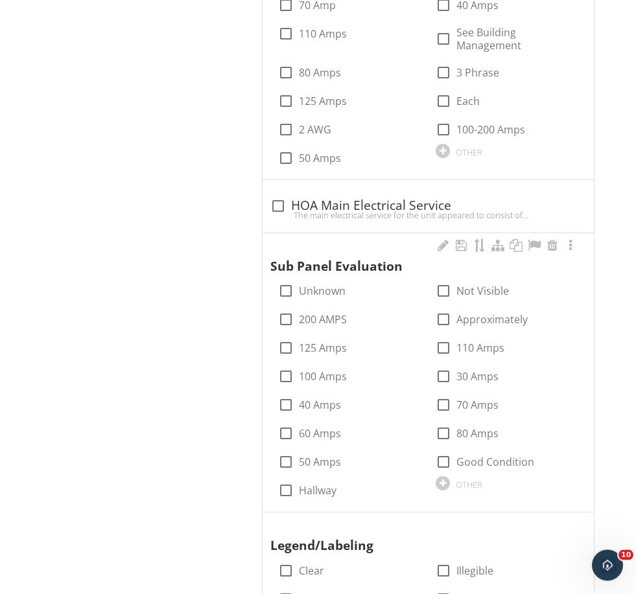
scroll to position [1211, 0]
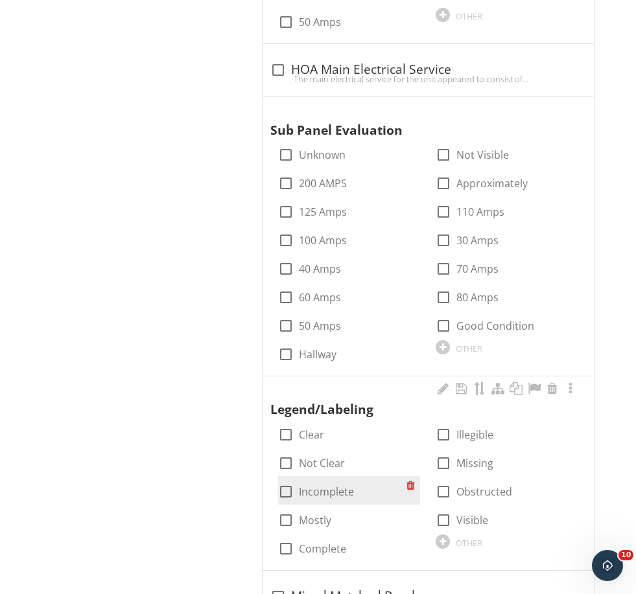
click at [329, 485] on label "Incomplete" at bounding box center [326, 491] width 55 height 13
checkbox input "true"
